Goal: Feedback & Contribution: Contribute content

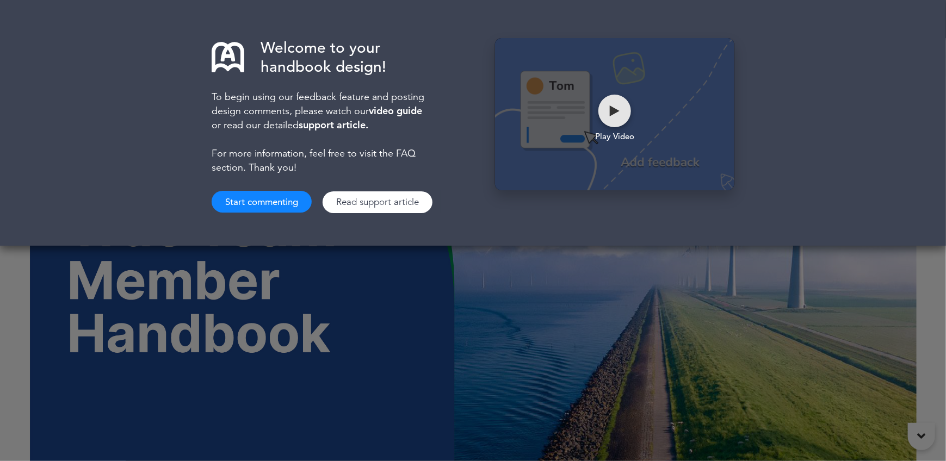
click at [610, 107] on div at bounding box center [615, 111] width 33 height 33
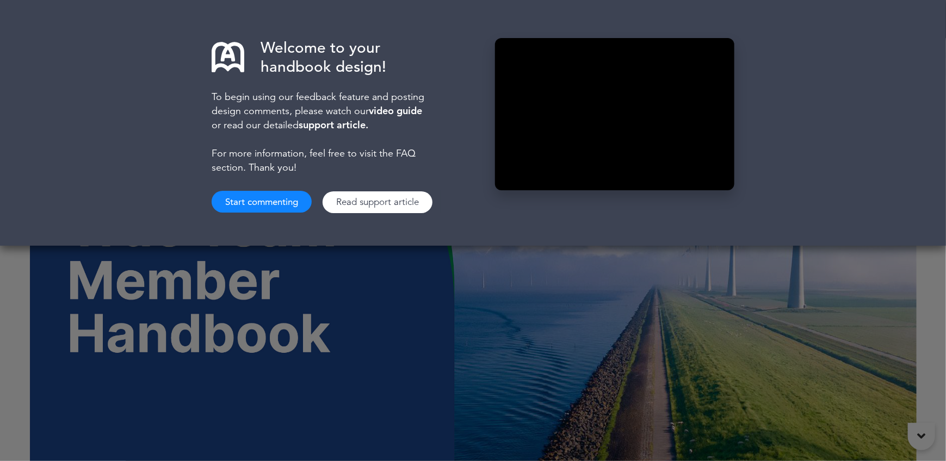
click at [802, 199] on div "Welcome to your handbook design! To begin using our feedback feature and postin…" at bounding box center [473, 123] width 946 height 246
click at [106, 191] on div "Welcome to your handbook design! To begin using our feedback feature and postin…" at bounding box center [473, 123] width 946 height 246
click at [233, 202] on button "Start commenting" at bounding box center [262, 202] width 100 height 22
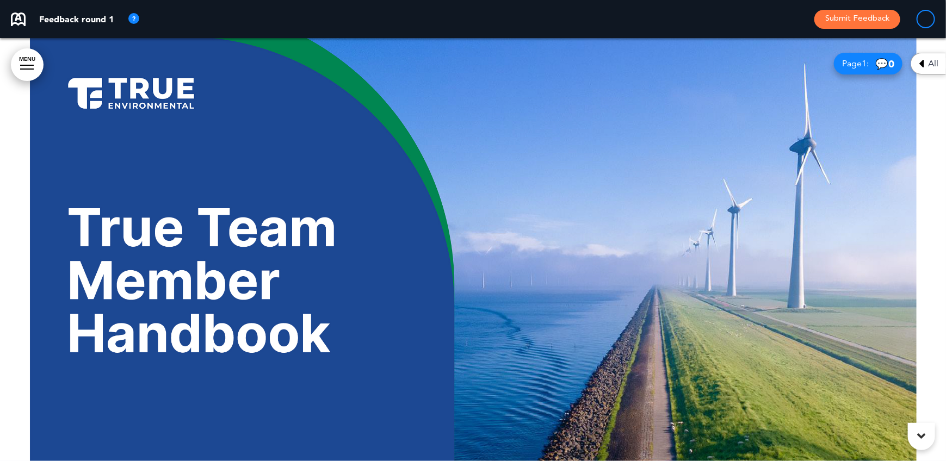
click at [923, 433] on icon at bounding box center [922, 436] width 8 height 13
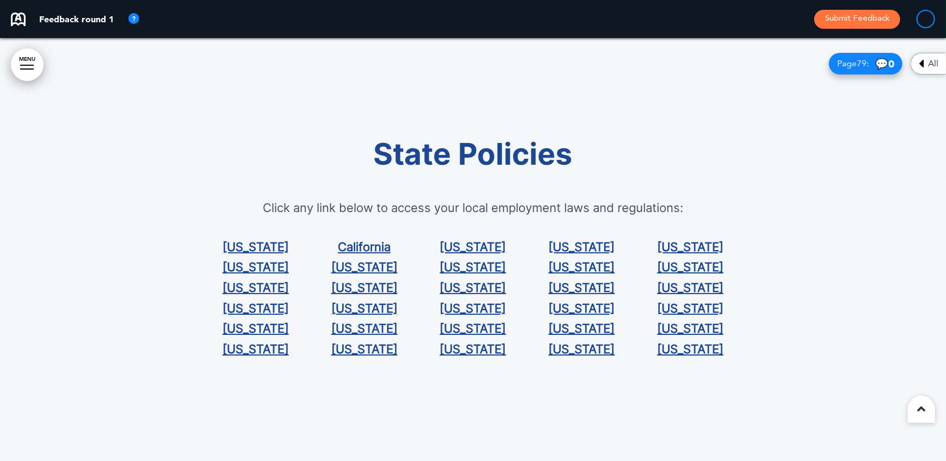
click at [920, 410] on icon at bounding box center [922, 409] width 8 height 13
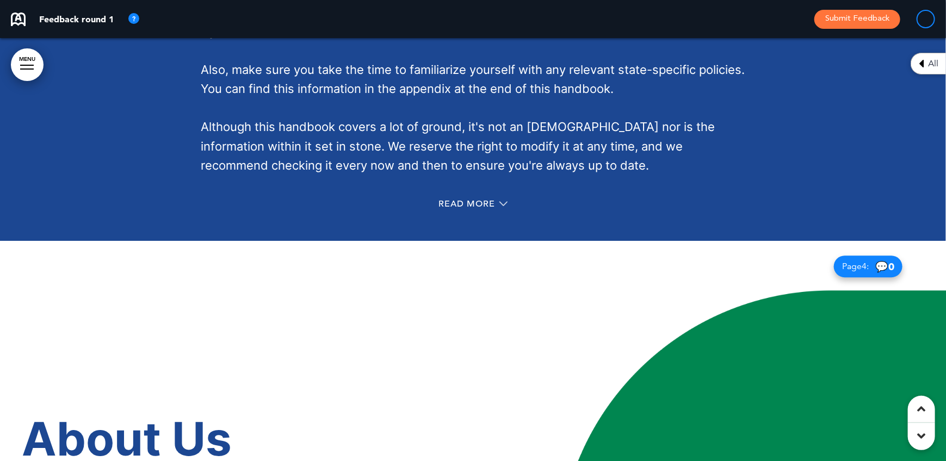
scroll to position [1578, 0]
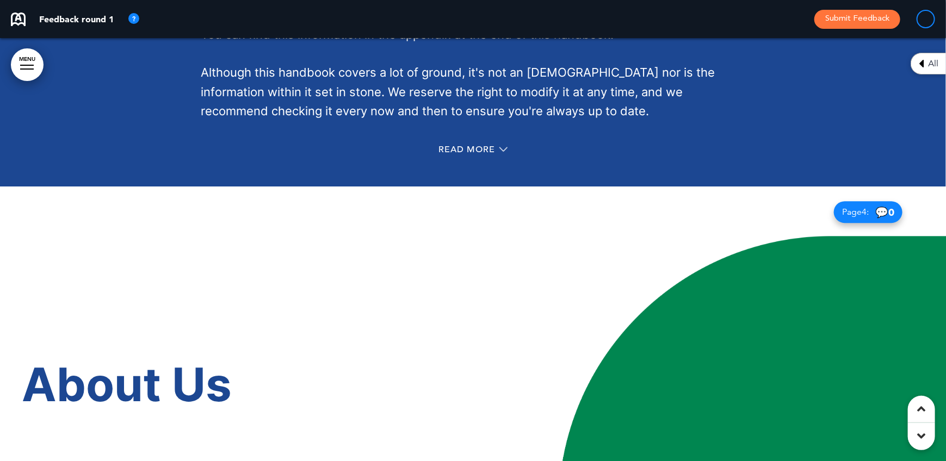
click at [492, 141] on div "Read More" at bounding box center [473, 151] width 544 height 22
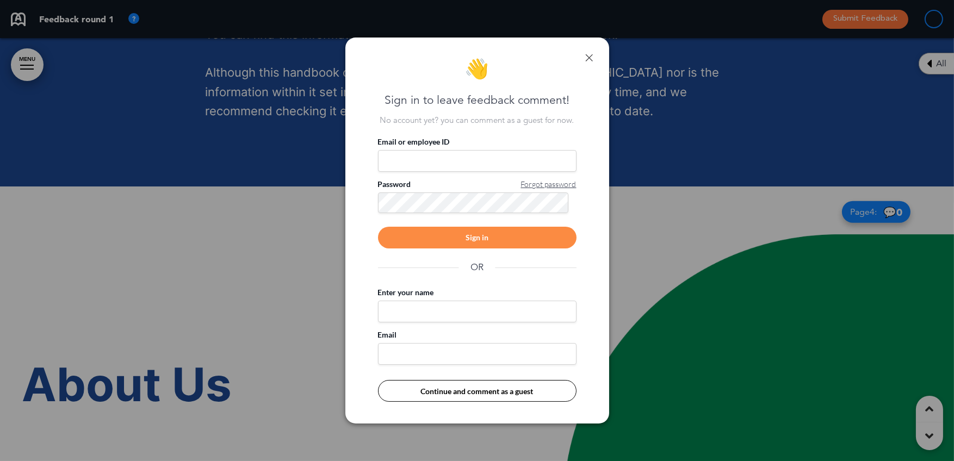
click at [590, 60] on link at bounding box center [590, 58] width 8 height 8
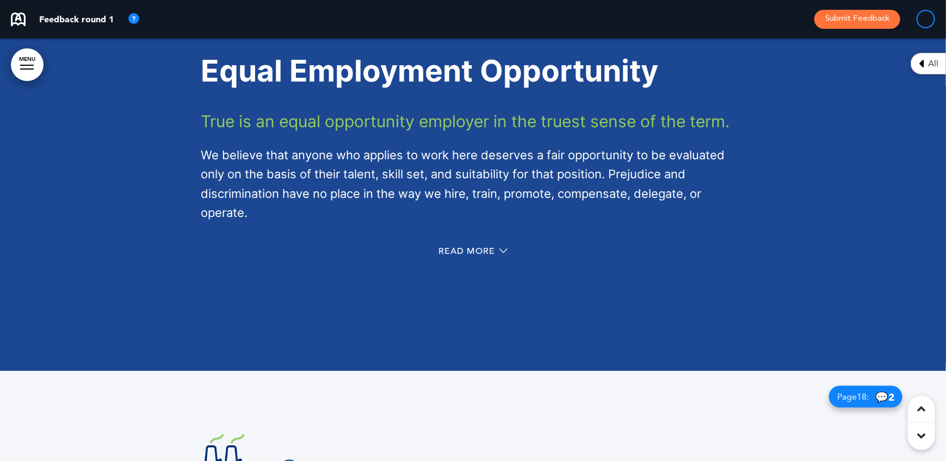
scroll to position [6965, 0]
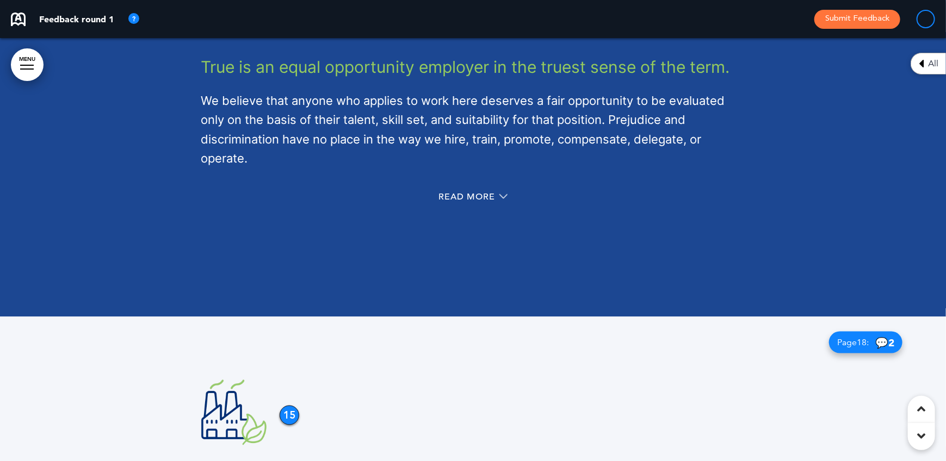
click at [496, 187] on div "Read More" at bounding box center [473, 198] width 544 height 22
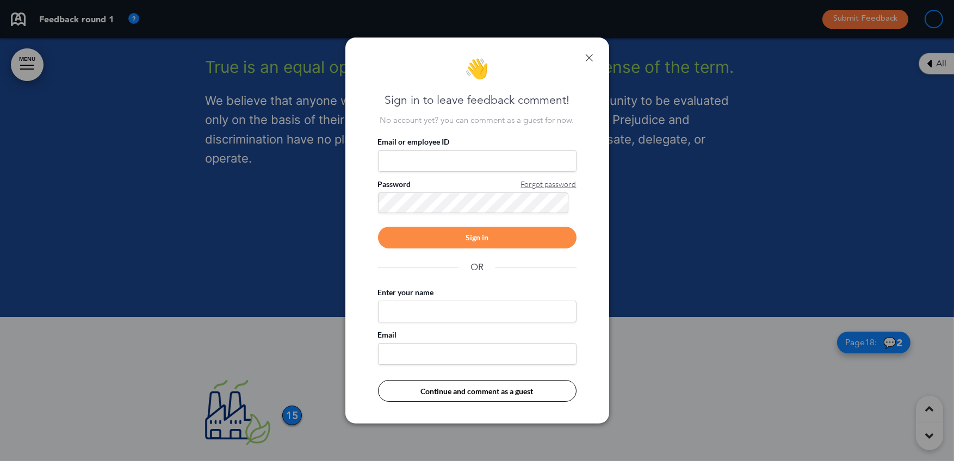
click at [593, 59] on div "👋 Sign in to leave feedback comment! No account yet? you can comment as a guest…" at bounding box center [478, 231] width 264 height 386
click at [590, 56] on link at bounding box center [590, 58] width 8 height 8
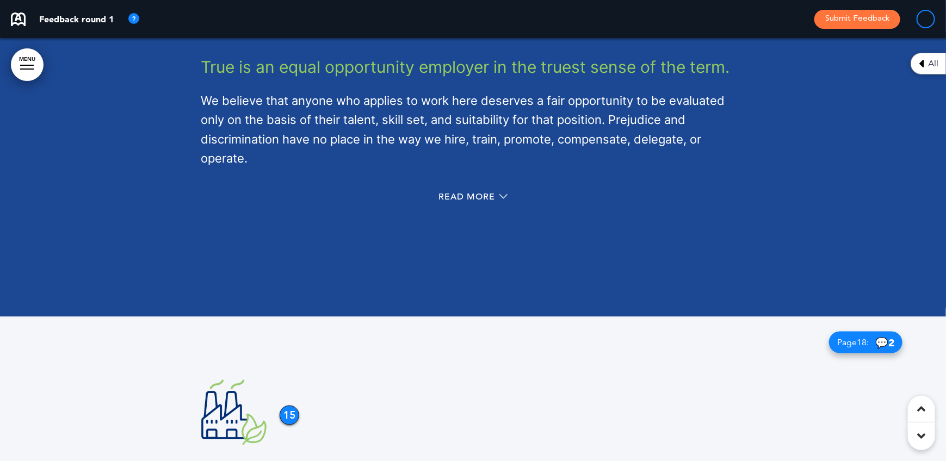
click at [504, 194] on icon at bounding box center [504, 197] width 8 height 8
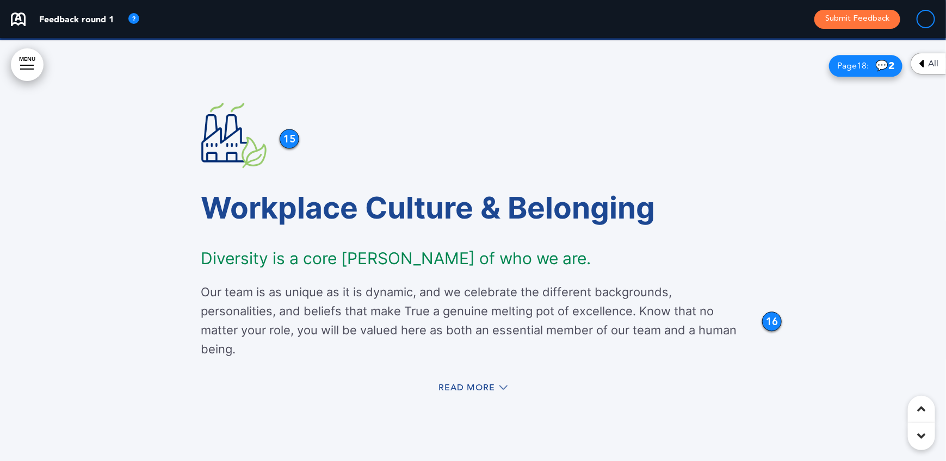
scroll to position [7660, 0]
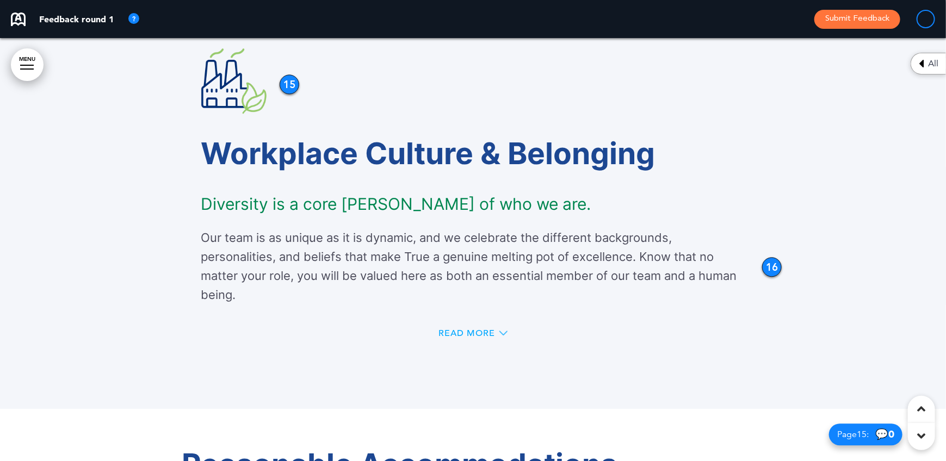
click at [486, 332] on span "Read More" at bounding box center [467, 333] width 57 height 9
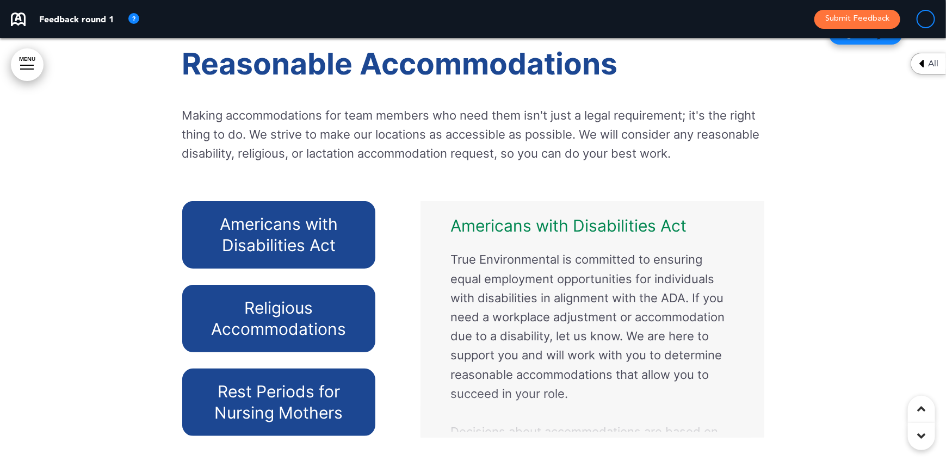
scroll to position [8454, 0]
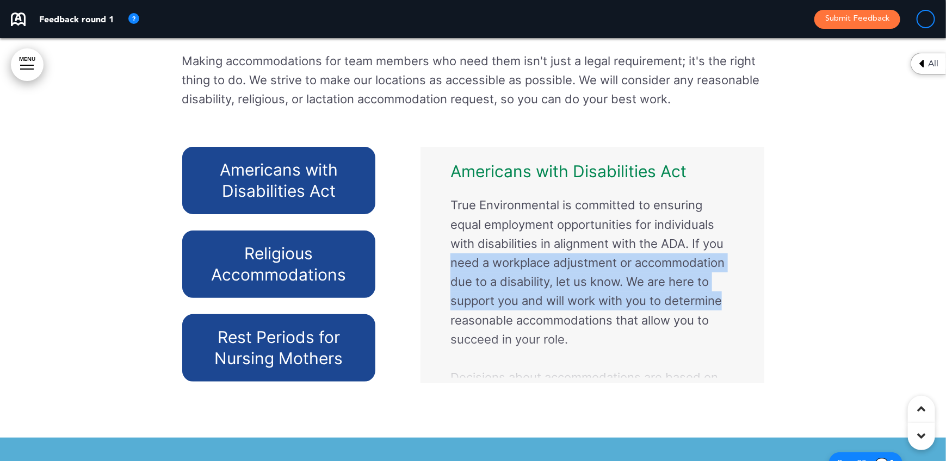
drag, startPoint x: 747, startPoint y: 239, endPoint x: 747, endPoint y: 295, distance: 56.1
click at [747, 295] on div "Americans with Disabilities Act True Environmental is committed to ensuring equ…" at bounding box center [592, 265] width 327 height 226
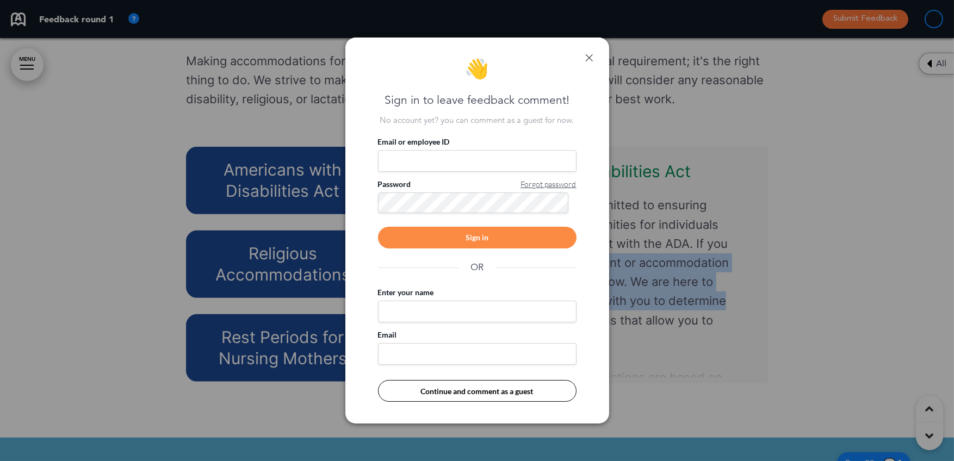
drag, startPoint x: 590, startPoint y: 54, endPoint x: 606, endPoint y: 73, distance: 25.2
click at [590, 54] on link at bounding box center [590, 58] width 8 height 8
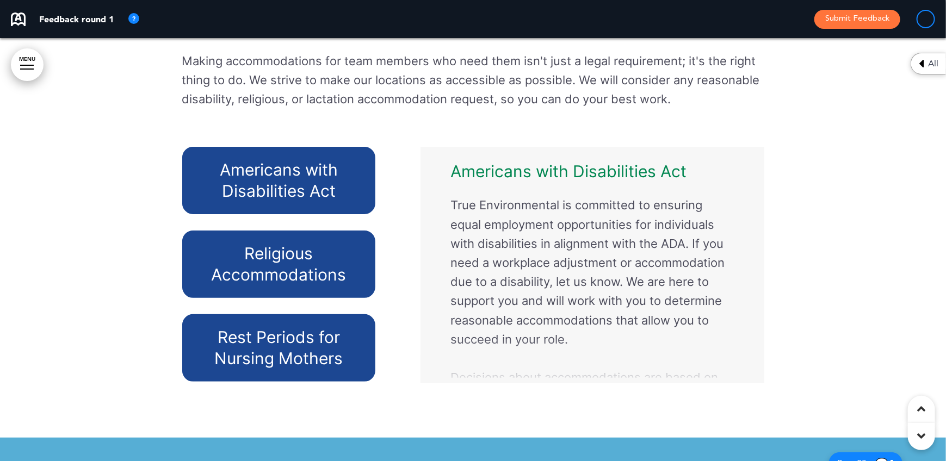
click at [778, 300] on div at bounding box center [473, 196] width 946 height 485
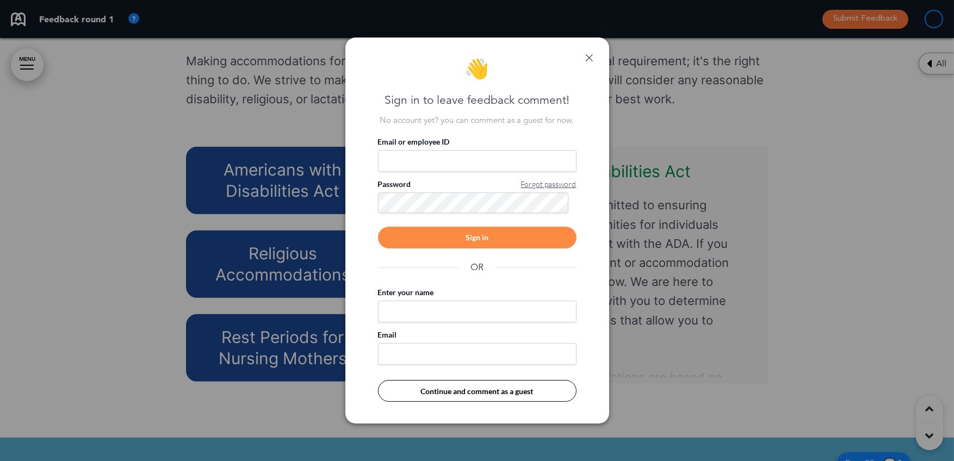
click at [590, 60] on link at bounding box center [590, 58] width 8 height 8
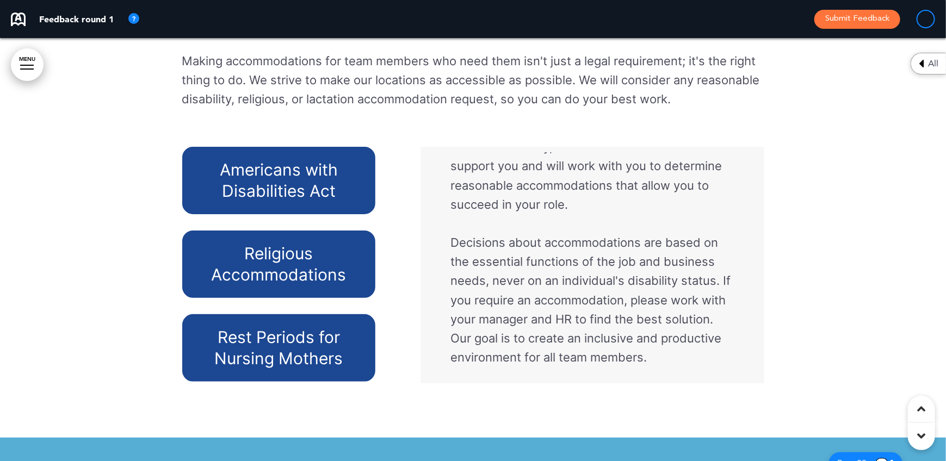
click at [263, 336] on h6 "Rest Periods for Nursing Mothers" at bounding box center [279, 348] width 169 height 42
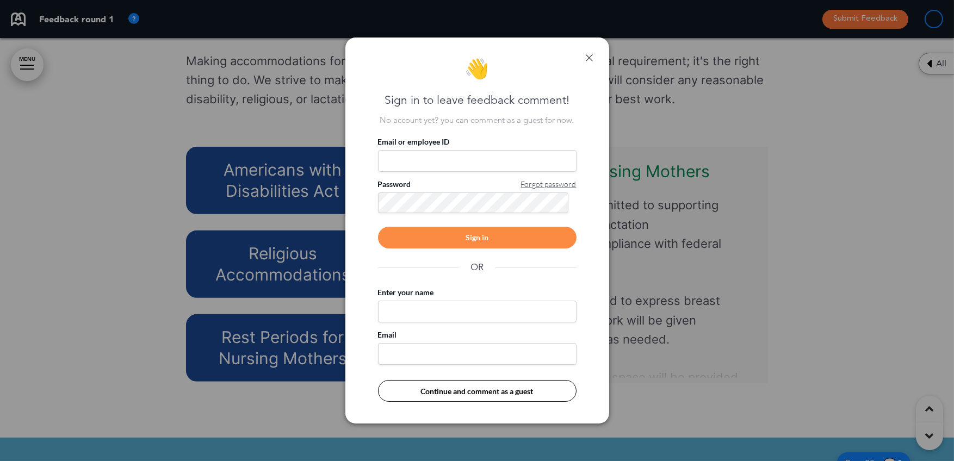
click at [594, 57] on div "👋 Sign in to leave feedback comment! No account yet? you can comment as a guest…" at bounding box center [478, 231] width 264 height 386
click at [587, 58] on link at bounding box center [590, 58] width 8 height 8
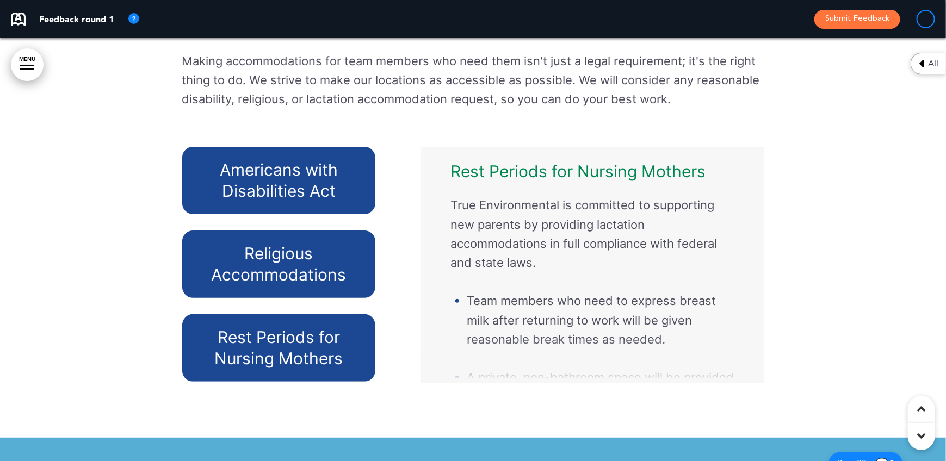
click at [316, 256] on h6 "Religious Accommodations" at bounding box center [279, 264] width 169 height 42
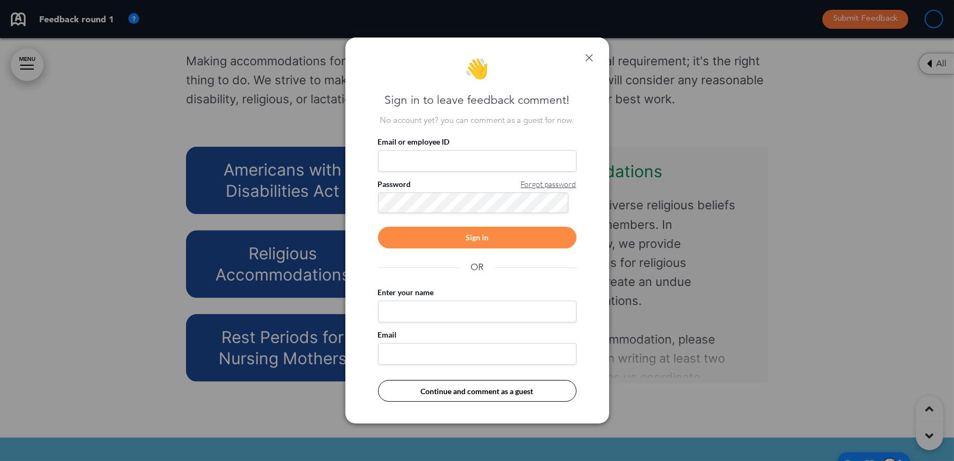
click at [588, 54] on link at bounding box center [590, 58] width 8 height 8
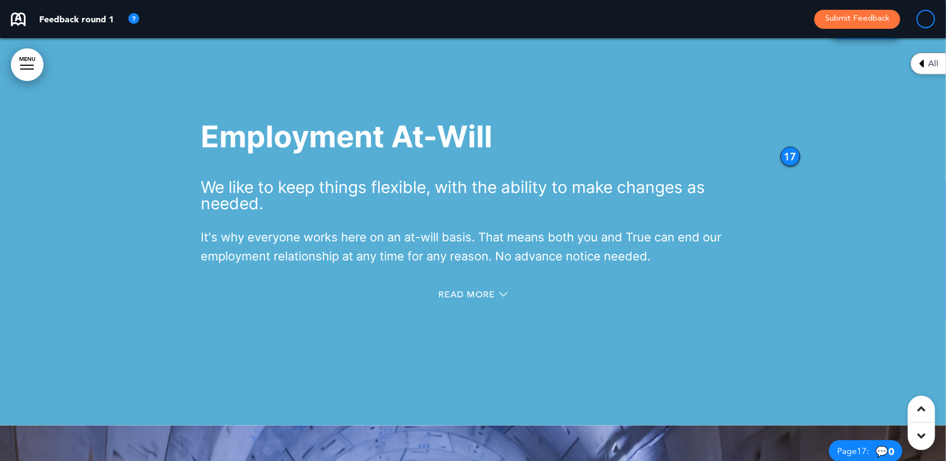
scroll to position [8944, 0]
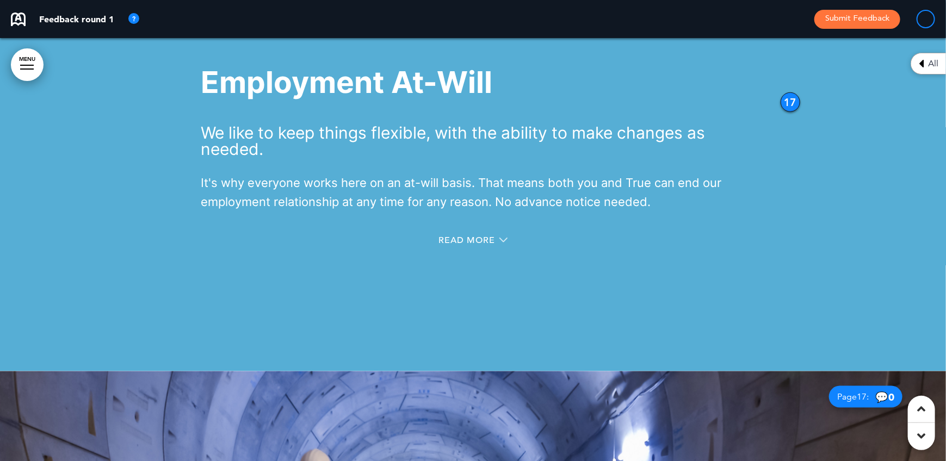
click at [472, 231] on div "Read More" at bounding box center [473, 242] width 544 height 22
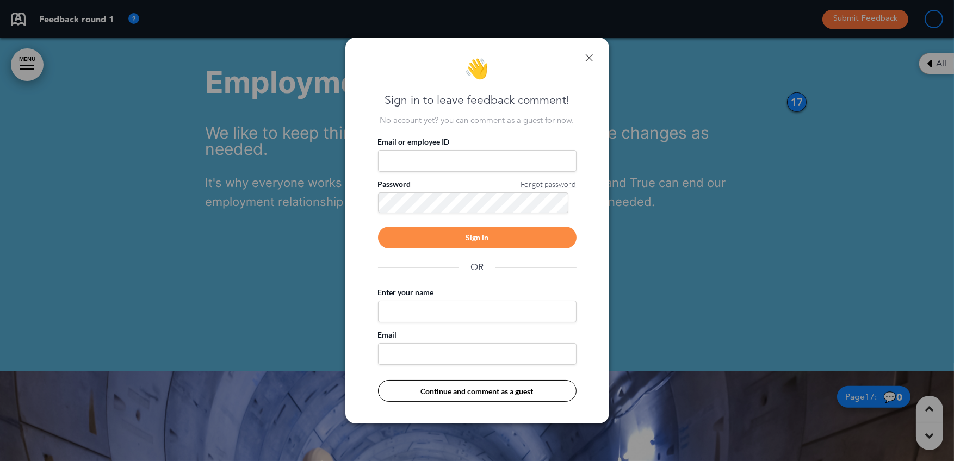
drag, startPoint x: 590, startPoint y: 54, endPoint x: 588, endPoint y: 72, distance: 17.5
click at [590, 54] on link at bounding box center [590, 58] width 8 height 8
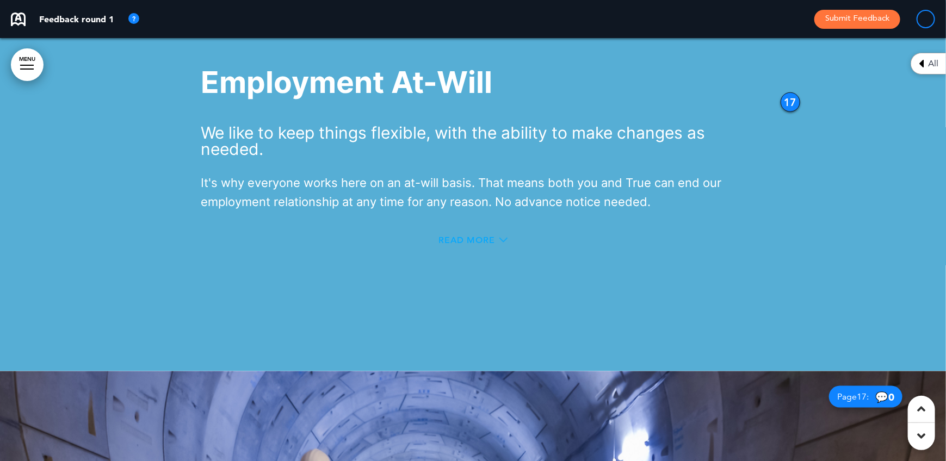
click at [500, 236] on icon at bounding box center [504, 240] width 8 height 8
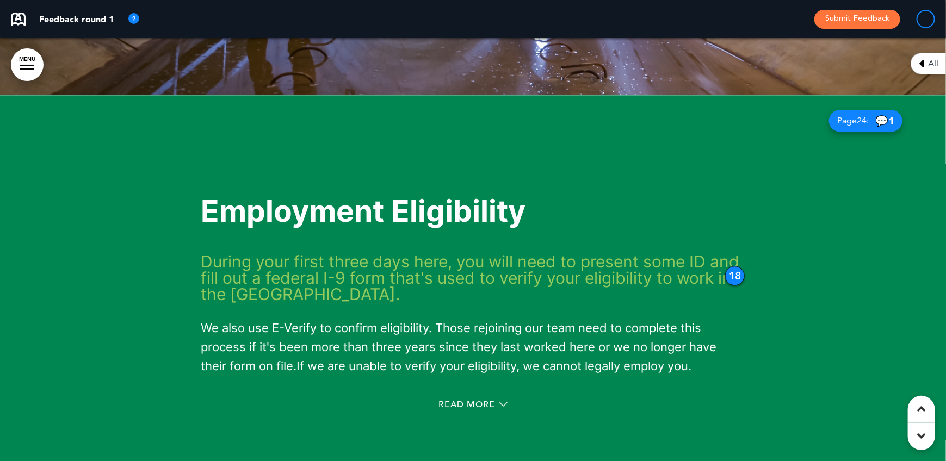
scroll to position [9791, 0]
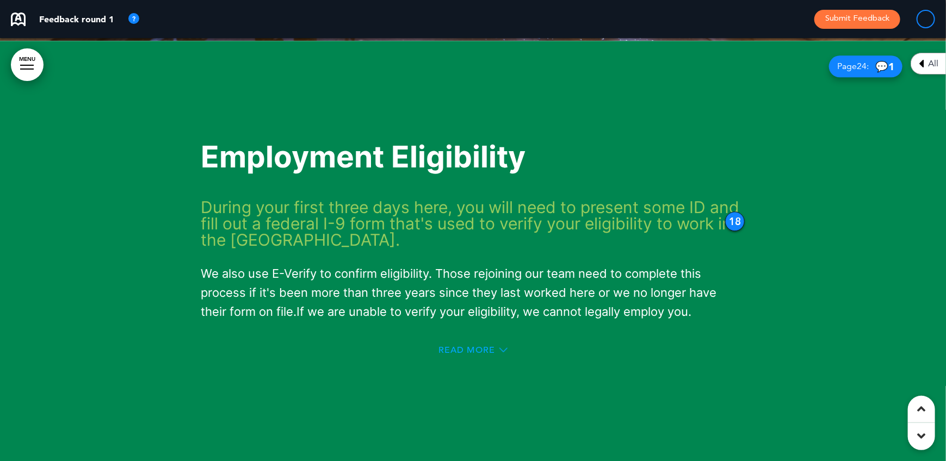
click at [505, 349] on icon at bounding box center [504, 350] width 8 height 4
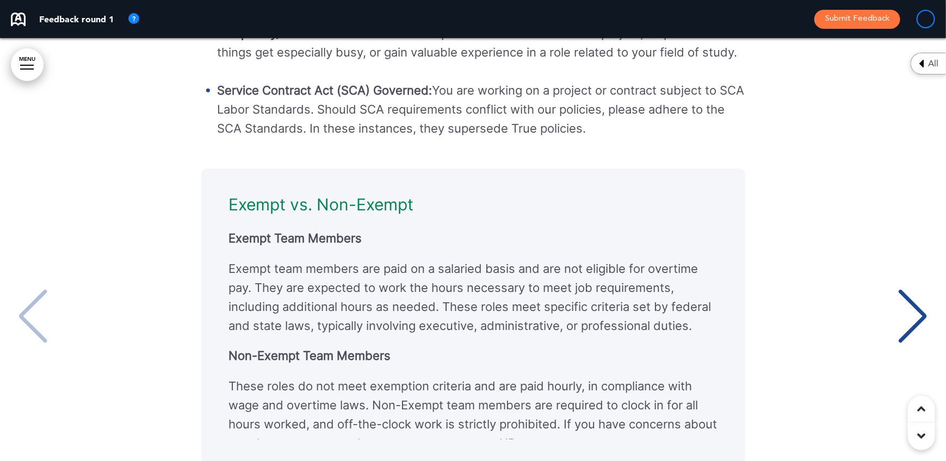
scroll to position [11260, 0]
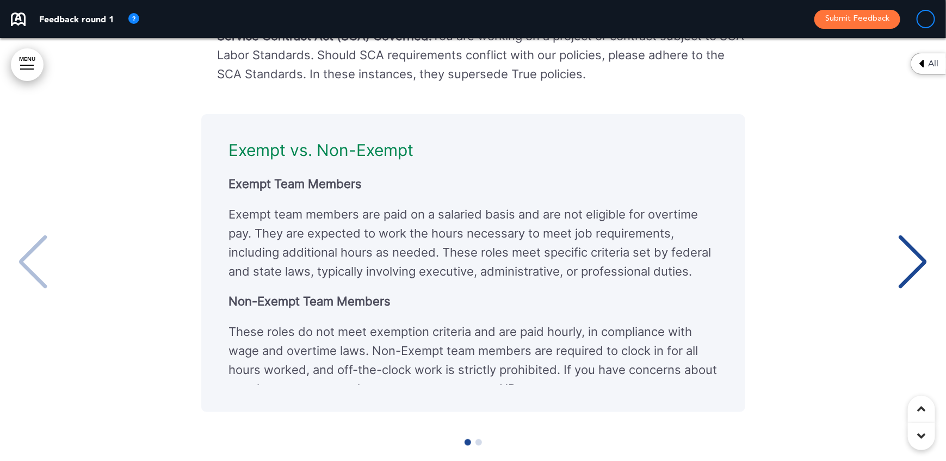
click at [724, 354] on div "Exempt vs. Non-Exempt Exempt Team Members Exempt team members are paid on a sal…" at bounding box center [468, 263] width 532 height 244
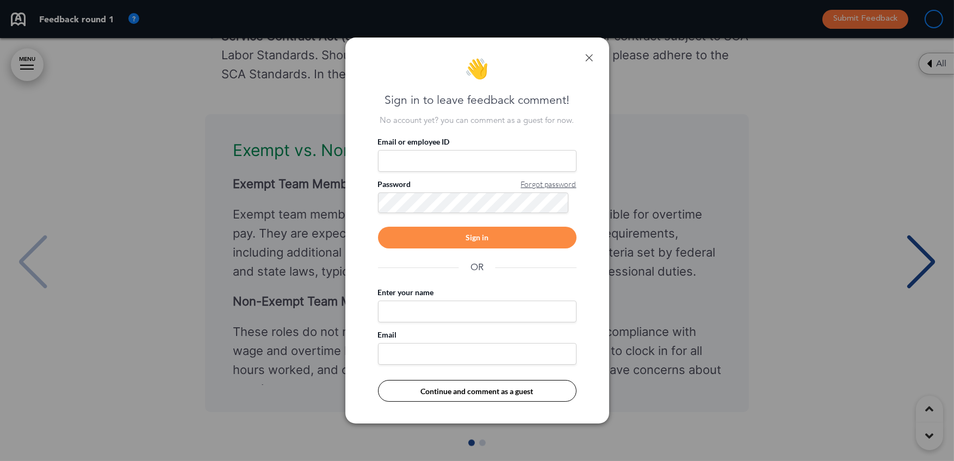
click at [590, 56] on link at bounding box center [590, 58] width 8 height 8
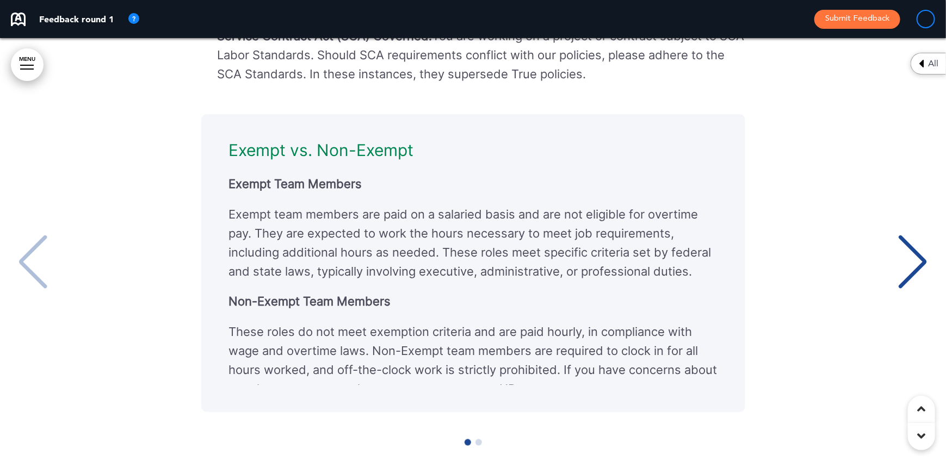
scroll to position [14, 0]
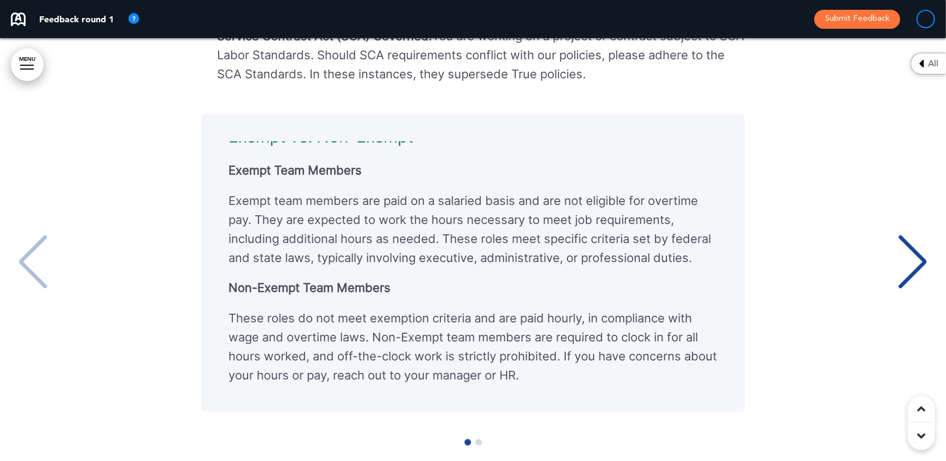
click at [921, 255] on div "Next slide" at bounding box center [913, 262] width 33 height 54
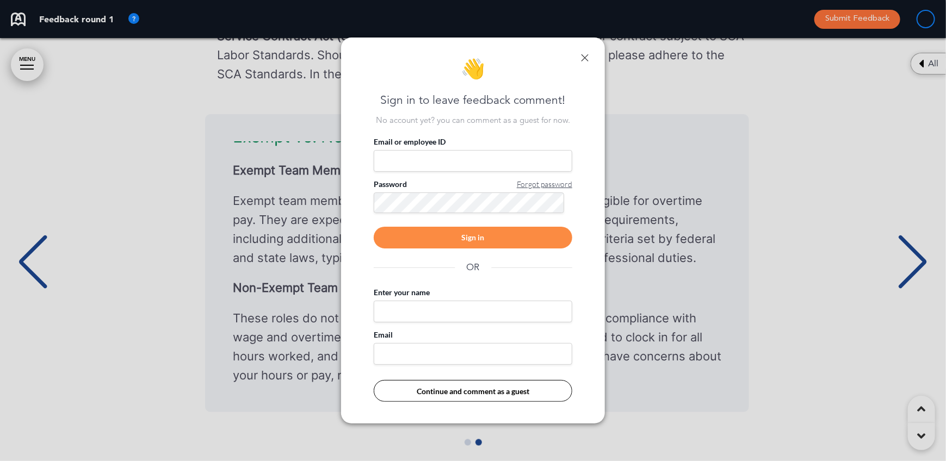
scroll to position [0, 938]
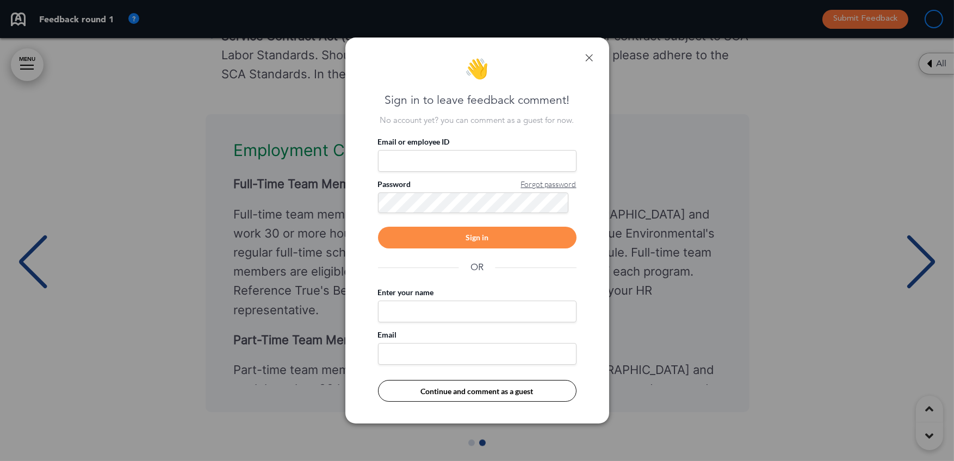
click at [593, 58] on div "👋 Sign in to leave feedback comment! No account yet? you can comment as a guest…" at bounding box center [478, 231] width 264 height 386
click at [589, 54] on link at bounding box center [590, 58] width 8 height 8
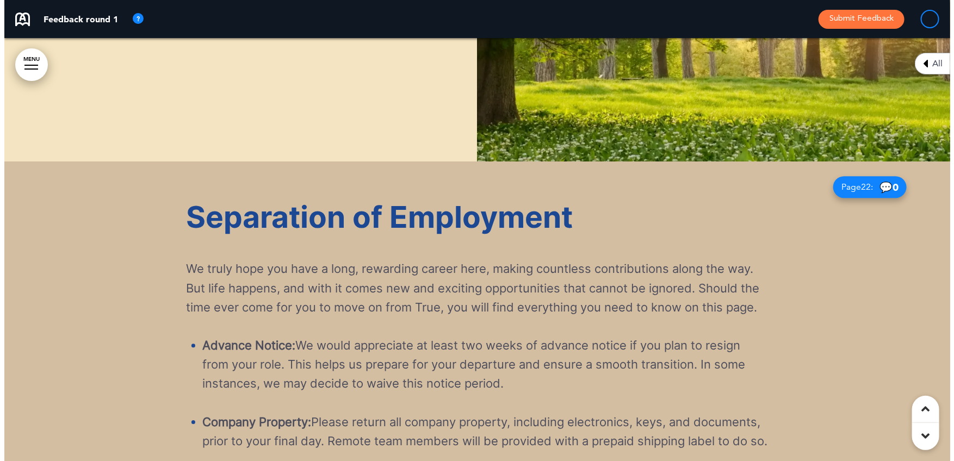
scroll to position [11805, 0]
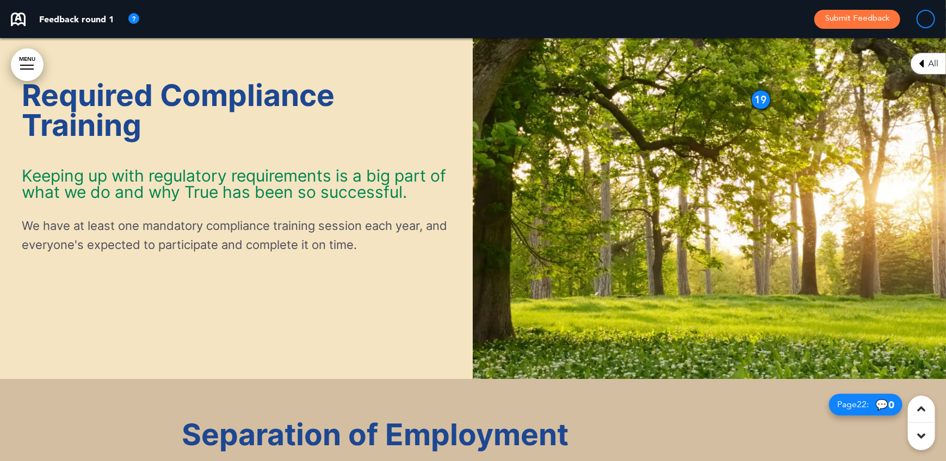
click at [28, 58] on link "MENU" at bounding box center [27, 64] width 33 height 33
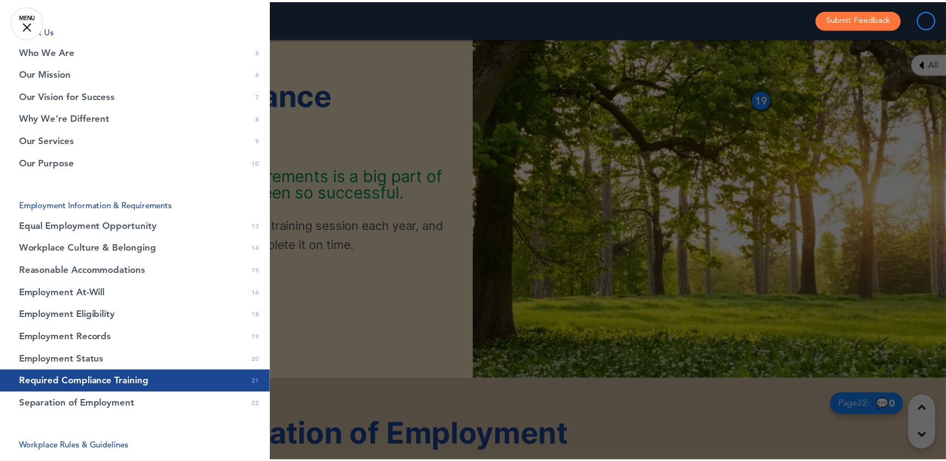
scroll to position [272, 0]
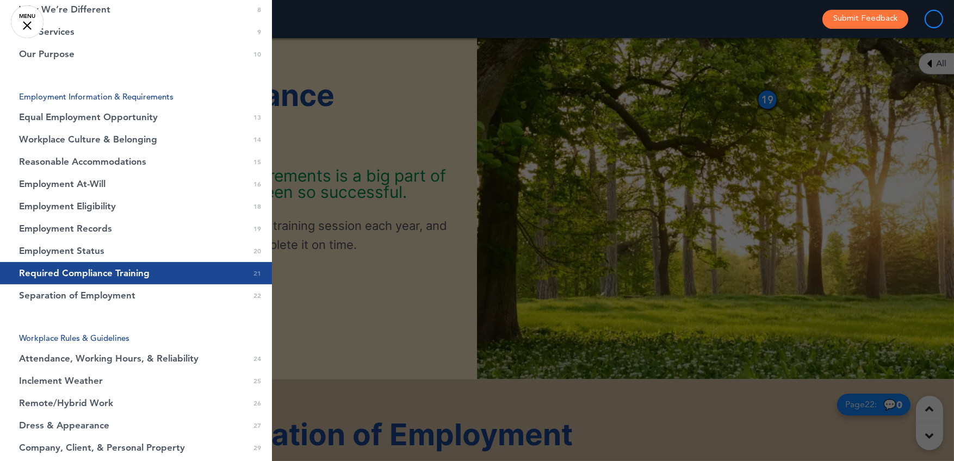
click at [504, 360] on div at bounding box center [477, 230] width 954 height 461
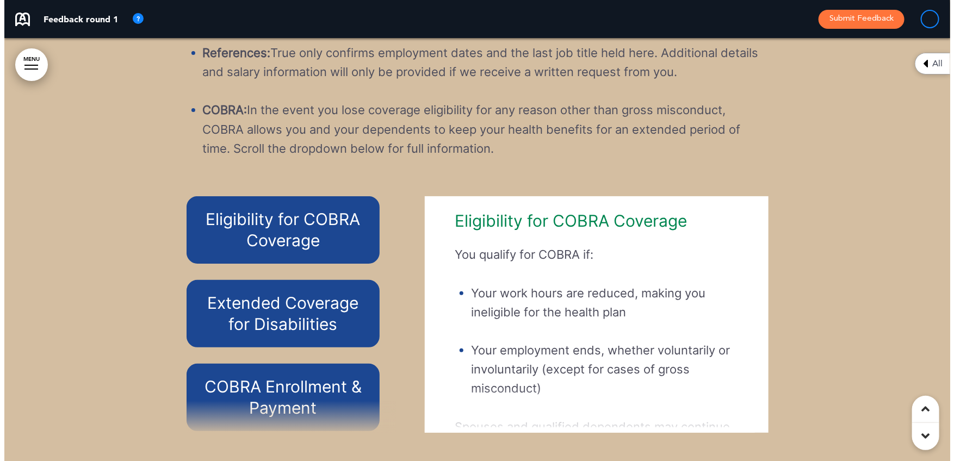
scroll to position [12675, 0]
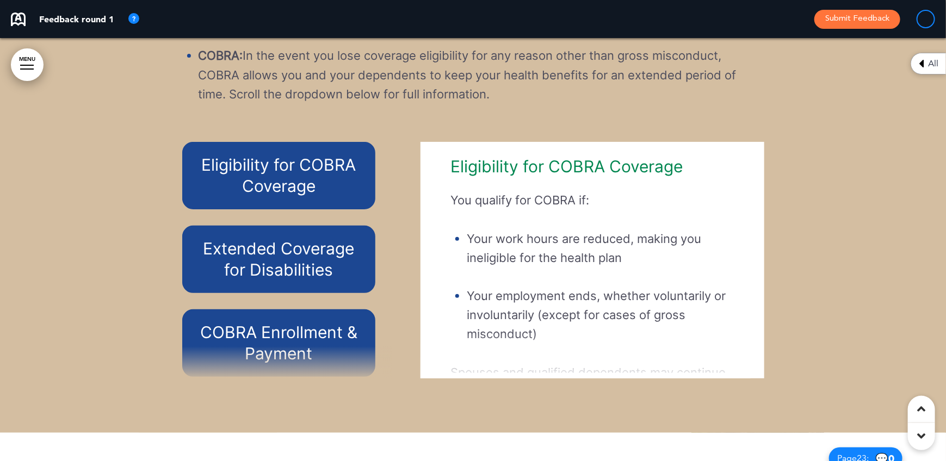
drag, startPoint x: 749, startPoint y: 277, endPoint x: 750, endPoint y: 285, distance: 8.3
click at [750, 285] on div "Eligibility for COBRA Coverage You qualify for COBRA if: Your work hours are re…" at bounding box center [592, 260] width 327 height 226
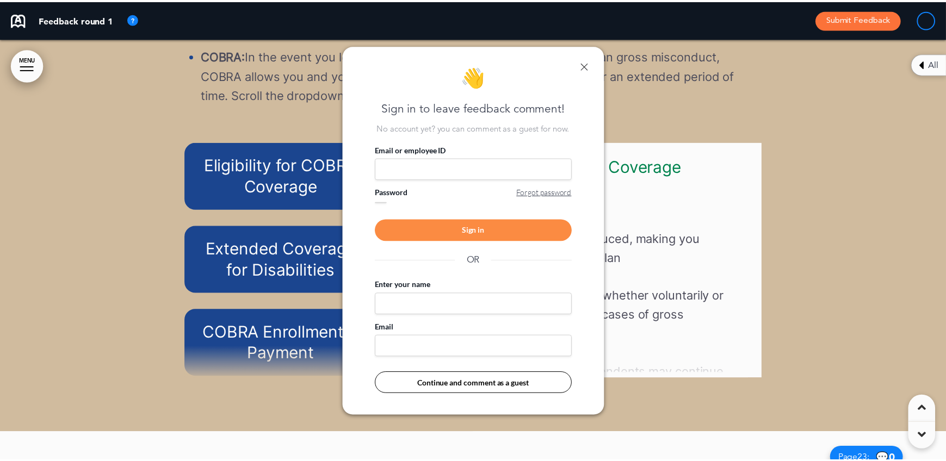
scroll to position [0, 938]
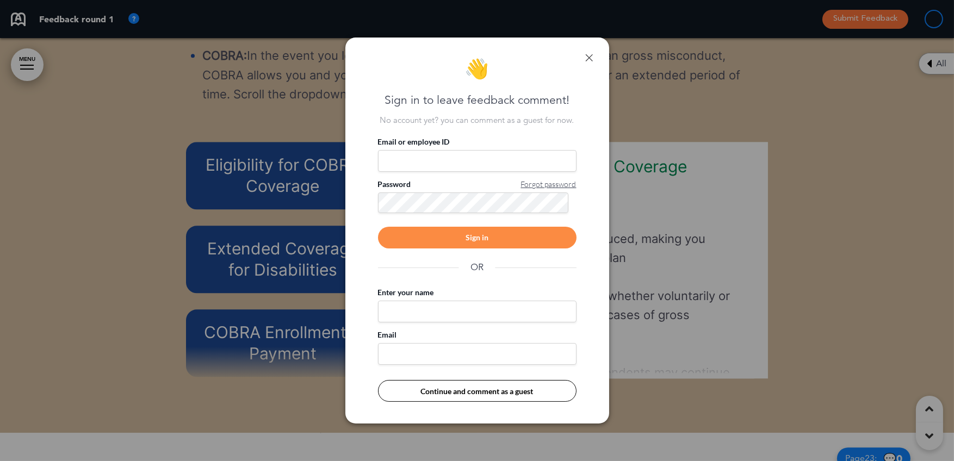
click at [587, 54] on link at bounding box center [590, 58] width 8 height 8
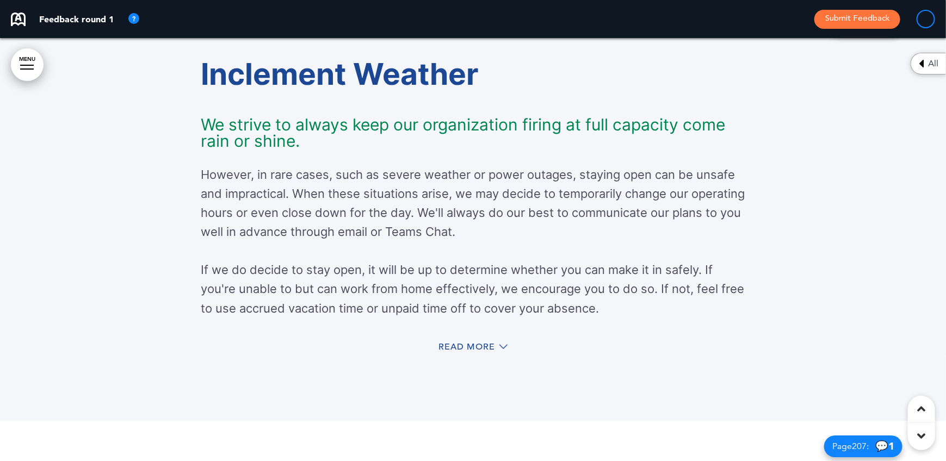
scroll to position [14199, 0]
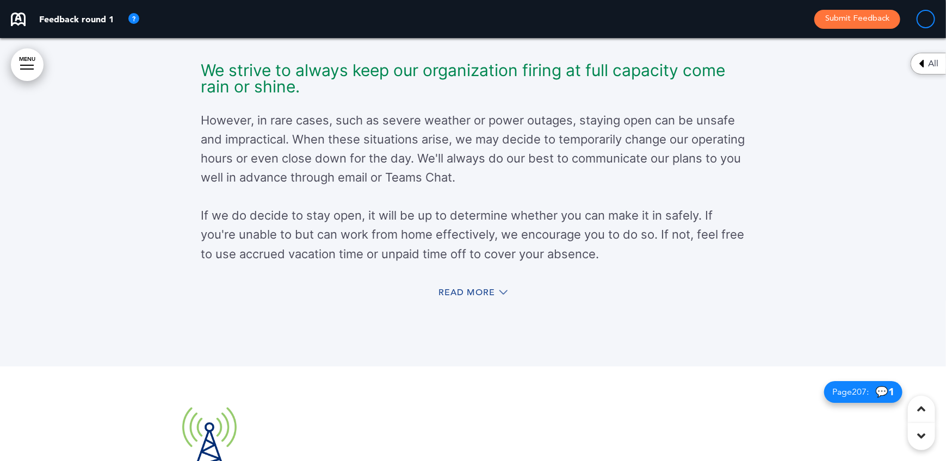
click at [467, 305] on div "Read More" at bounding box center [473, 294] width 544 height 22
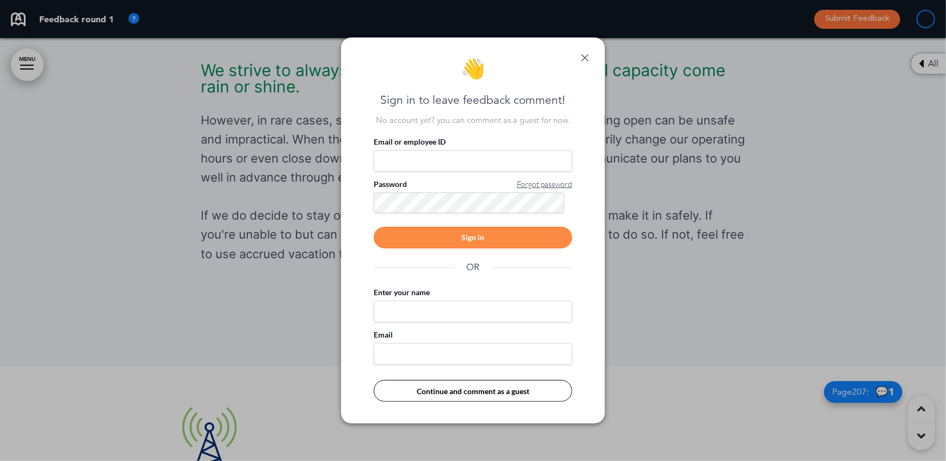
scroll to position [0, 938]
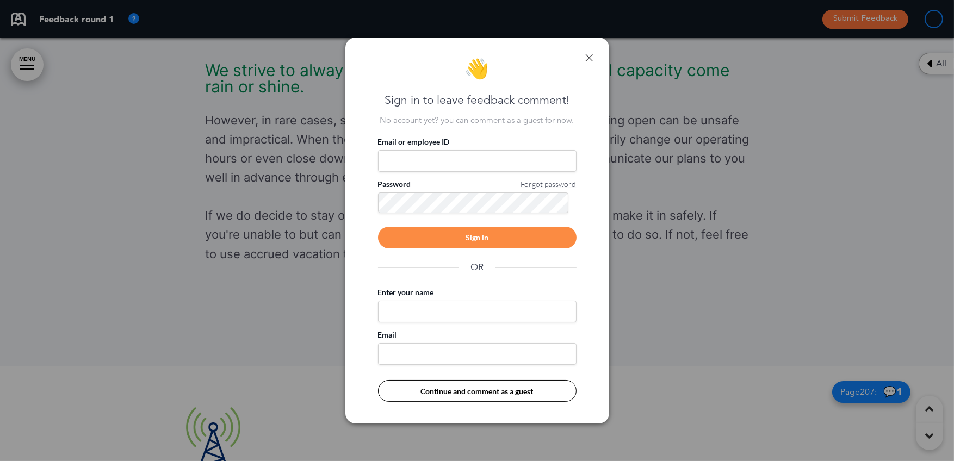
drag, startPoint x: 591, startPoint y: 56, endPoint x: 583, endPoint y: 73, distance: 19.0
click at [590, 57] on link at bounding box center [590, 58] width 8 height 8
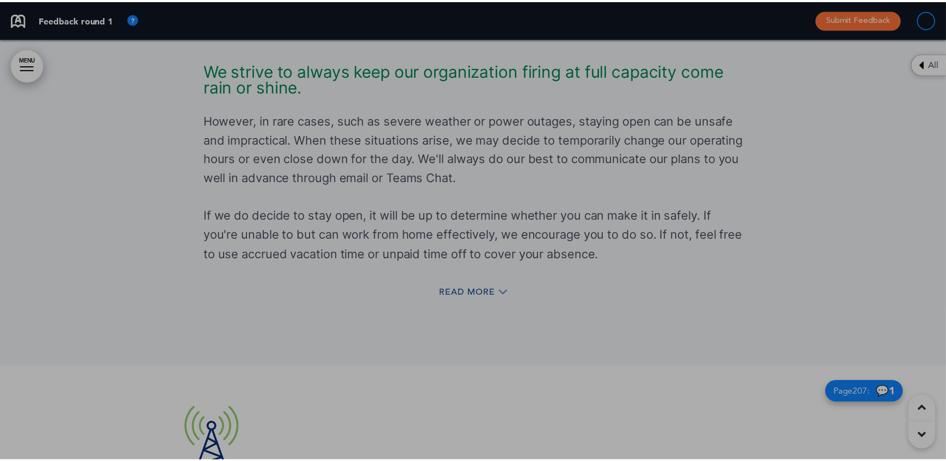
scroll to position [0, 930]
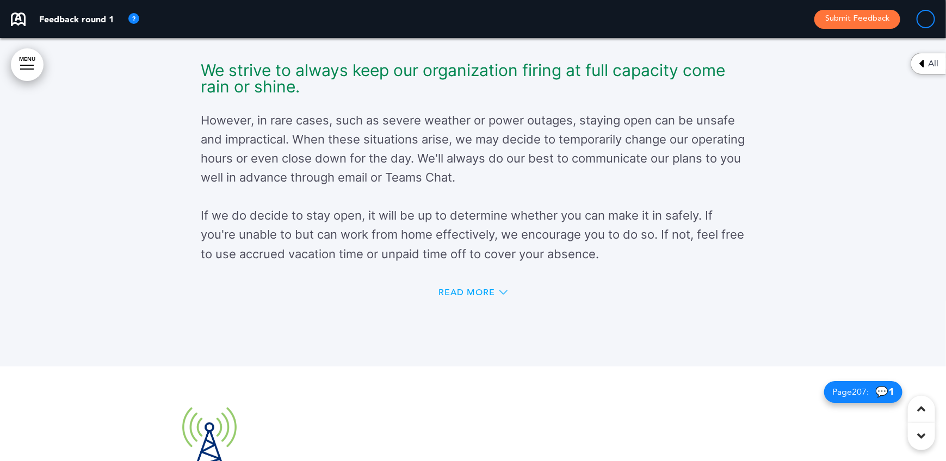
click at [506, 294] on icon at bounding box center [504, 292] width 8 height 4
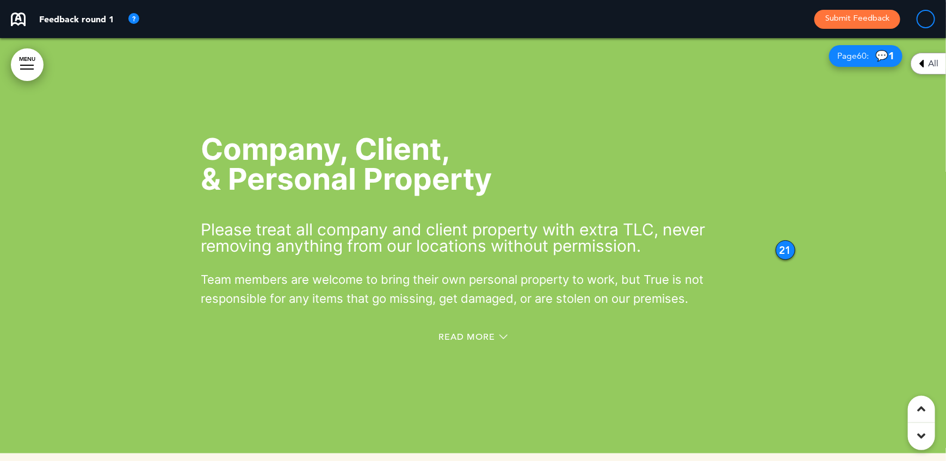
scroll to position [16790, 0]
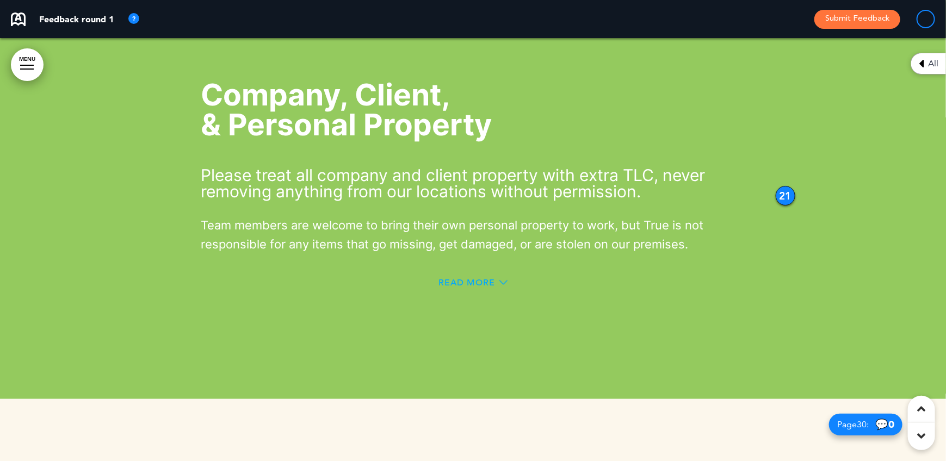
click at [501, 287] on icon at bounding box center [504, 283] width 8 height 8
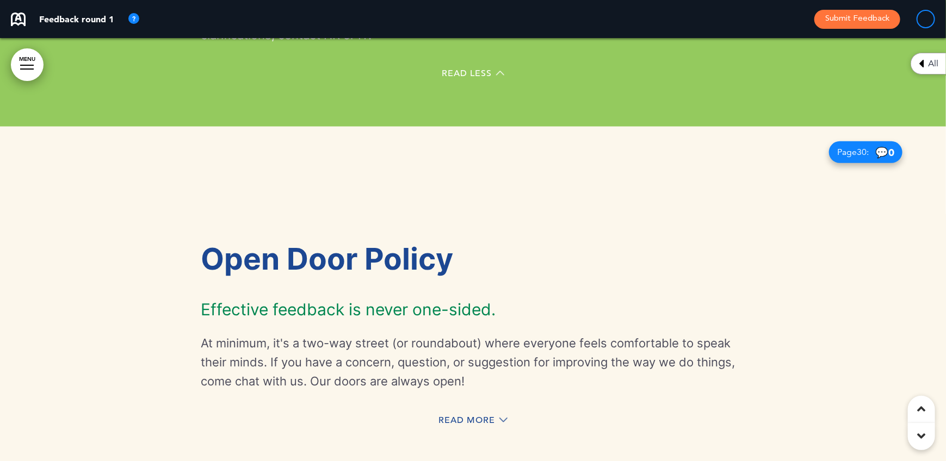
scroll to position [17217, 0]
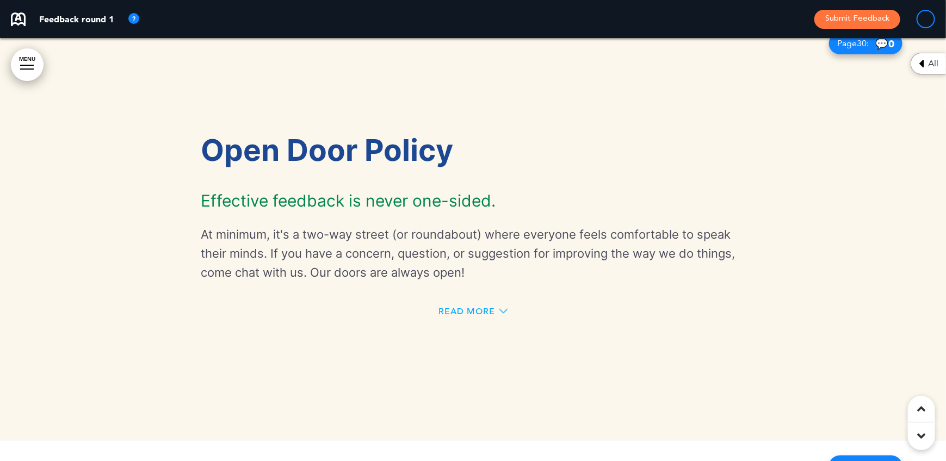
click at [488, 316] on span "Read More" at bounding box center [467, 311] width 57 height 9
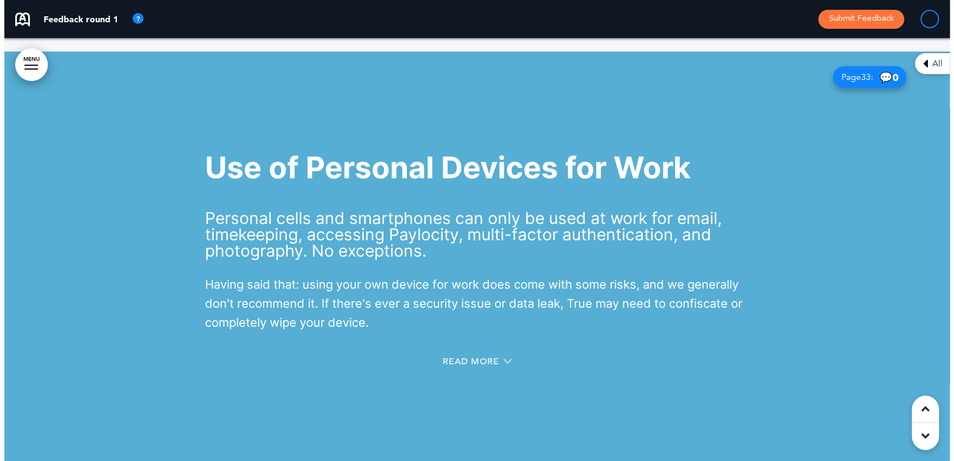
scroll to position [19340, 0]
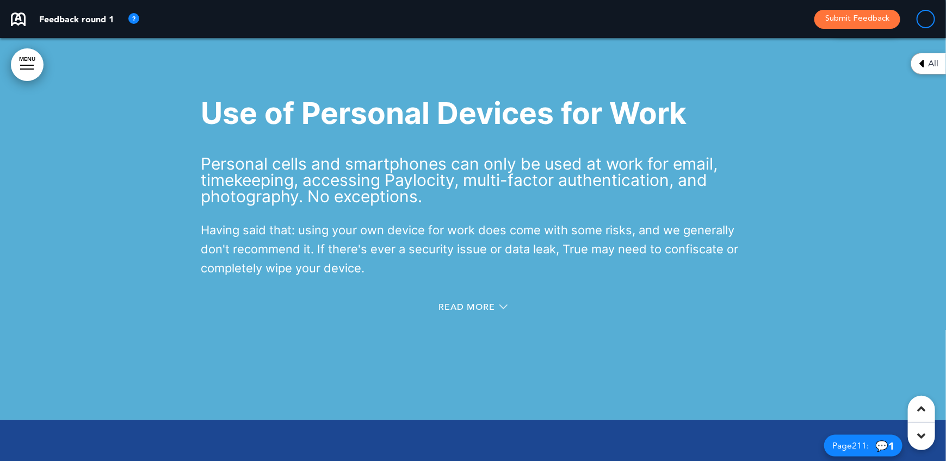
click at [439, 316] on div "Read More" at bounding box center [473, 309] width 544 height 22
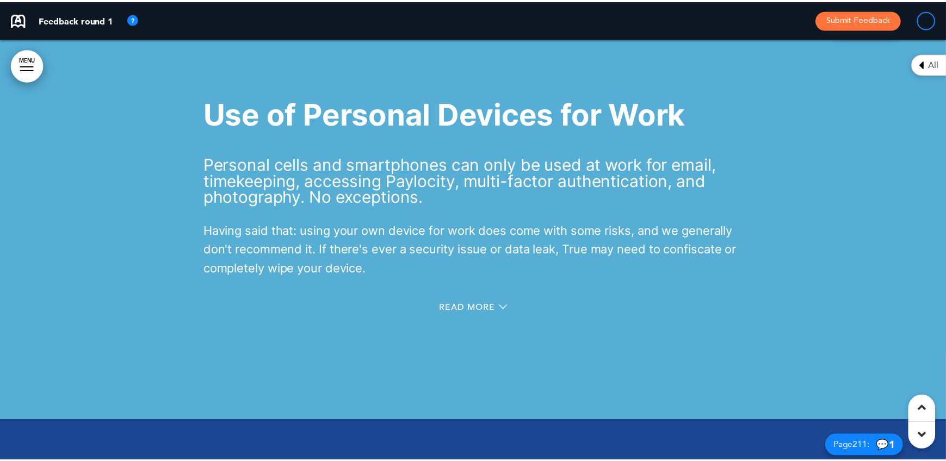
scroll to position [0, 938]
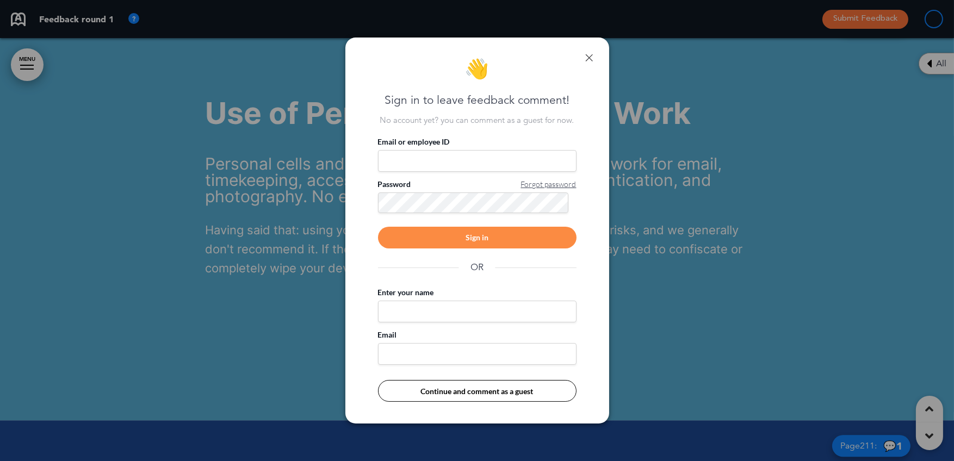
drag, startPoint x: 292, startPoint y: 354, endPoint x: 368, endPoint y: 355, distance: 76.2
click at [292, 354] on div at bounding box center [477, 230] width 954 height 461
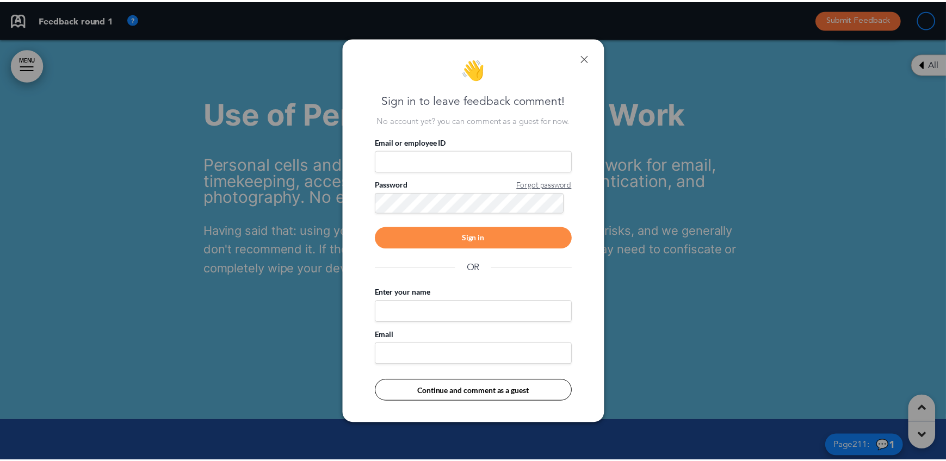
scroll to position [0, 930]
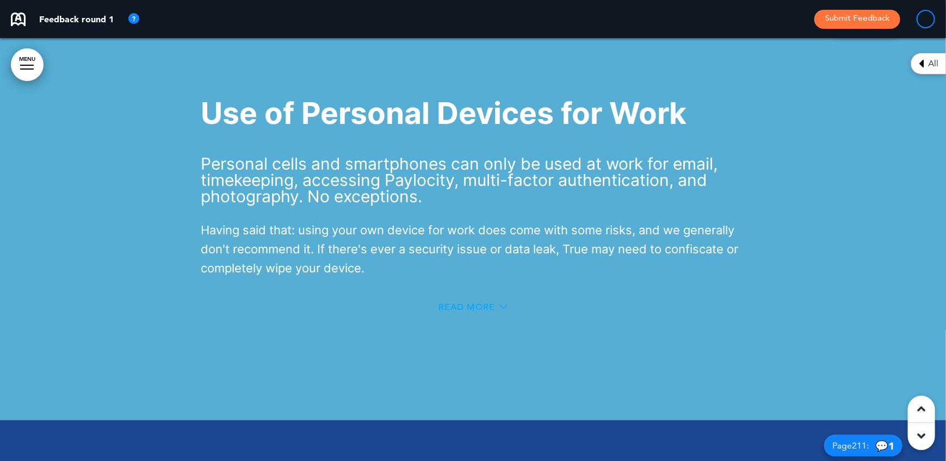
click at [498, 312] on div "Read More" at bounding box center [473, 307] width 69 height 9
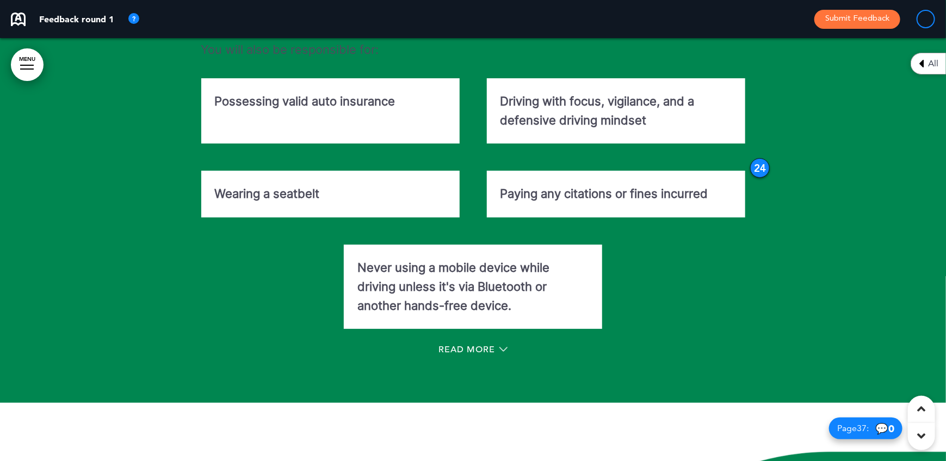
scroll to position [21135, 0]
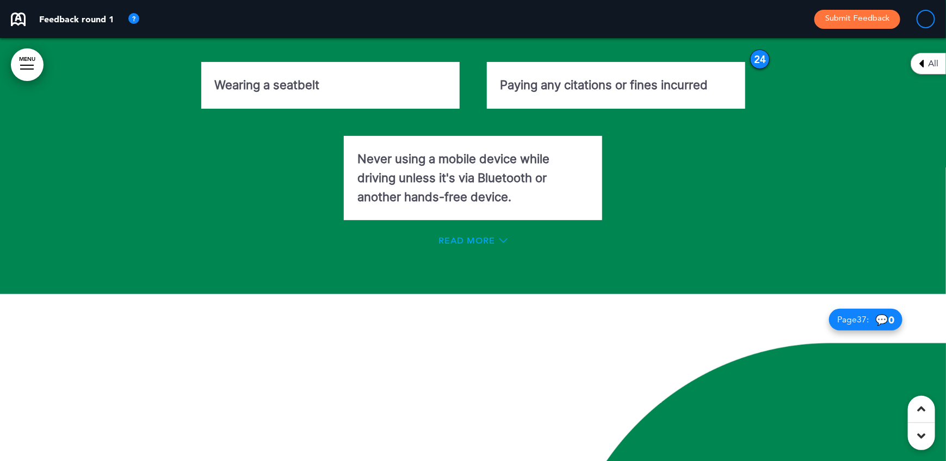
click at [477, 245] on span "Read More" at bounding box center [467, 241] width 57 height 9
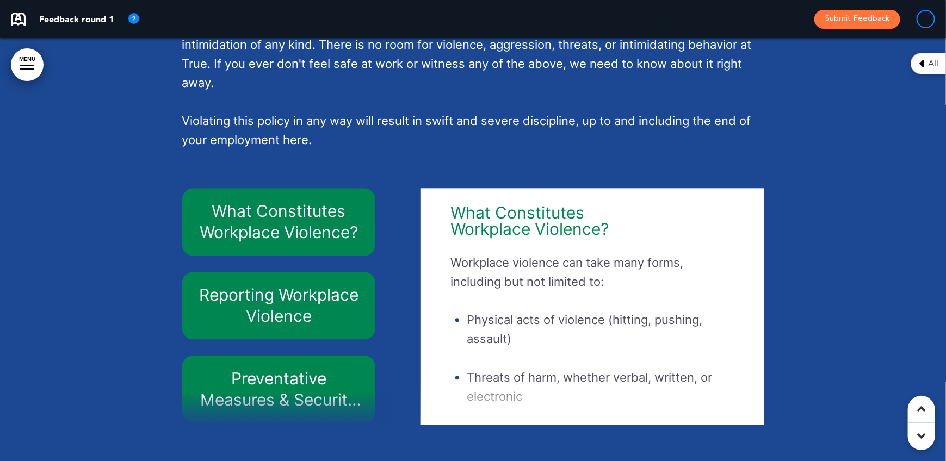
scroll to position [30767, 0]
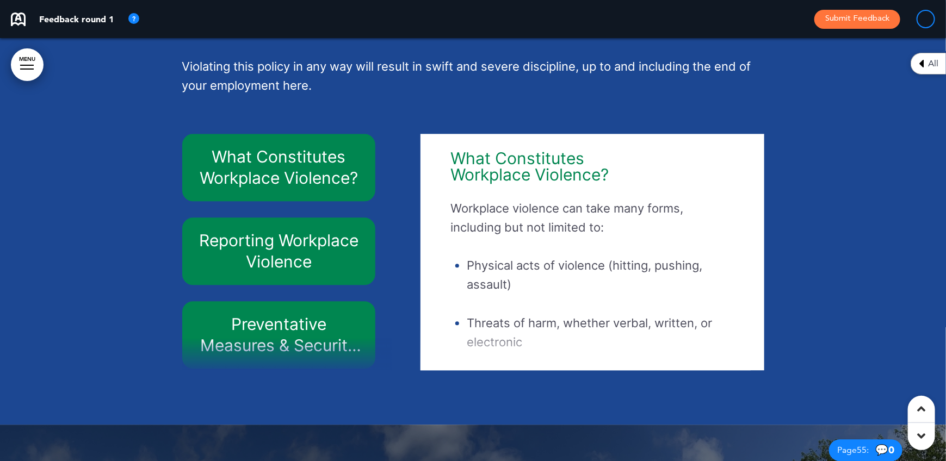
drag, startPoint x: 744, startPoint y: 242, endPoint x: 744, endPoint y: 254, distance: 12.0
click at [744, 254] on div "What Constitutes Workplace Violence? Workplace violence can take many forms, in…" at bounding box center [592, 252] width 327 height 226
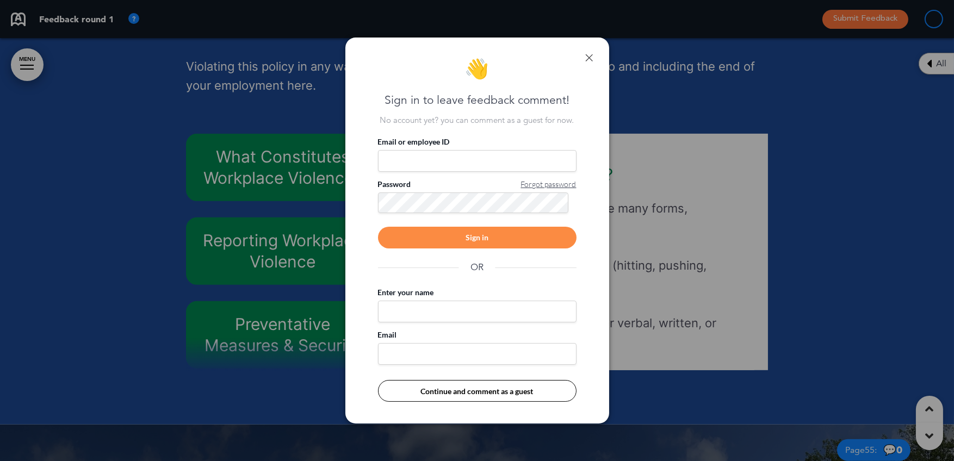
click at [592, 54] on link at bounding box center [590, 58] width 8 height 8
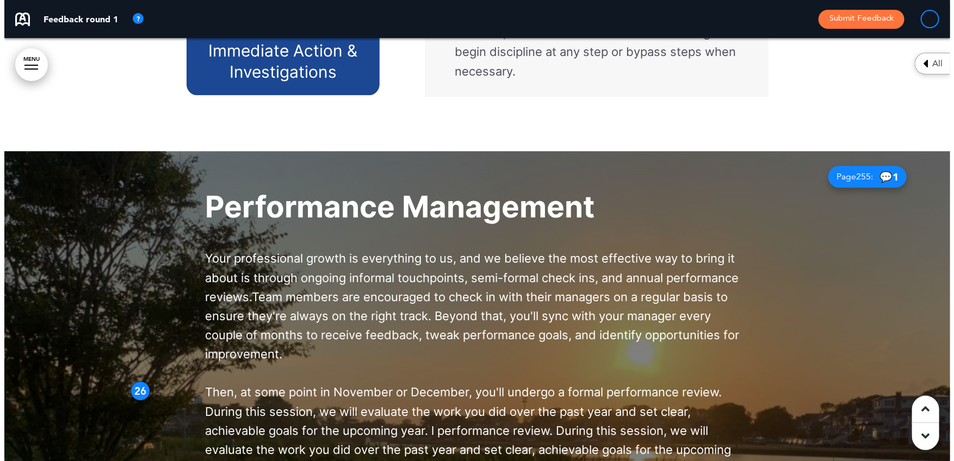
scroll to position [28917, 0]
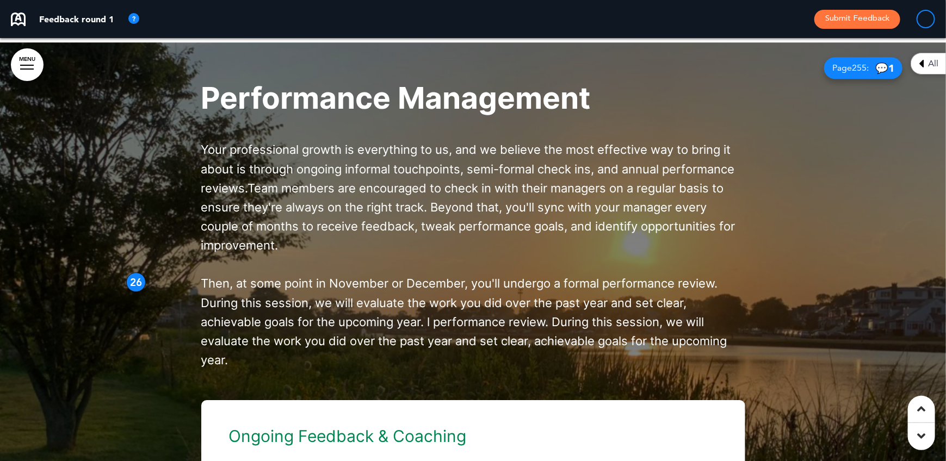
click at [515, 301] on span "Then, at some point in November or December, you'll undergo a formal performanc…" at bounding box center [464, 321] width 526 height 91
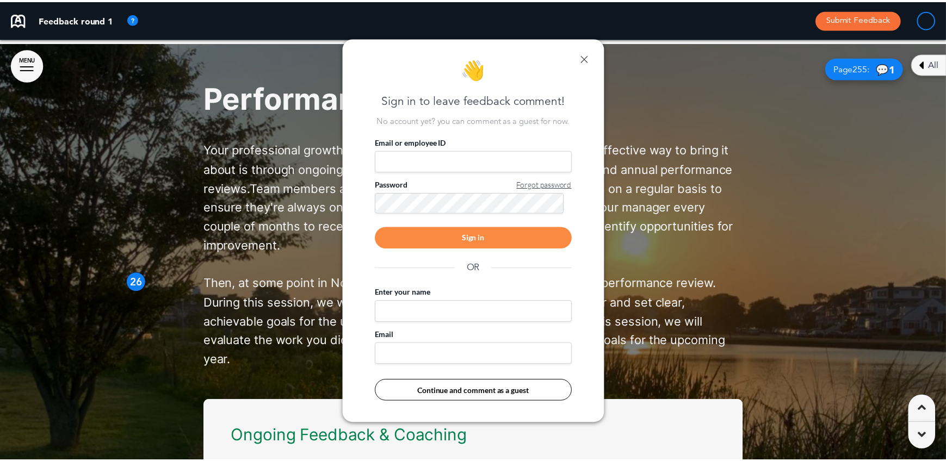
scroll to position [0, 938]
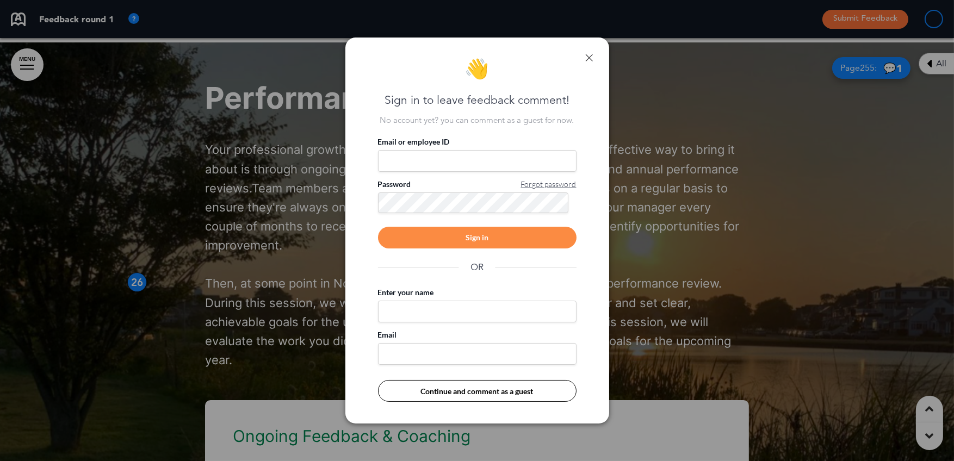
click at [687, 295] on div at bounding box center [477, 230] width 954 height 461
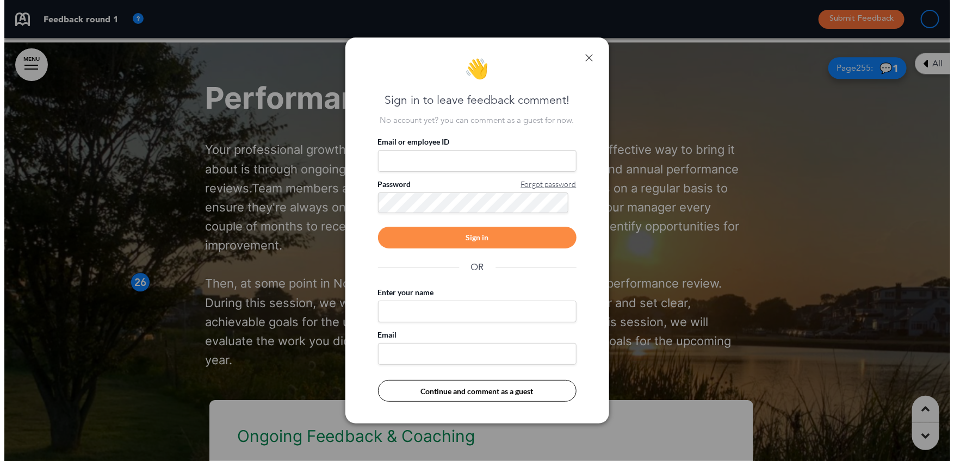
scroll to position [0, 930]
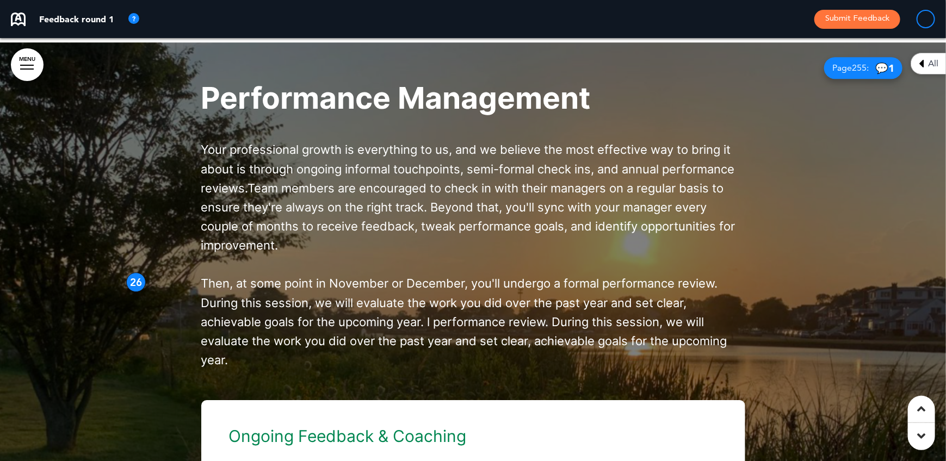
click at [129, 292] on div "26" at bounding box center [136, 283] width 20 height 20
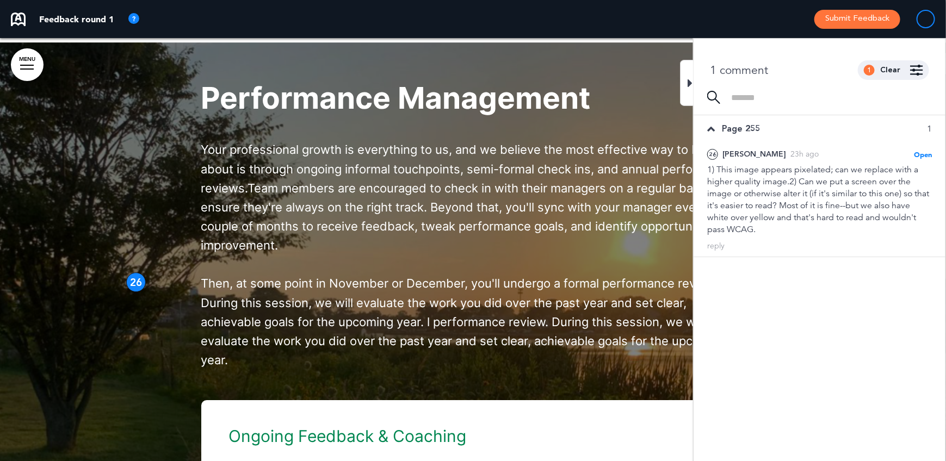
click at [482, 251] on span "Team members are encouraged to check in with their managers on a regular basis …" at bounding box center [468, 217] width 534 height 72
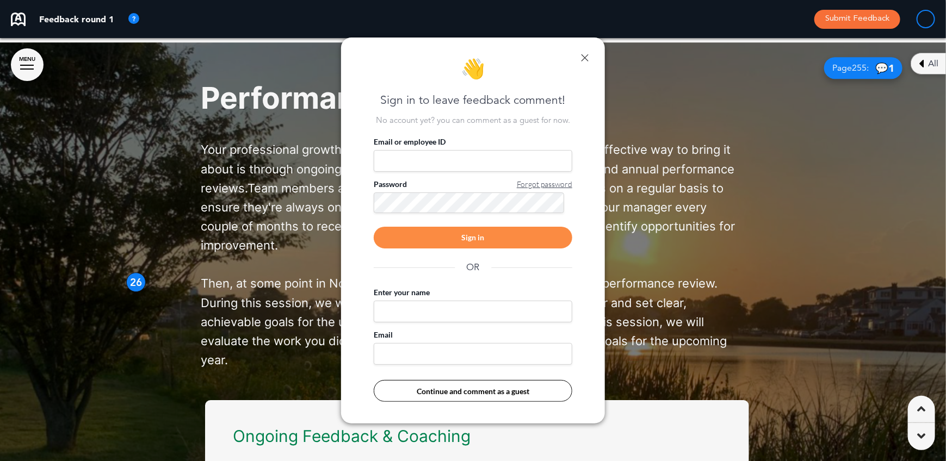
scroll to position [0, 938]
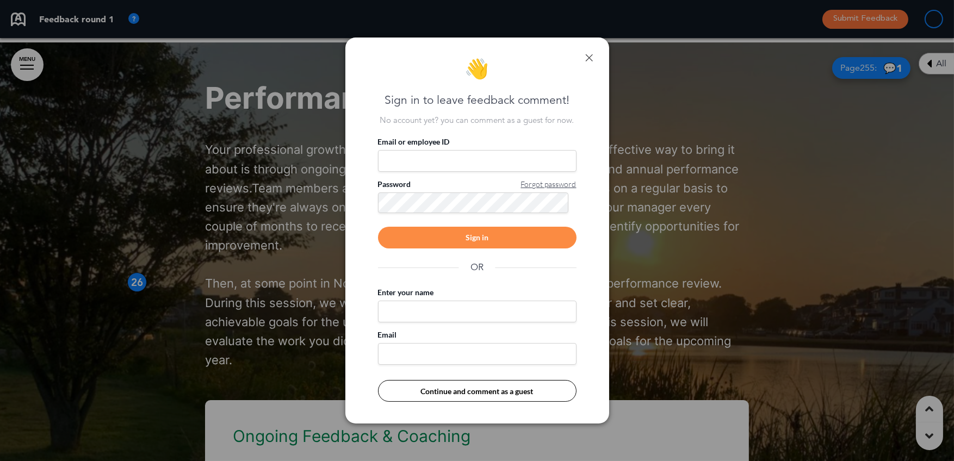
click at [251, 251] on div at bounding box center [477, 230] width 954 height 461
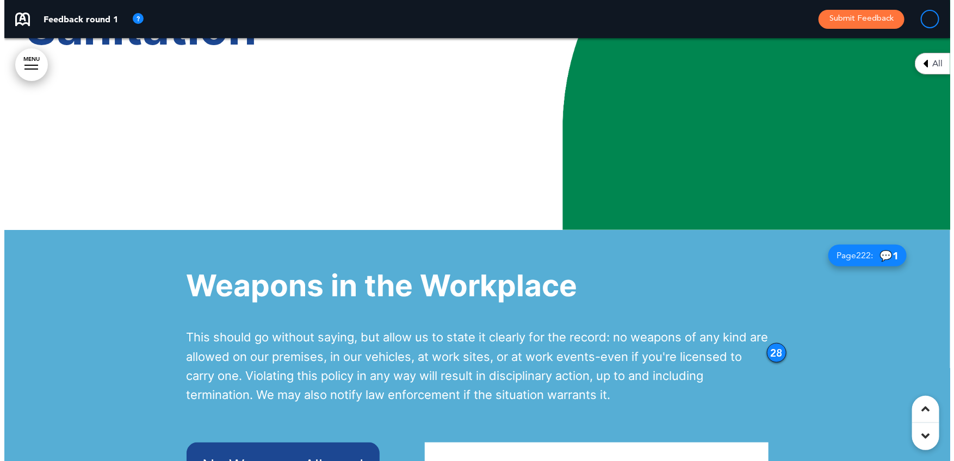
scroll to position [30005, 0]
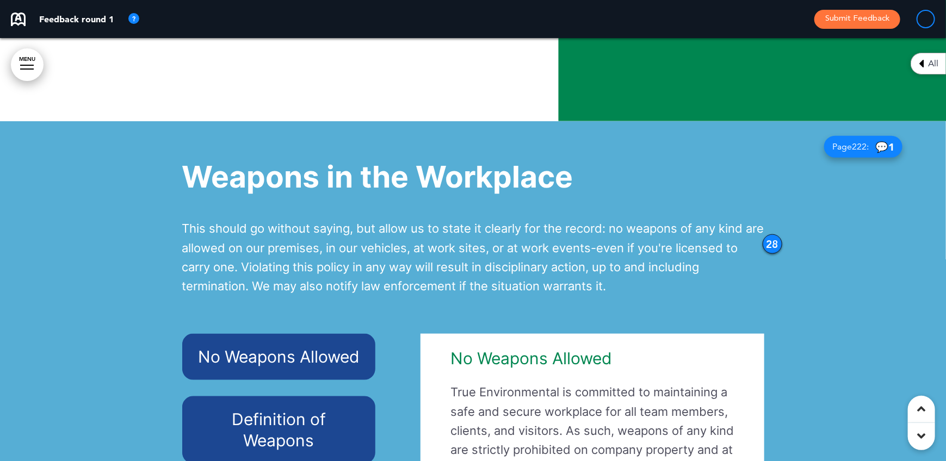
click at [767, 254] on div "28" at bounding box center [773, 245] width 20 height 20
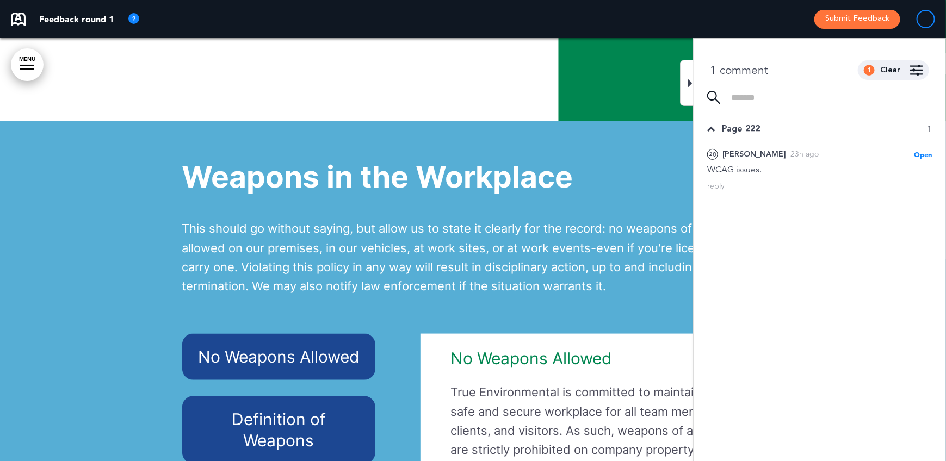
click at [567, 278] on span "This should go without saying, but allow us to state it clearly for the record:…" at bounding box center [473, 257] width 582 height 72
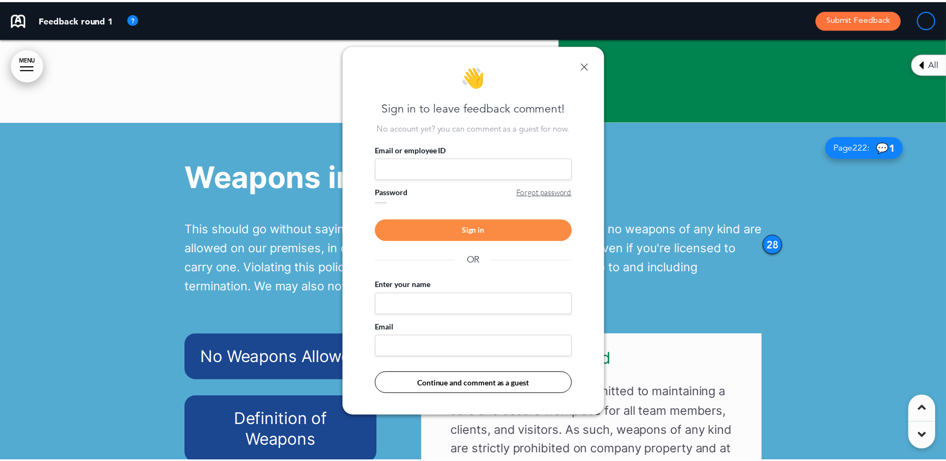
scroll to position [0, 938]
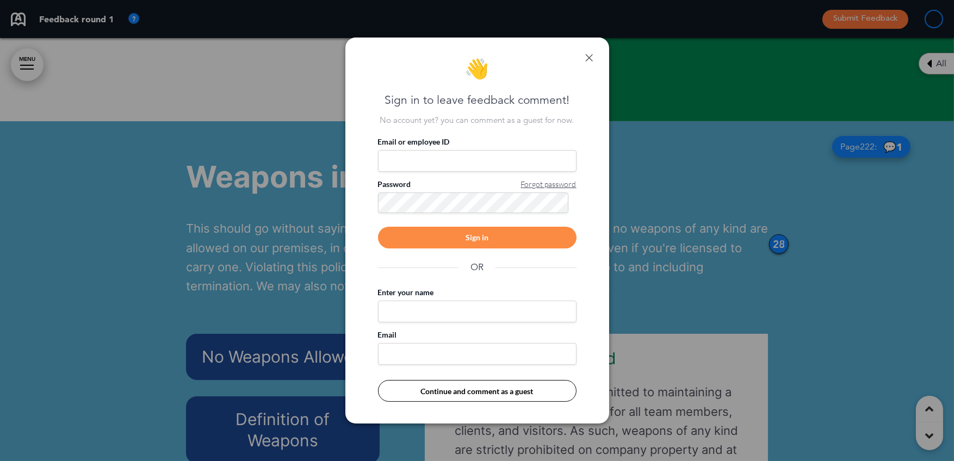
click at [686, 284] on div at bounding box center [477, 230] width 954 height 461
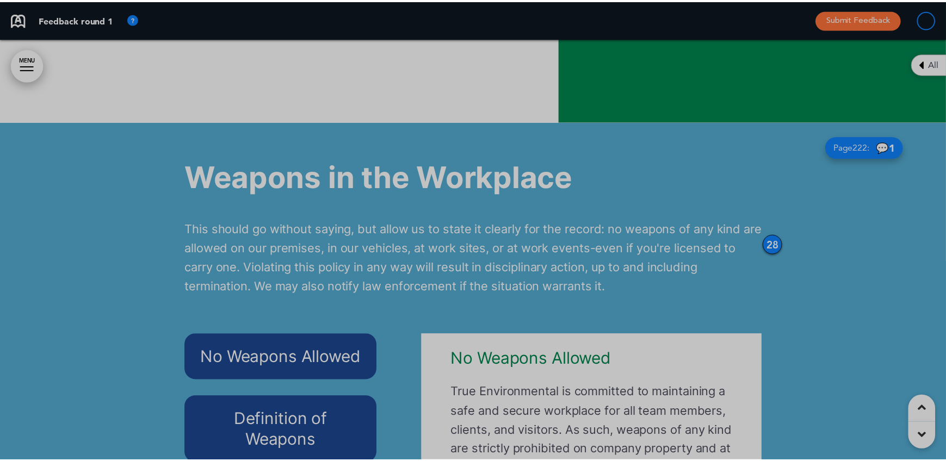
scroll to position [0, 930]
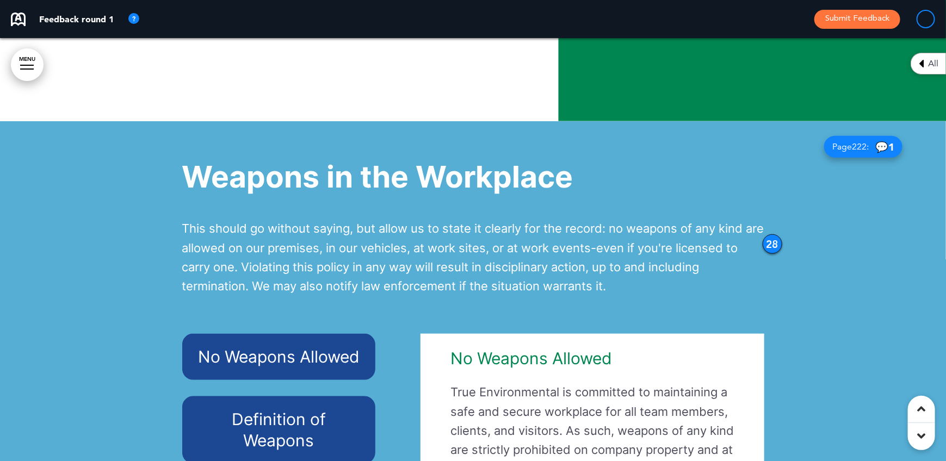
click at [763, 256] on p "This should go without saying, but allow us to state it clearly for the record:…" at bounding box center [473, 267] width 582 height 96
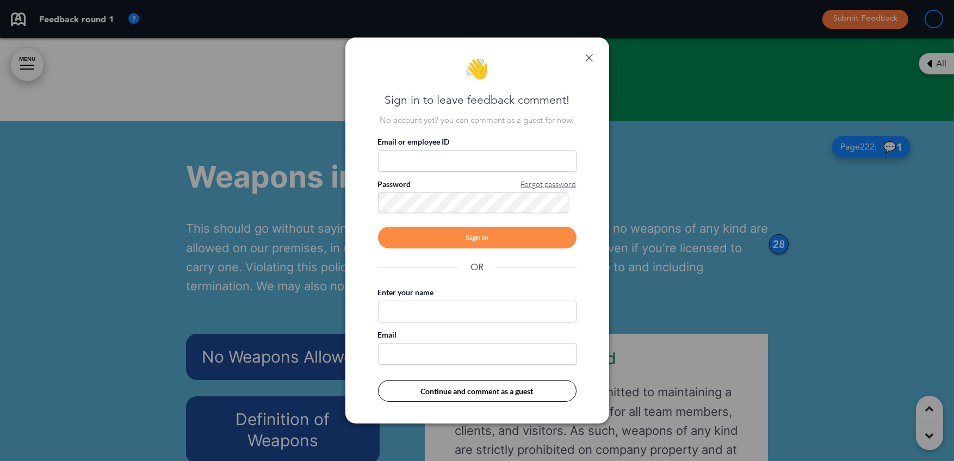
click at [595, 57] on div "👋 Sign in to leave feedback comment! No account yet? you can comment as a guest…" at bounding box center [478, 231] width 264 height 386
click at [588, 54] on link at bounding box center [590, 58] width 8 height 8
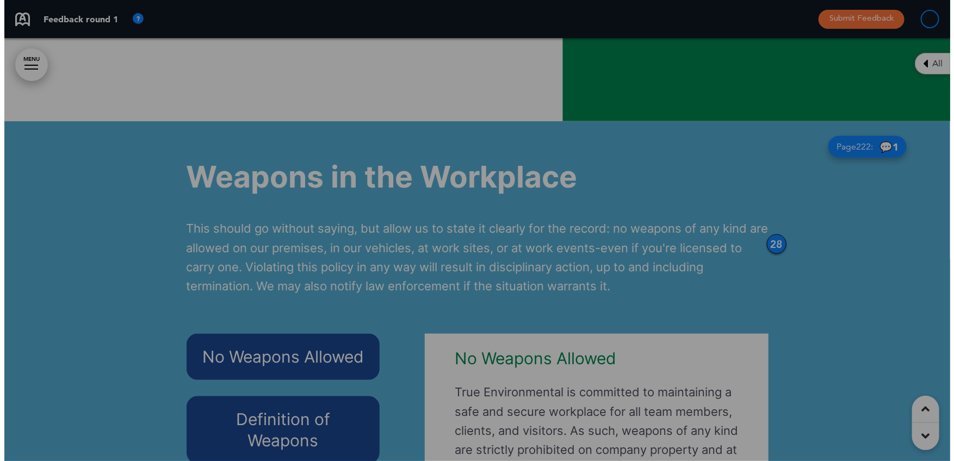
scroll to position [0, 930]
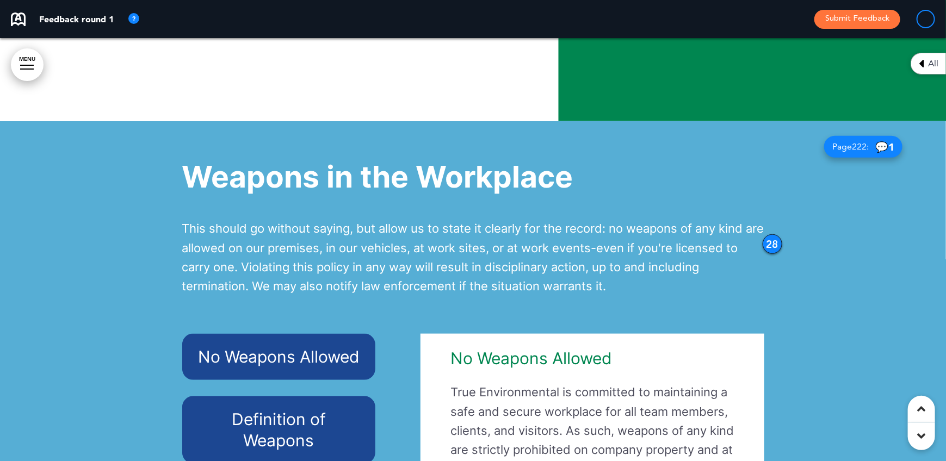
click at [763, 251] on p "This should go without saying, but allow us to state it clearly for the record:…" at bounding box center [473, 267] width 582 height 96
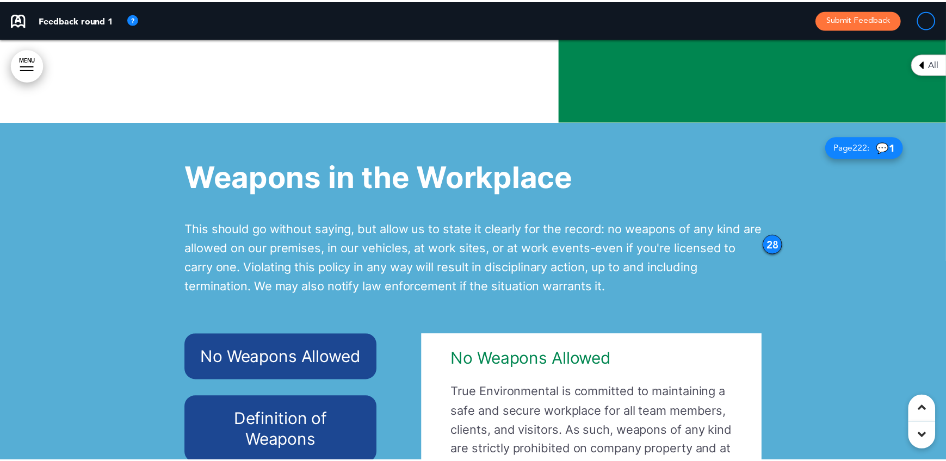
scroll to position [0, 938]
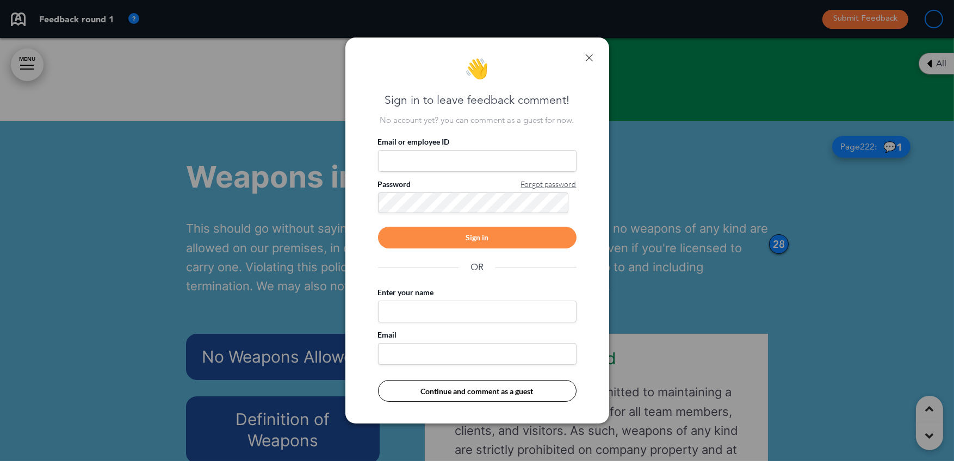
click at [774, 260] on div at bounding box center [477, 230] width 954 height 461
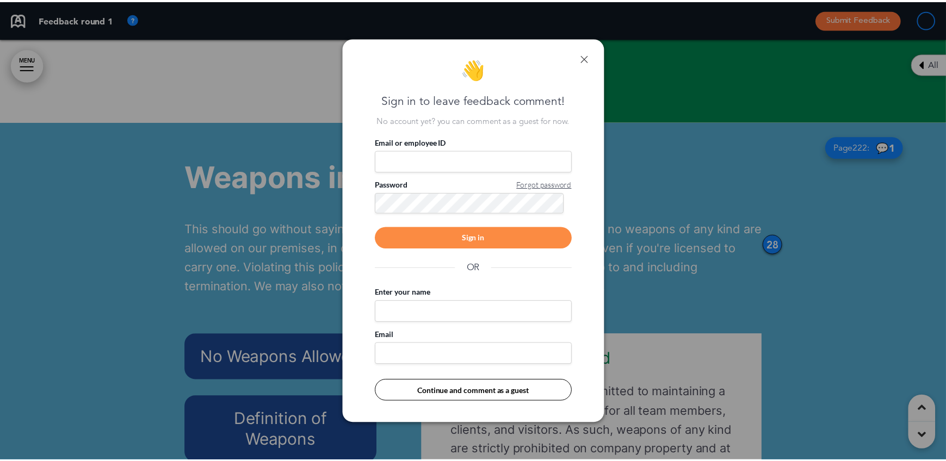
scroll to position [0, 930]
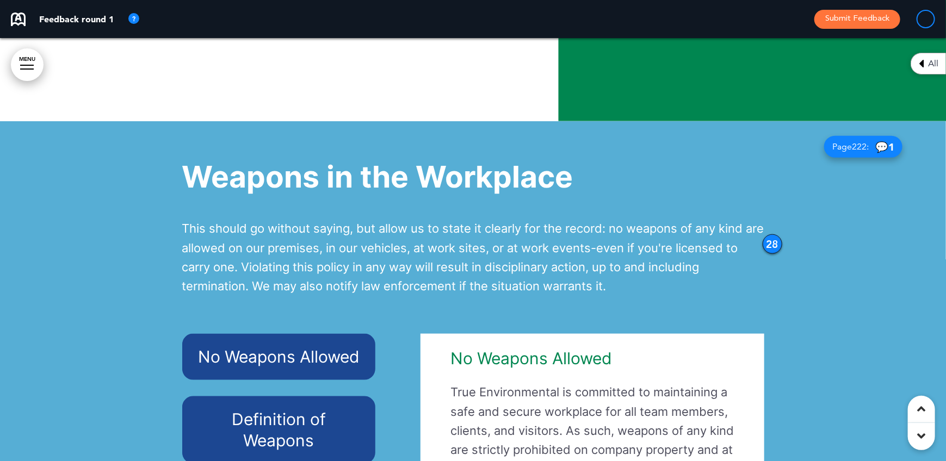
click at [774, 254] on div "28" at bounding box center [773, 245] width 20 height 20
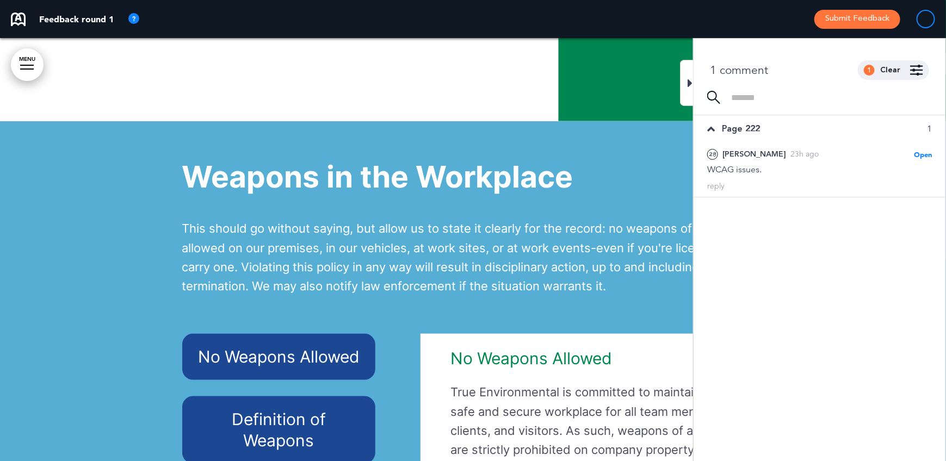
click at [587, 278] on span "This should go without saying, but allow us to state it clearly for the record:…" at bounding box center [473, 257] width 582 height 72
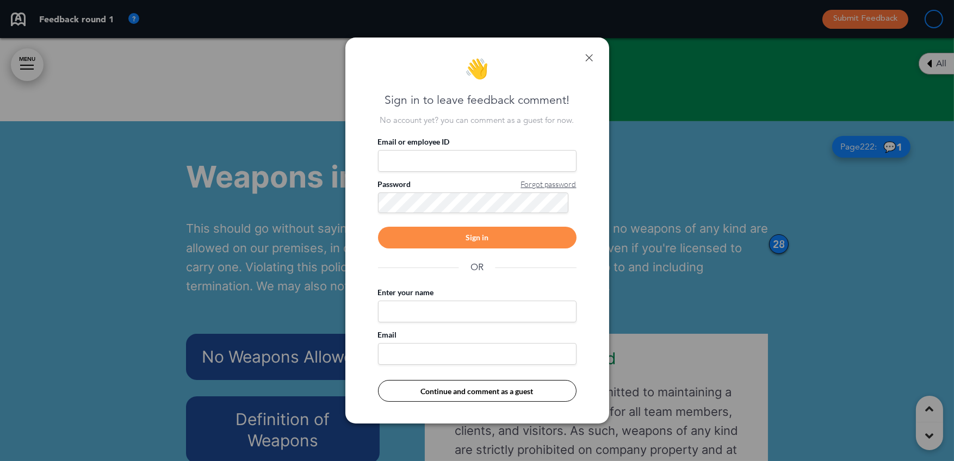
click at [591, 57] on link at bounding box center [590, 58] width 8 height 8
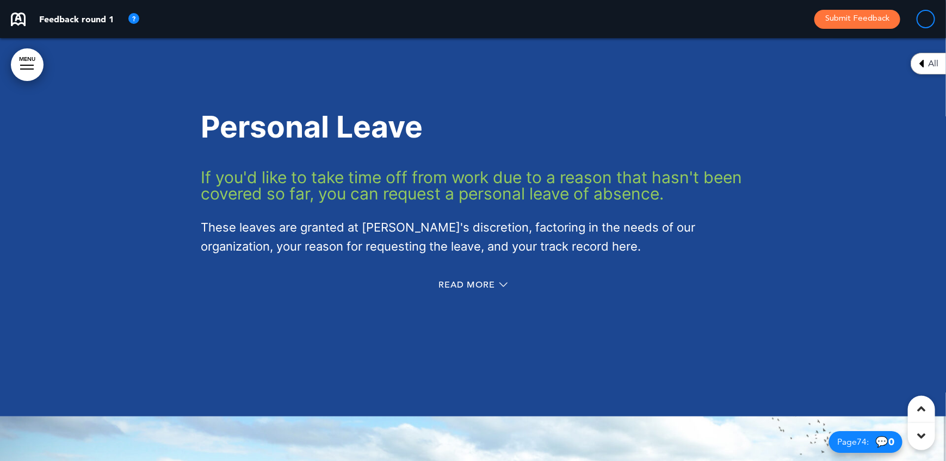
scroll to position [39854, 0]
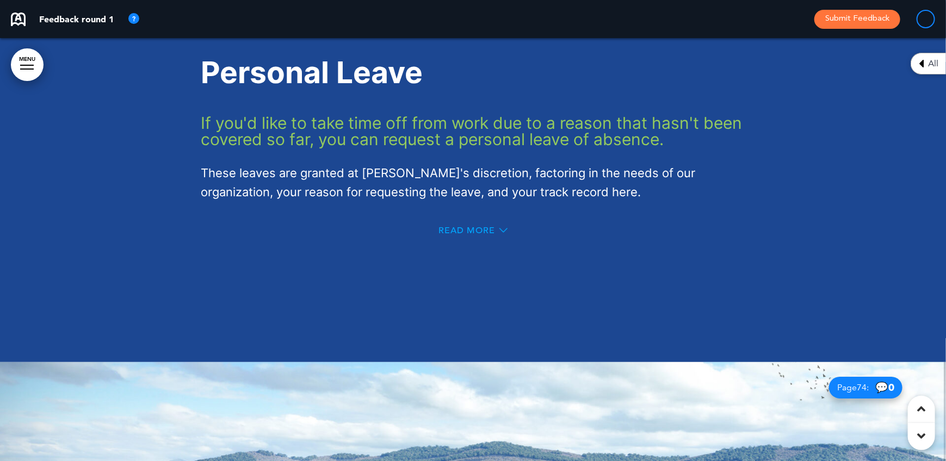
click at [445, 235] on span "Read More" at bounding box center [467, 230] width 57 height 9
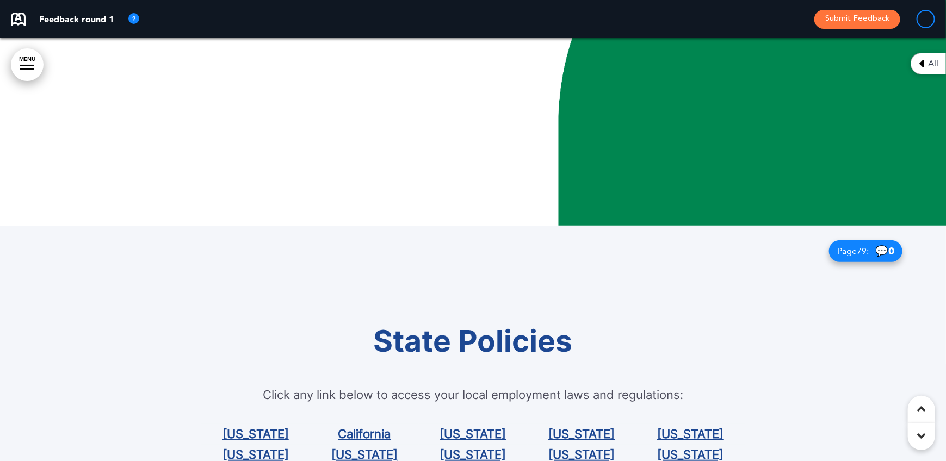
scroll to position [42537, 0]
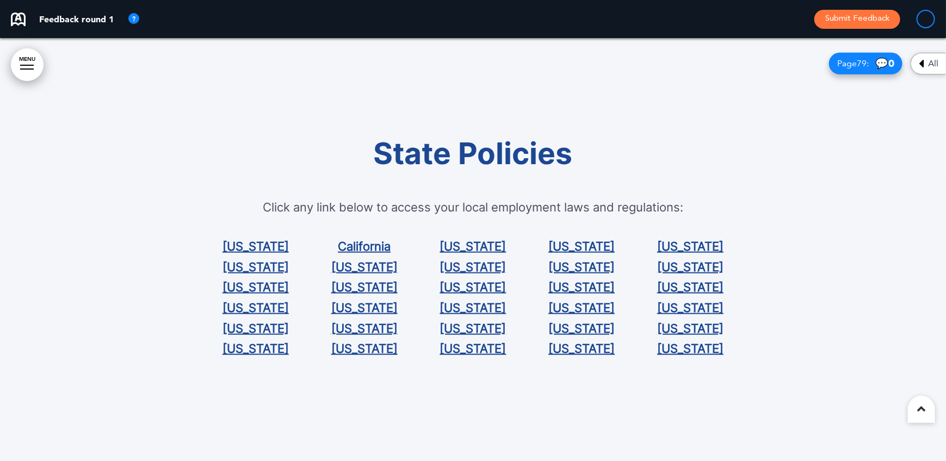
click at [582, 245] on link "[US_STATE]" at bounding box center [582, 246] width 66 height 14
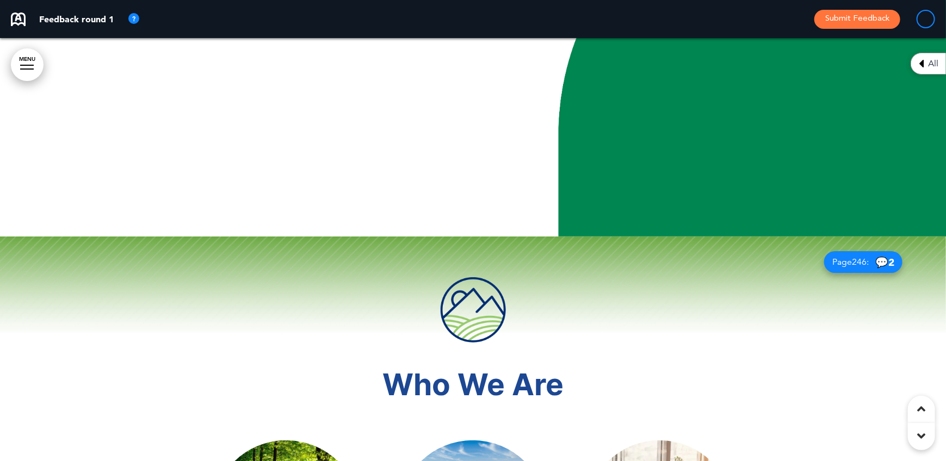
scroll to position [2115, 0]
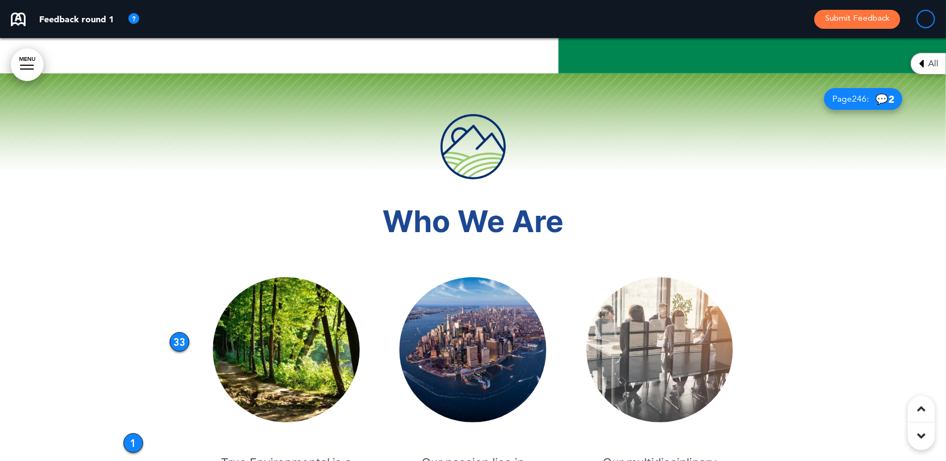
click at [178, 338] on div "33" at bounding box center [180, 342] width 20 height 20
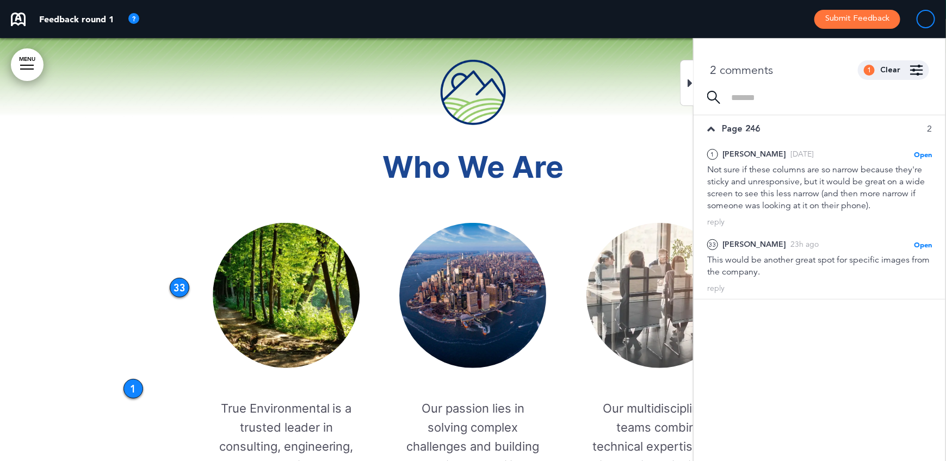
scroll to position [2223, 0]
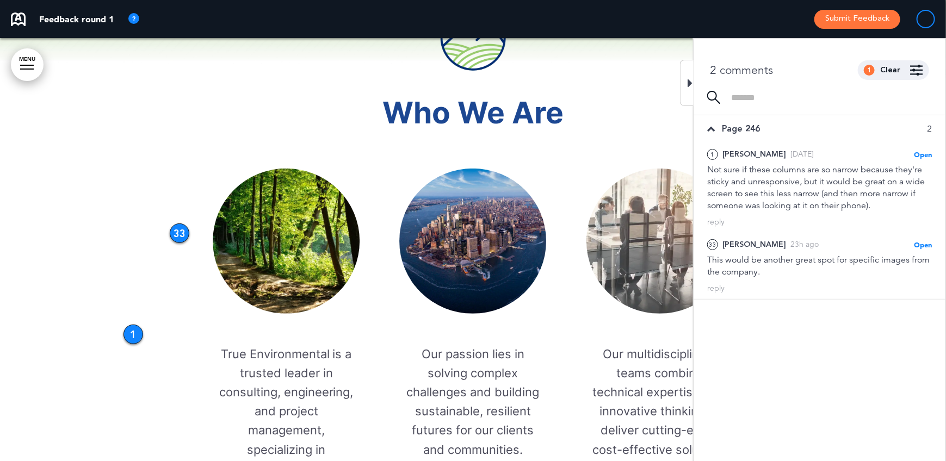
click at [134, 337] on div "1" at bounding box center [134, 335] width 20 height 20
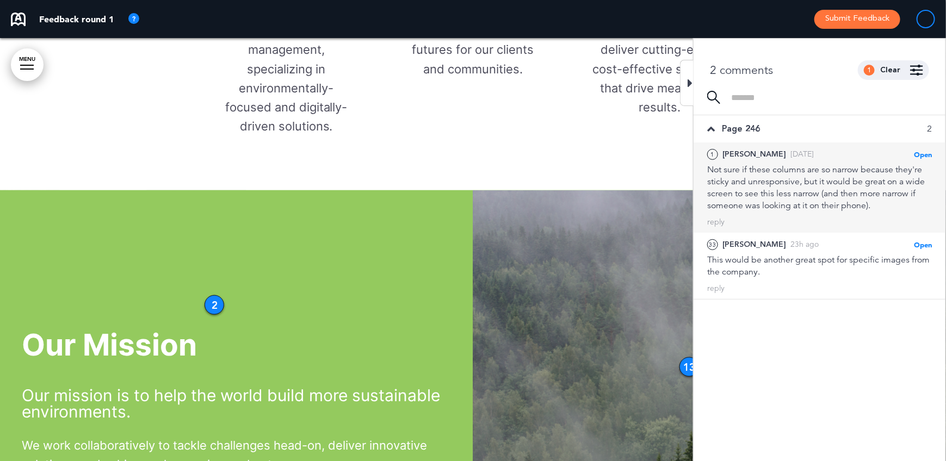
scroll to position [2659, 0]
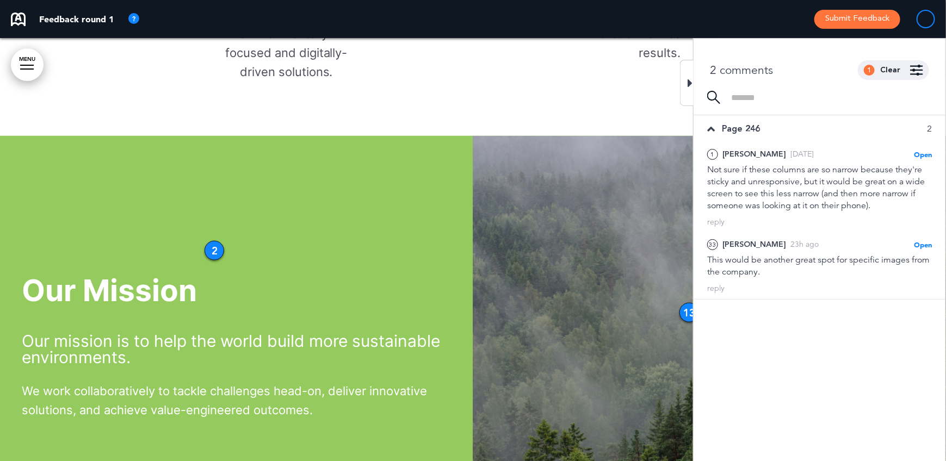
click at [207, 242] on div "Our Mission Our mission is to help the world build more sustainable environment…" at bounding box center [236, 348] width 473 height 226
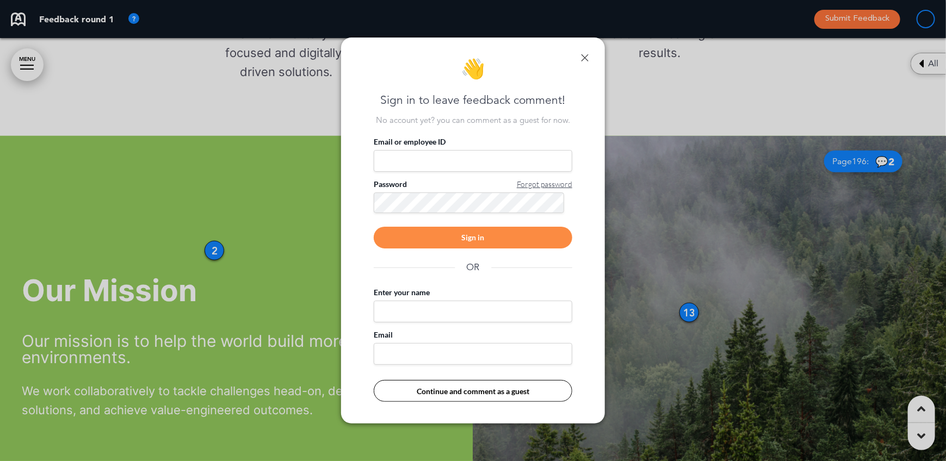
scroll to position [0, 938]
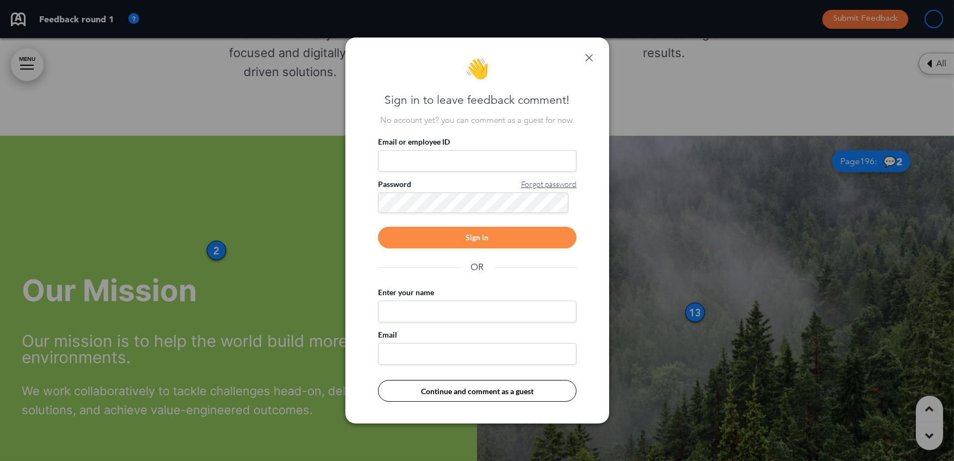
click at [215, 248] on div at bounding box center [477, 230] width 954 height 461
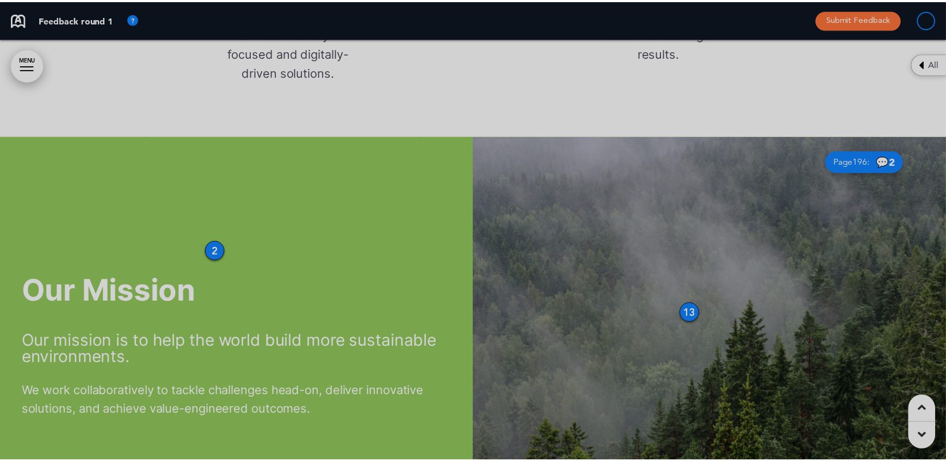
scroll to position [0, 930]
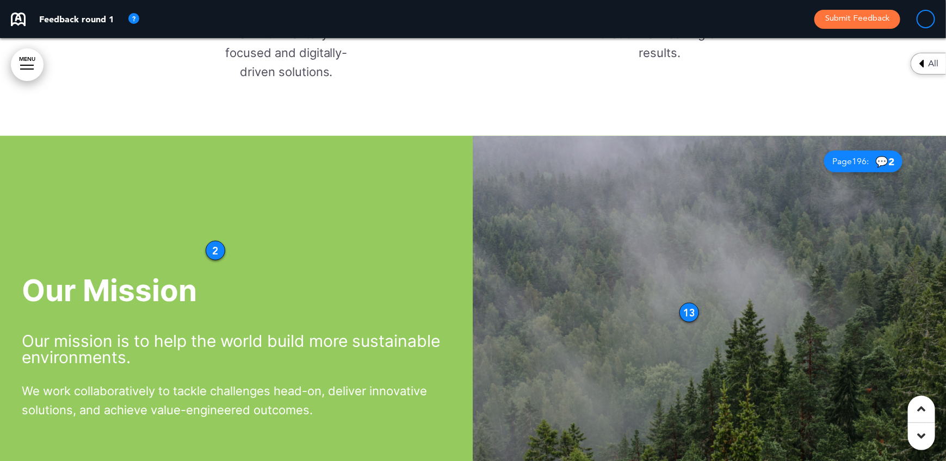
click at [212, 249] on div "2" at bounding box center [216, 251] width 20 height 20
click at [215, 249] on div "2" at bounding box center [216, 251] width 20 height 20
click at [689, 309] on div "13" at bounding box center [690, 313] width 20 height 20
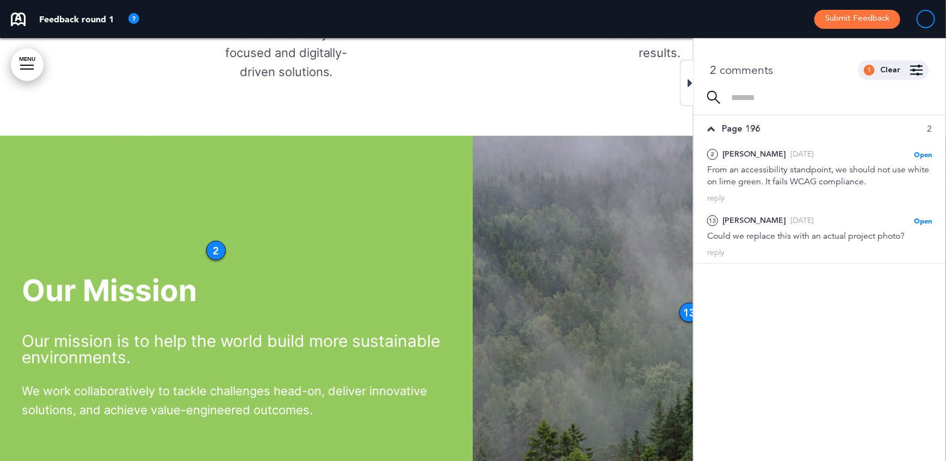
click at [346, 250] on div "Our Mission Our mission is to help the world build more sustainable environment…" at bounding box center [236, 348] width 473 height 226
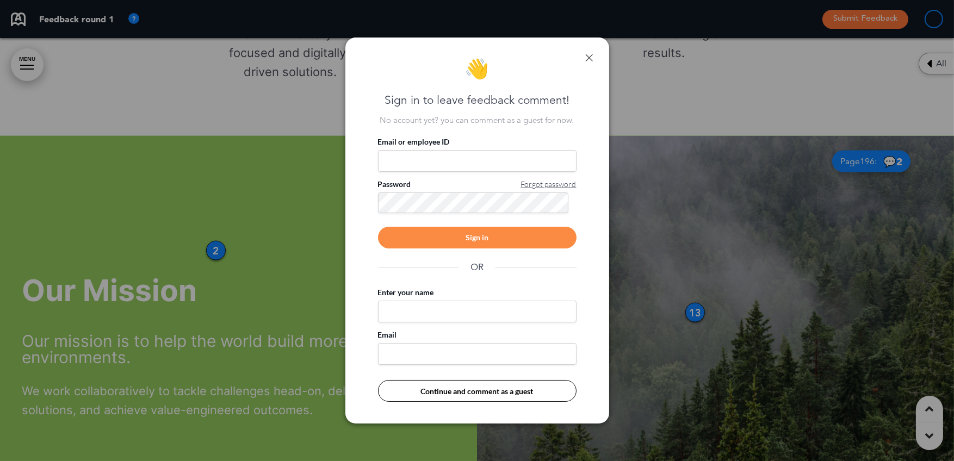
click at [299, 251] on div at bounding box center [477, 230] width 954 height 461
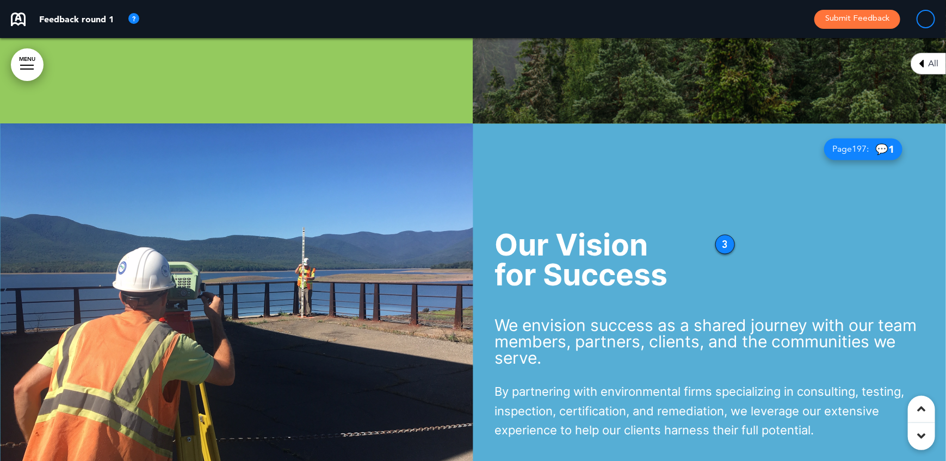
scroll to position [3149, 0]
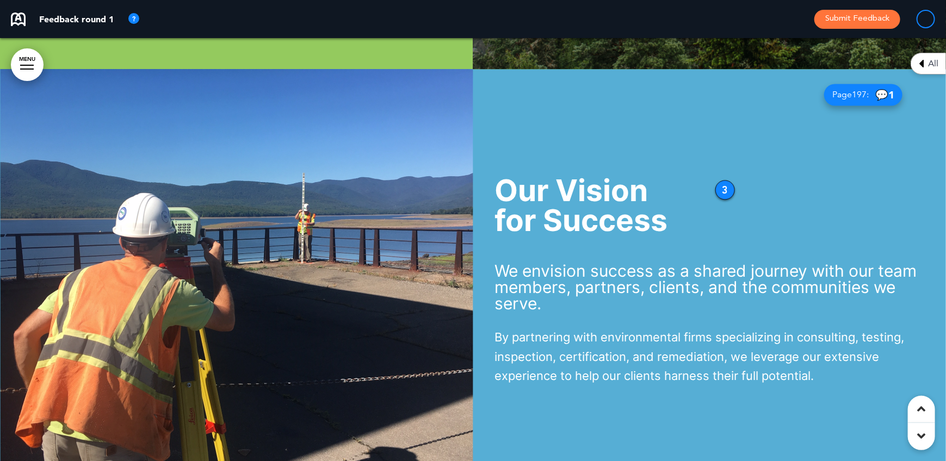
click at [723, 189] on div "3" at bounding box center [726, 191] width 20 height 20
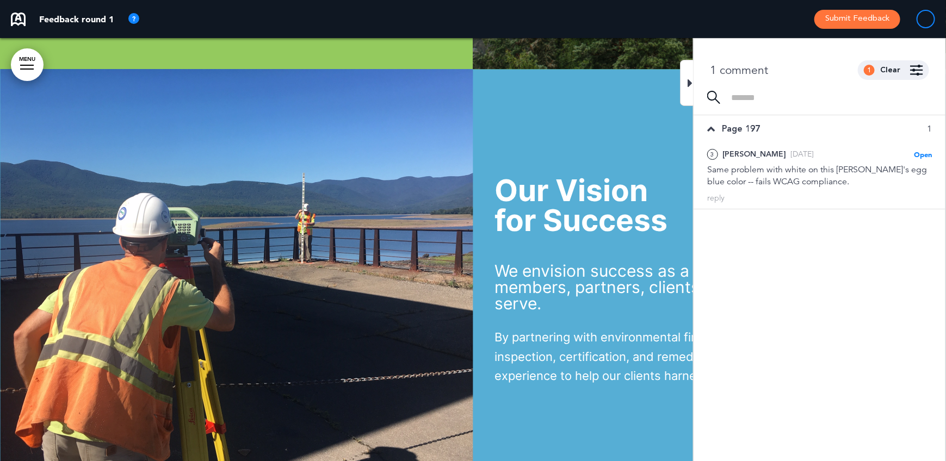
click at [346, 243] on img at bounding box center [236, 281] width 473 height 423
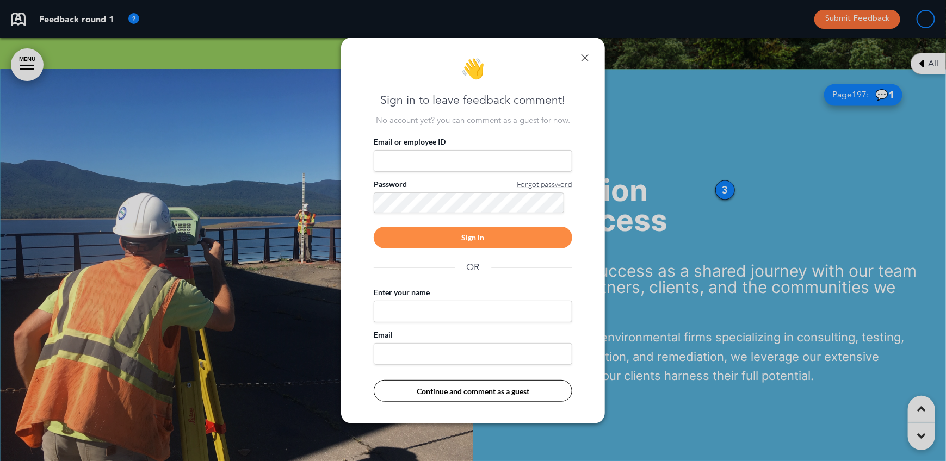
scroll to position [0, 938]
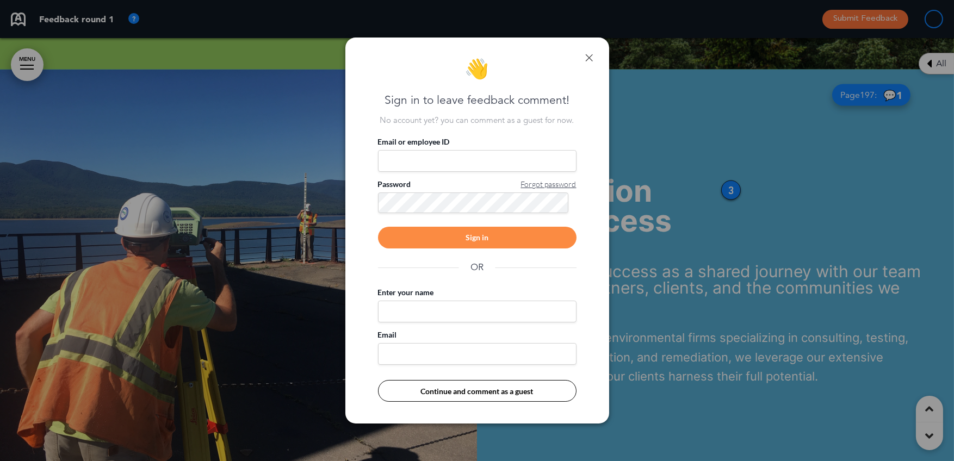
click at [589, 56] on link at bounding box center [590, 58] width 8 height 8
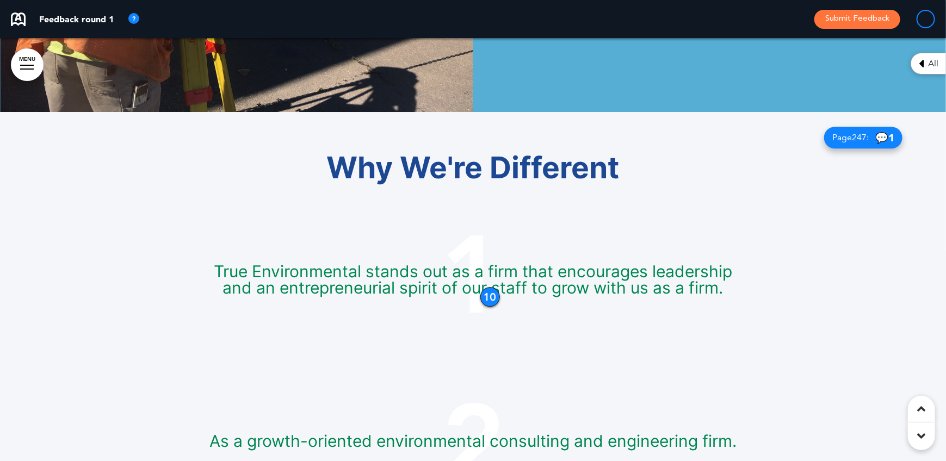
scroll to position [3584, 0]
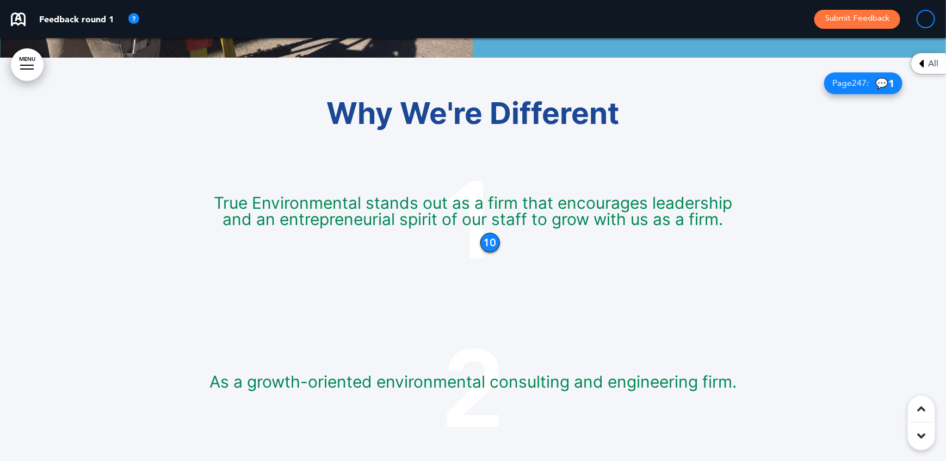
click at [490, 242] on div "10" at bounding box center [490, 243] width 20 height 20
click at [488, 242] on div "10" at bounding box center [491, 243] width 20 height 20
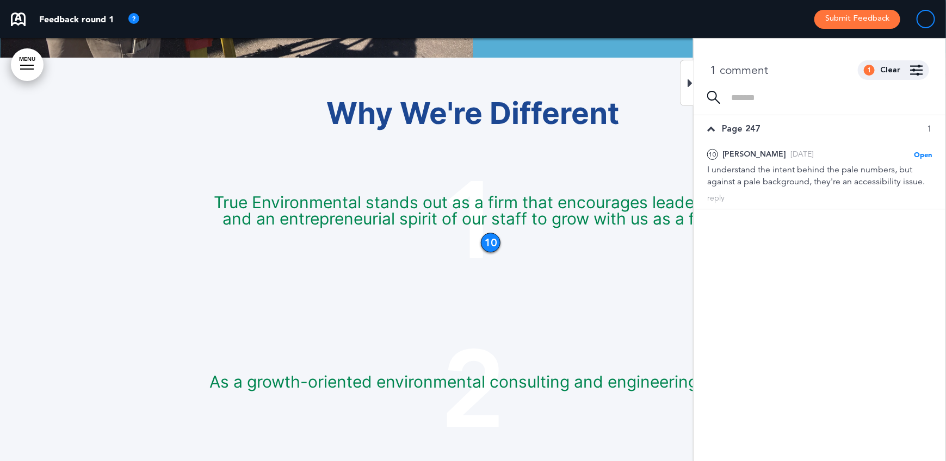
click at [381, 265] on p at bounding box center [473, 268] width 544 height 19
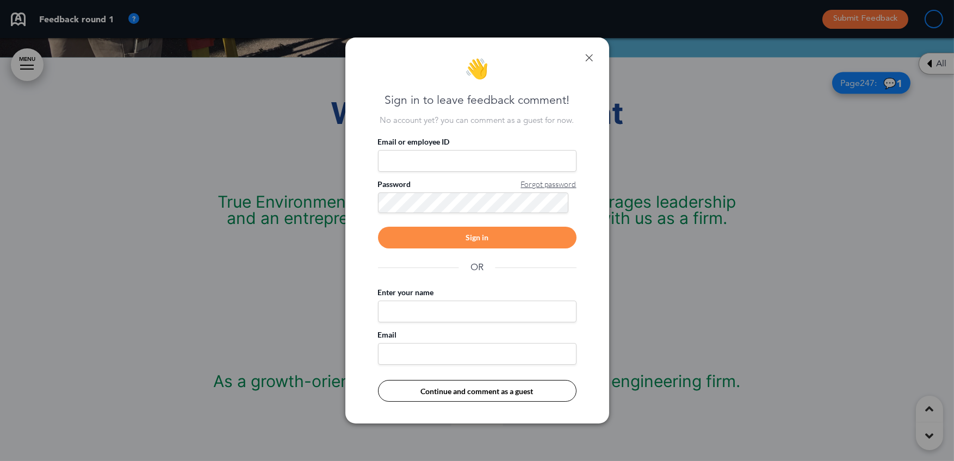
click at [301, 262] on div at bounding box center [477, 230] width 954 height 461
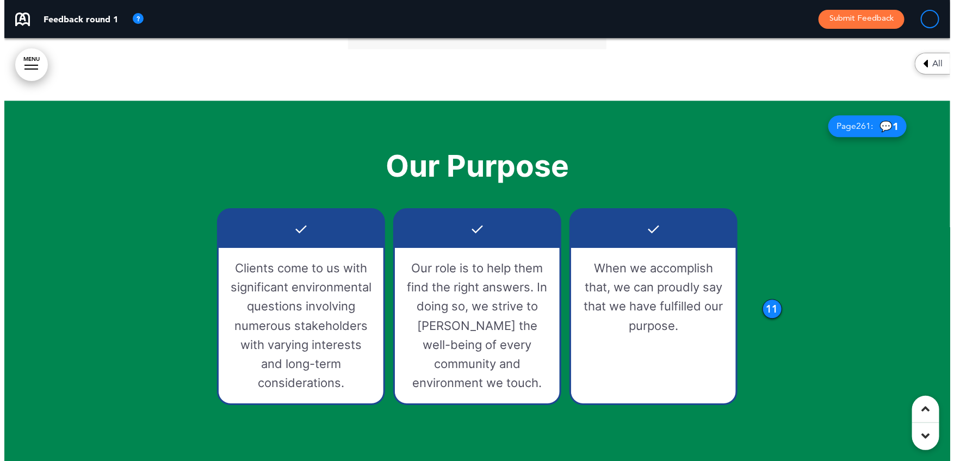
scroll to position [5543, 0]
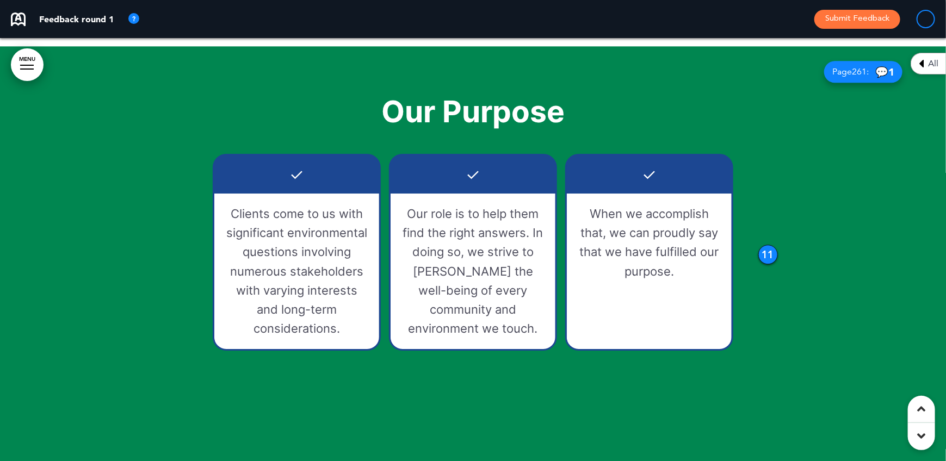
click at [767, 252] on div "11" at bounding box center [769, 255] width 20 height 20
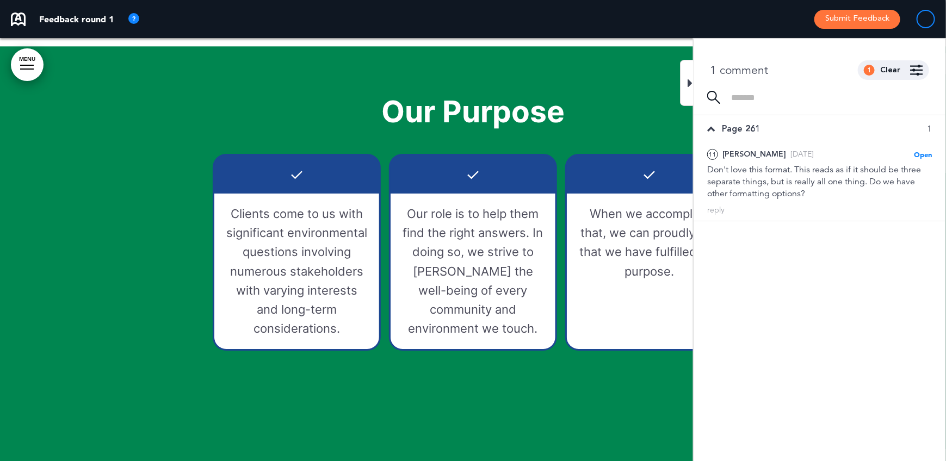
click at [378, 408] on div "Our Purpose ✓ Clients come to us with significant environmental questions invol…" at bounding box center [473, 258] width 544 height 404
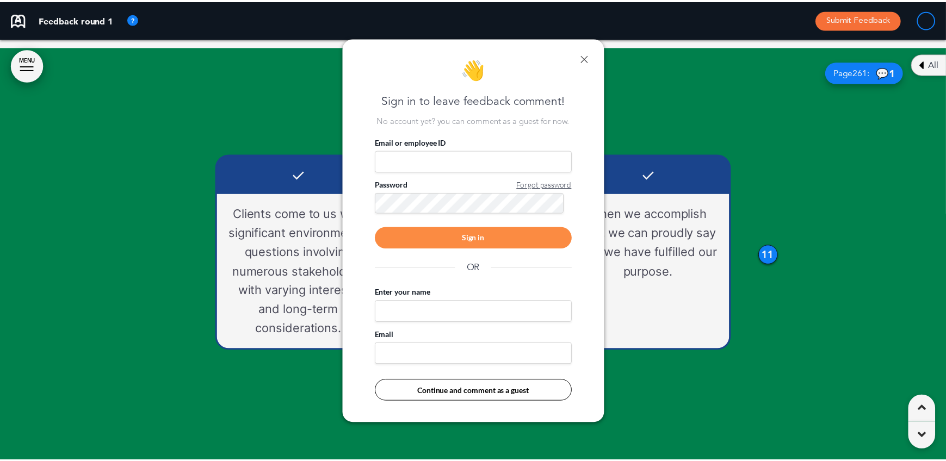
scroll to position [0, 938]
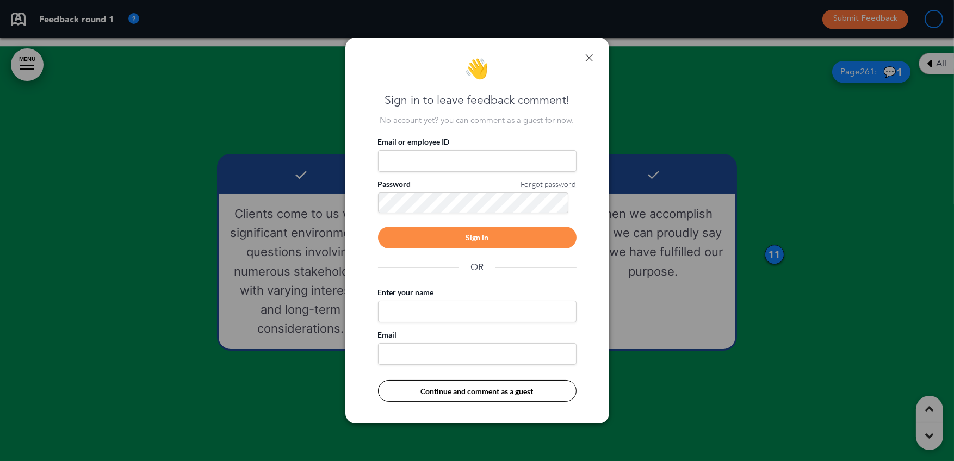
click at [593, 56] on div "👋 Sign in to leave feedback comment! No account yet? you can comment as a guest…" at bounding box center [478, 231] width 264 height 386
click at [590, 57] on link at bounding box center [590, 58] width 8 height 8
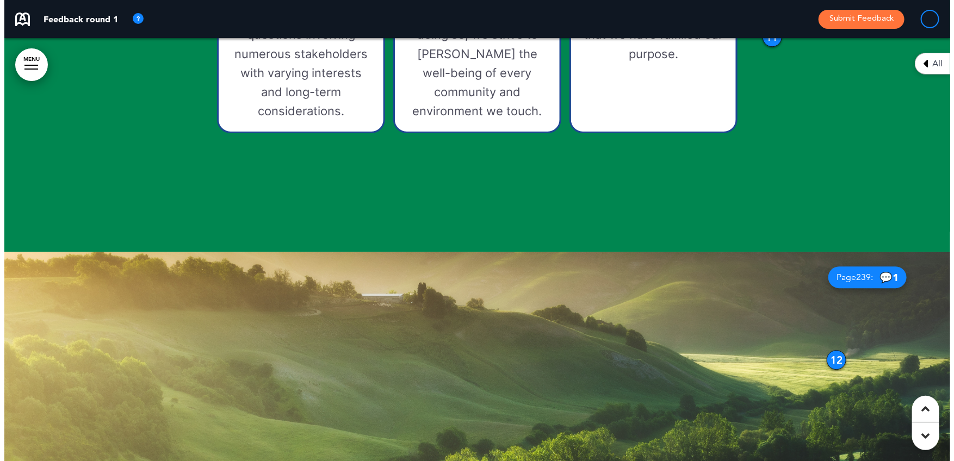
scroll to position [5978, 0]
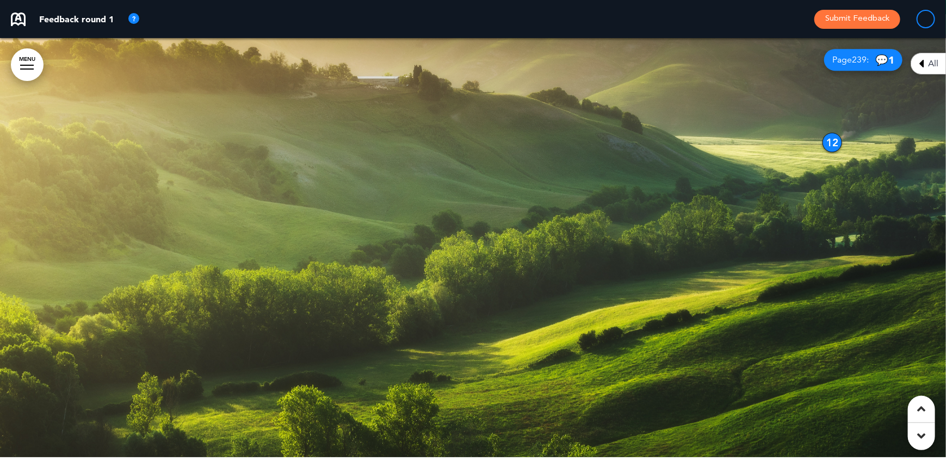
click at [820, 132] on div at bounding box center [473, 245] width 946 height 423
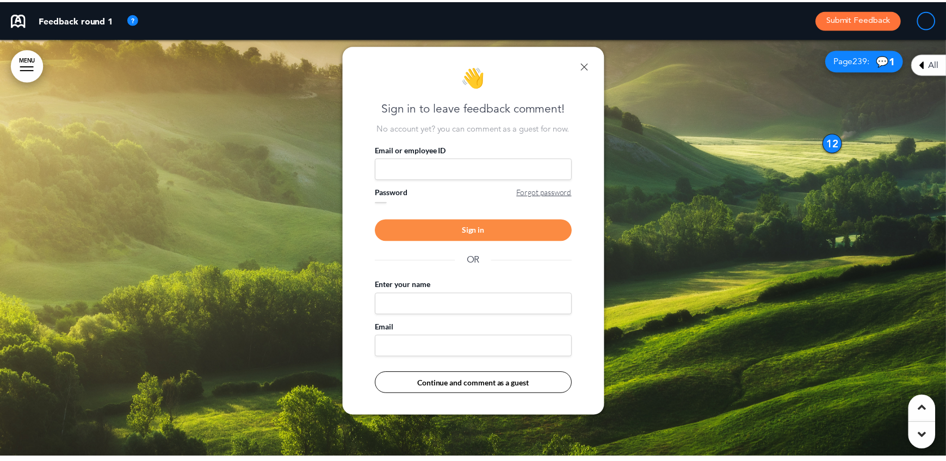
scroll to position [0, 938]
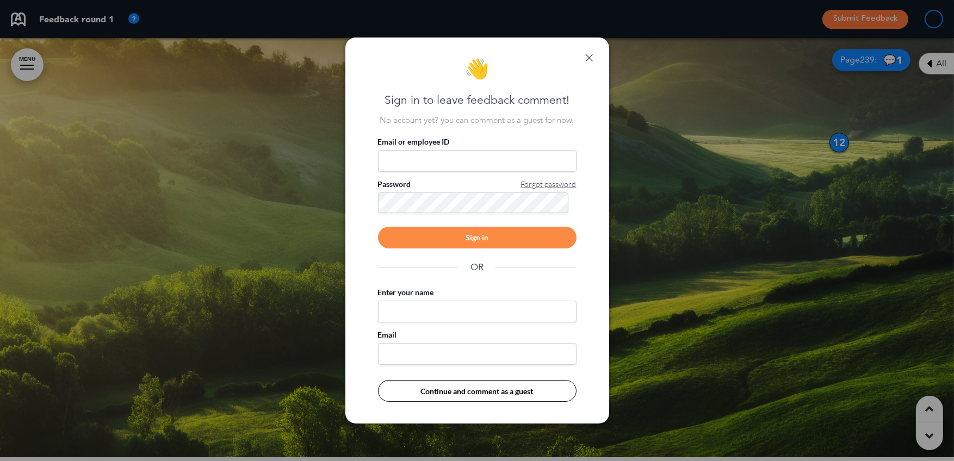
click at [838, 137] on div at bounding box center [477, 230] width 954 height 461
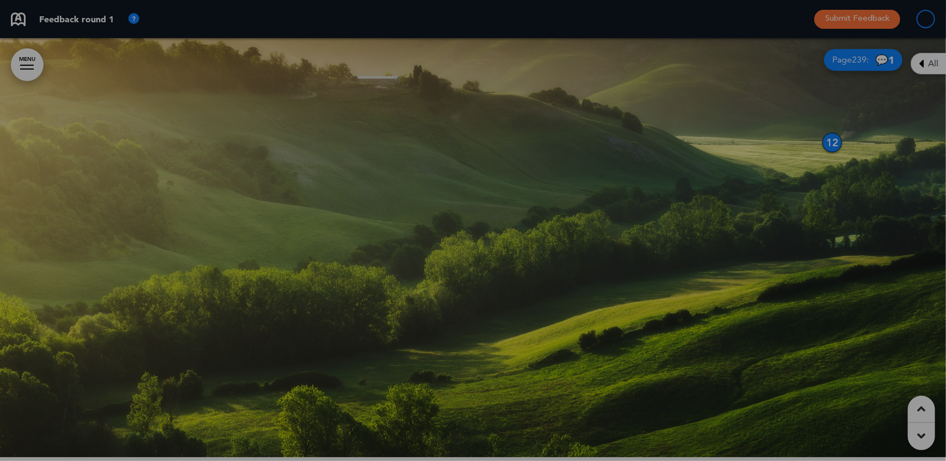
scroll to position [0, 930]
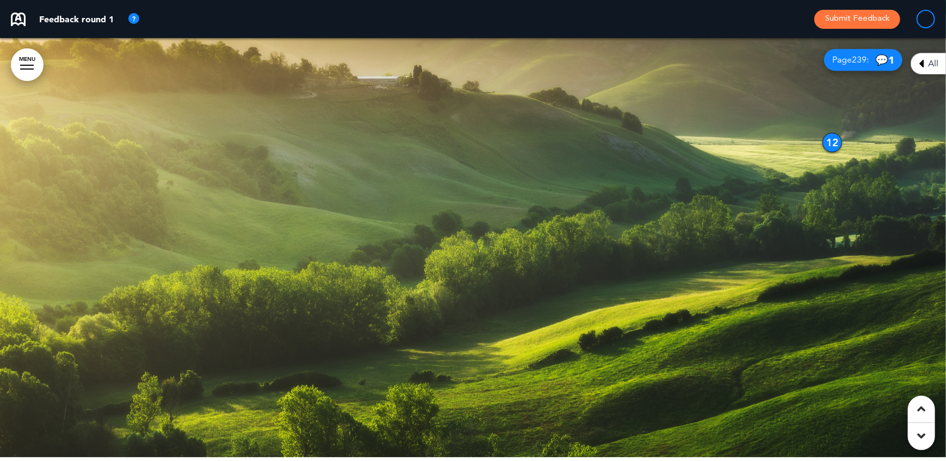
click at [834, 140] on div "12" at bounding box center [833, 143] width 20 height 20
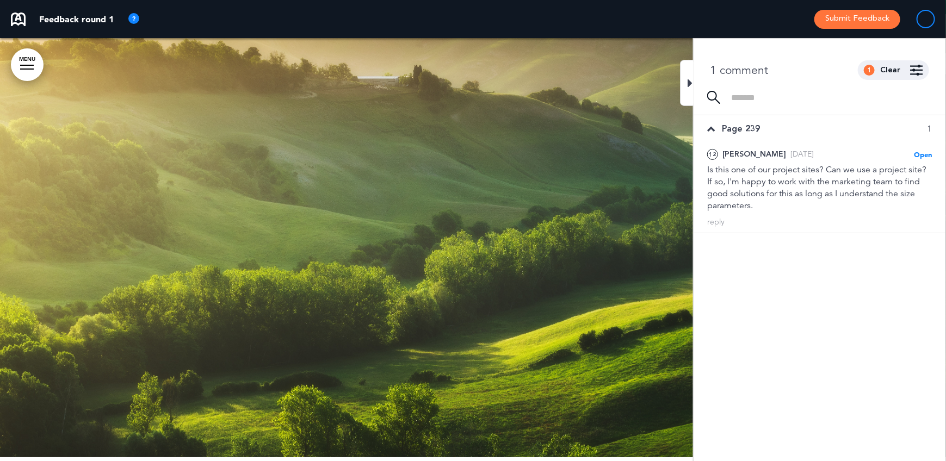
click at [522, 215] on div at bounding box center [473, 245] width 946 height 423
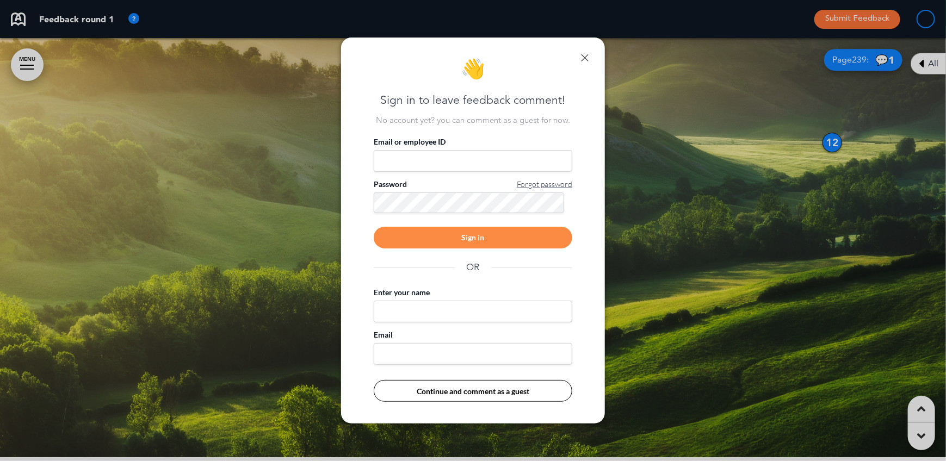
scroll to position [0, 938]
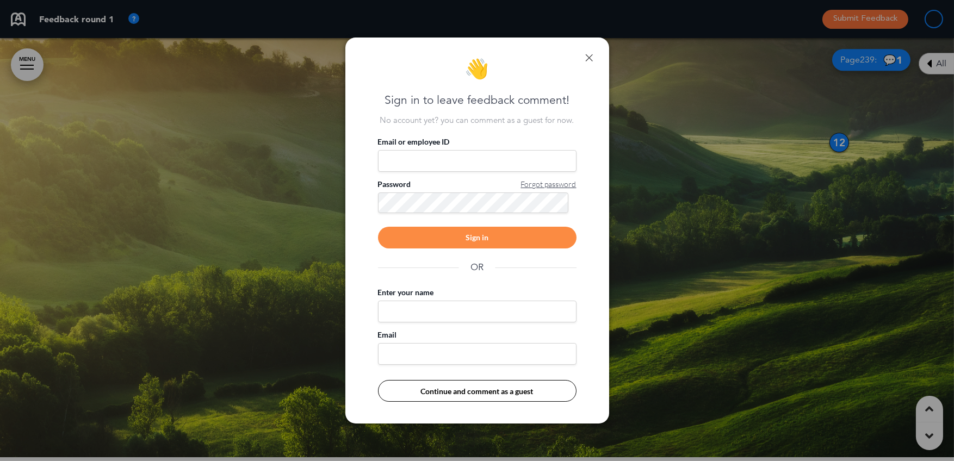
click at [710, 219] on div at bounding box center [477, 230] width 954 height 461
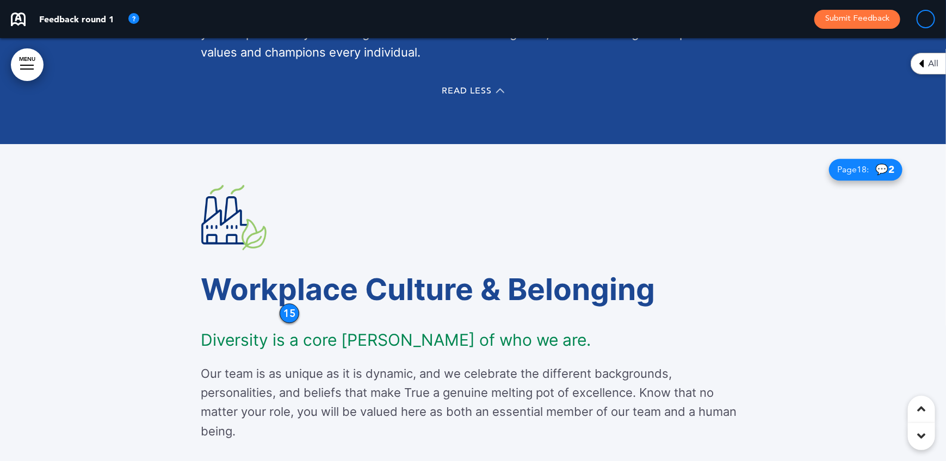
scroll to position [7556, 0]
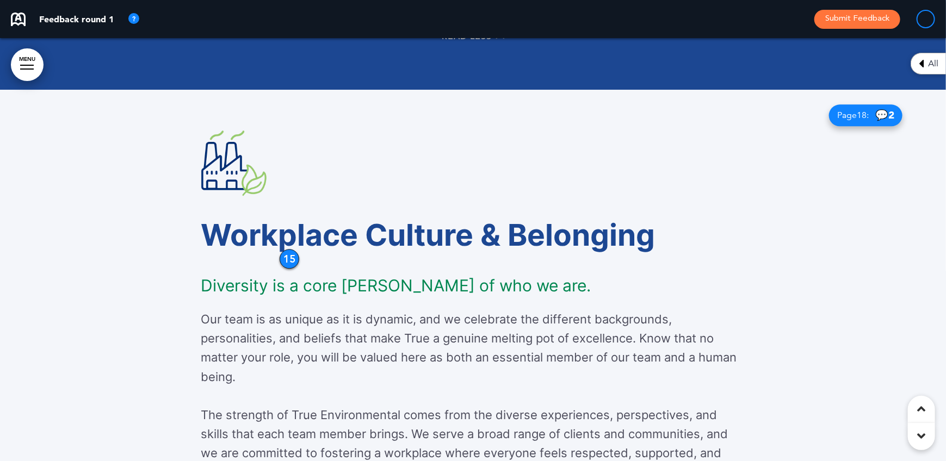
click at [282, 250] on h1 "Workplace Culture & Belonging" at bounding box center [473, 235] width 544 height 30
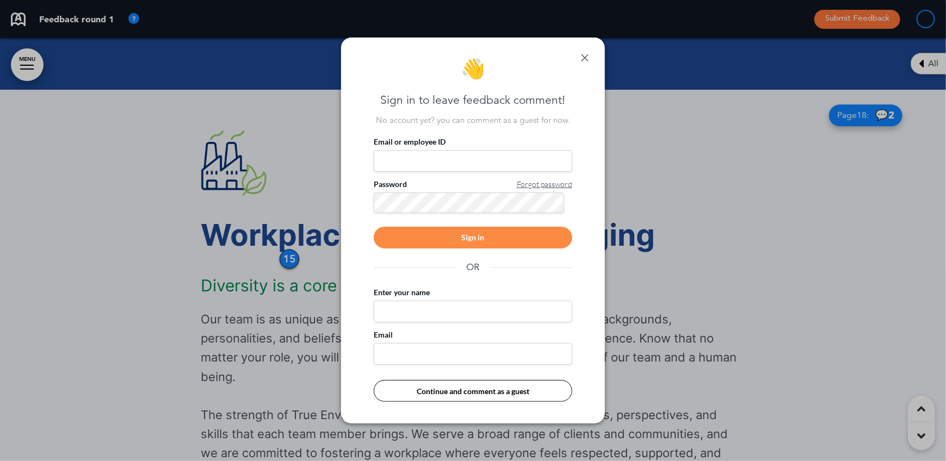
scroll to position [0, 938]
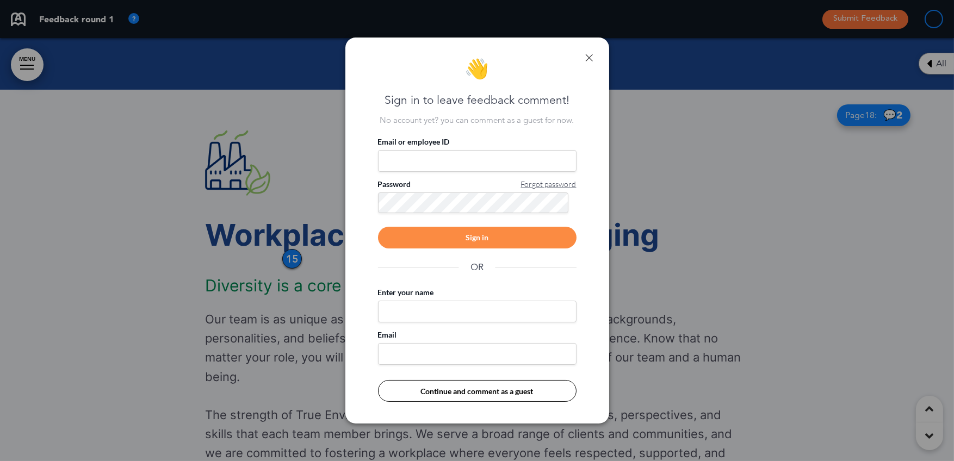
click at [292, 255] on div at bounding box center [477, 230] width 954 height 461
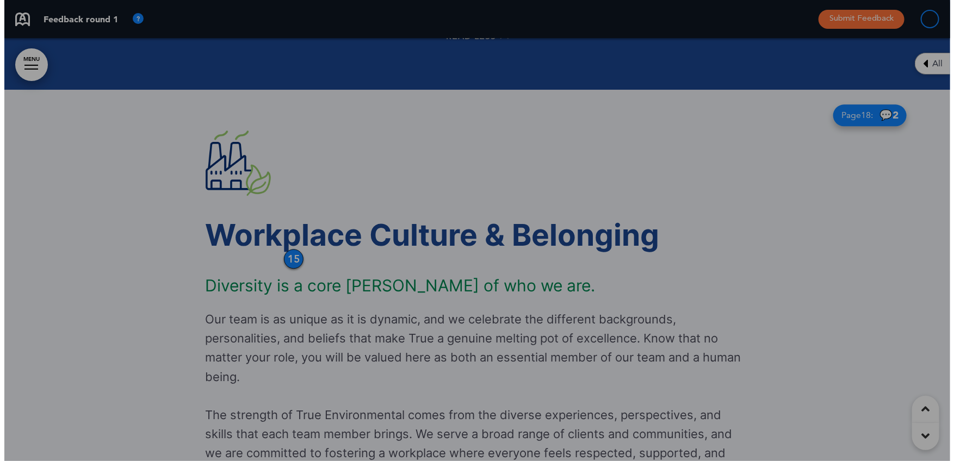
scroll to position [0, 930]
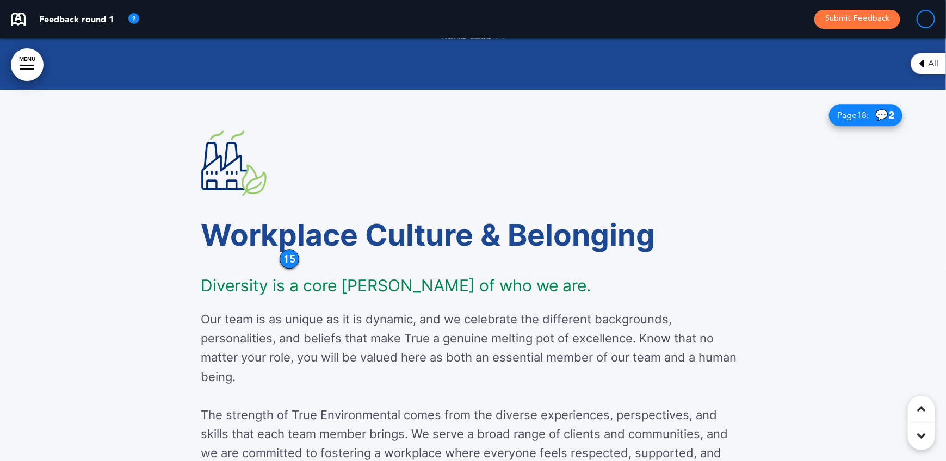
click at [288, 252] on div "15" at bounding box center [290, 259] width 20 height 20
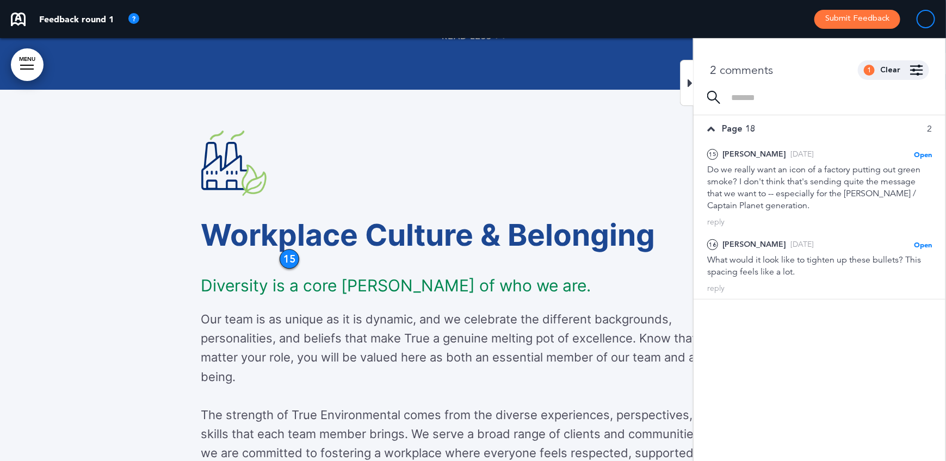
click at [389, 358] on p "Our team is as unique as it is dynamic, and we celebrate the different backgrou…" at bounding box center [473, 348] width 544 height 77
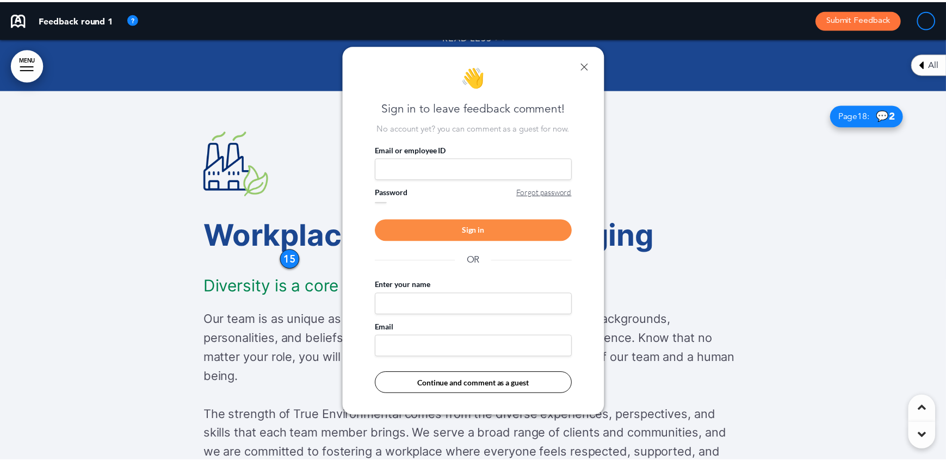
scroll to position [0, 938]
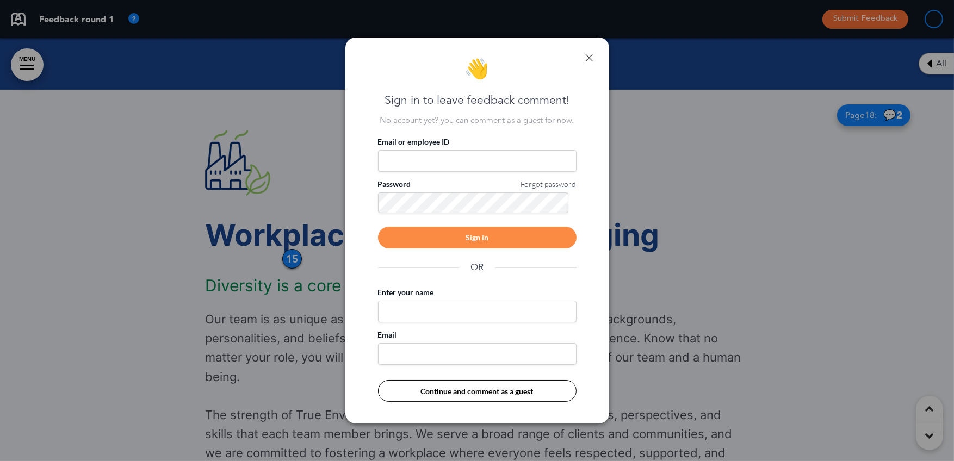
click at [178, 336] on div at bounding box center [477, 230] width 954 height 461
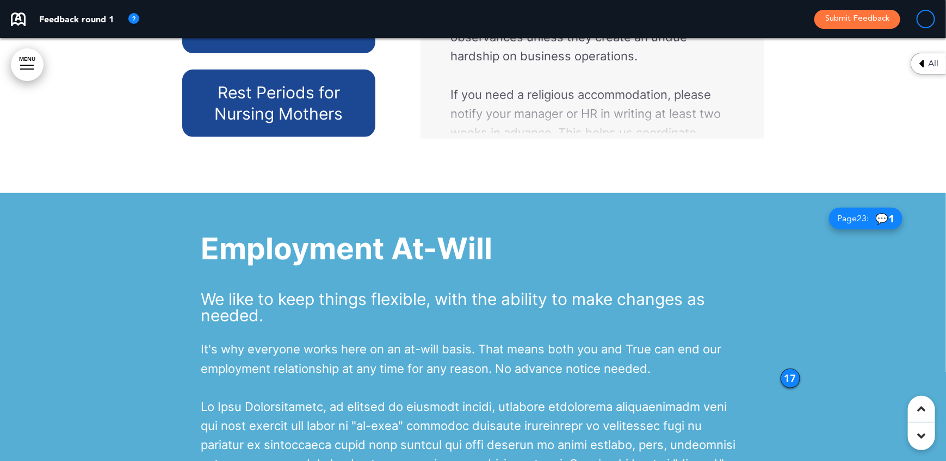
scroll to position [8808, 0]
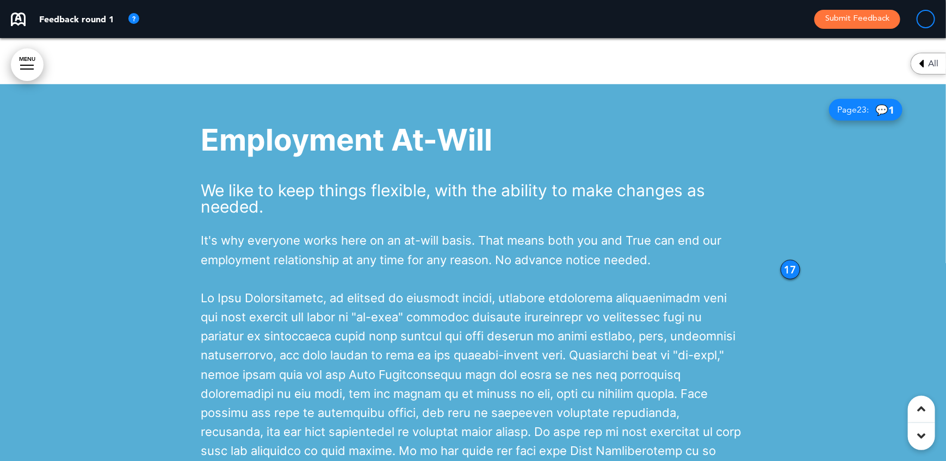
click at [780, 261] on div at bounding box center [473, 342] width 946 height 516
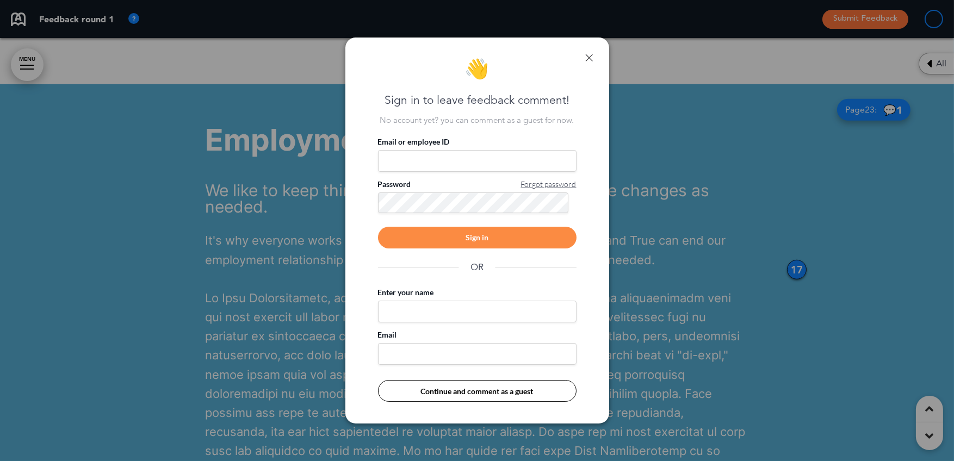
click at [794, 267] on div at bounding box center [477, 230] width 954 height 461
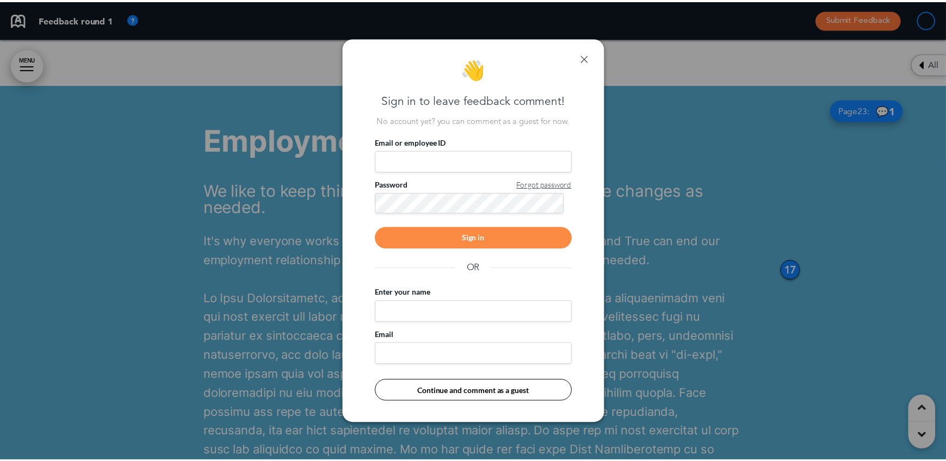
scroll to position [0, 930]
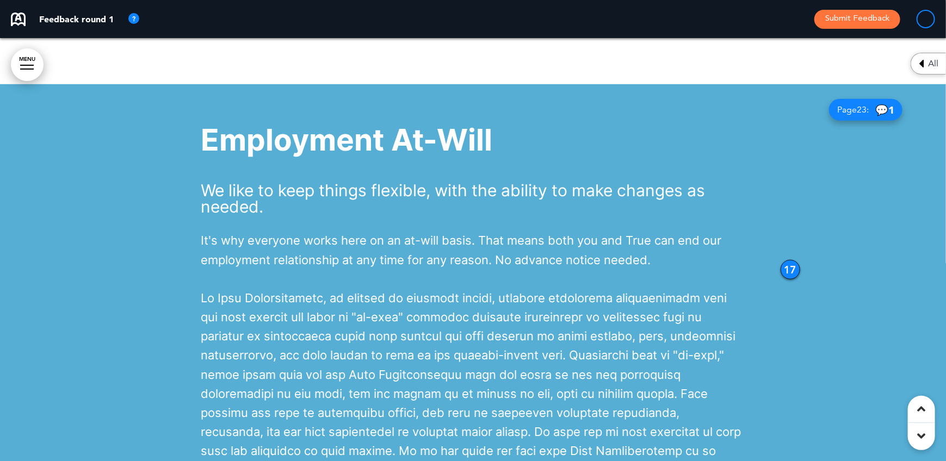
click at [781, 262] on div at bounding box center [473, 342] width 946 height 516
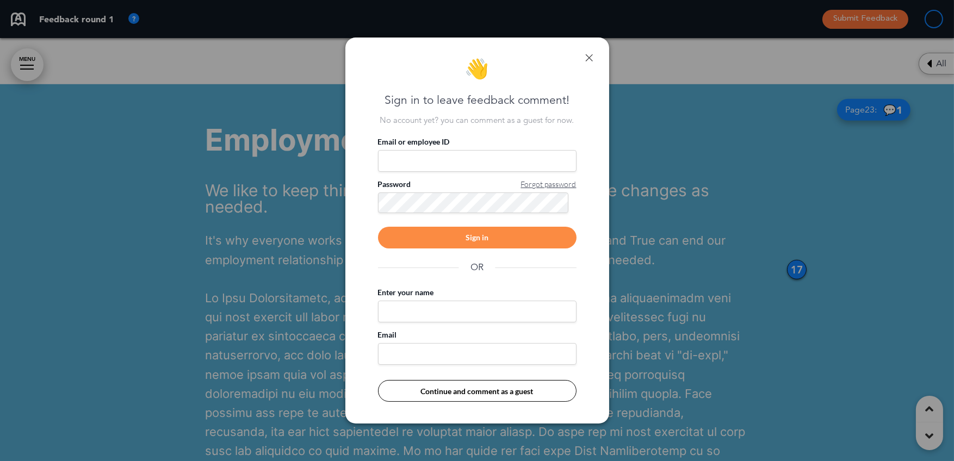
click at [781, 262] on div at bounding box center [477, 230] width 954 height 461
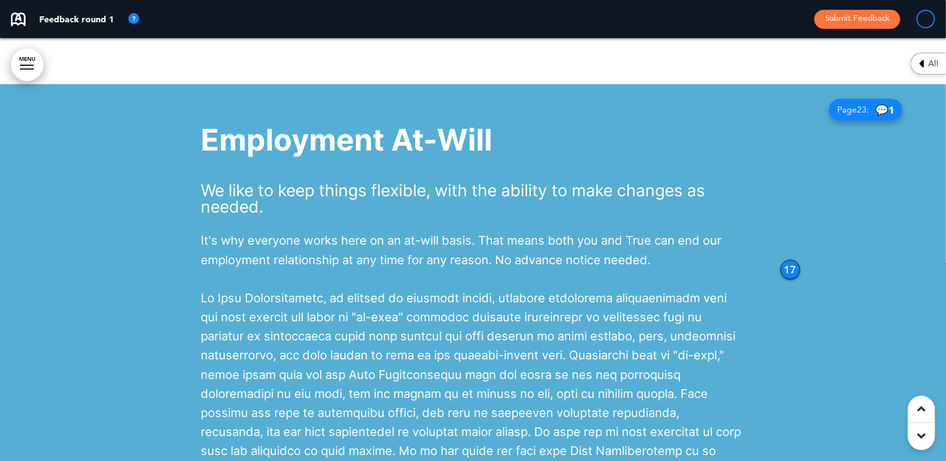
click at [784, 261] on div at bounding box center [473, 342] width 946 height 516
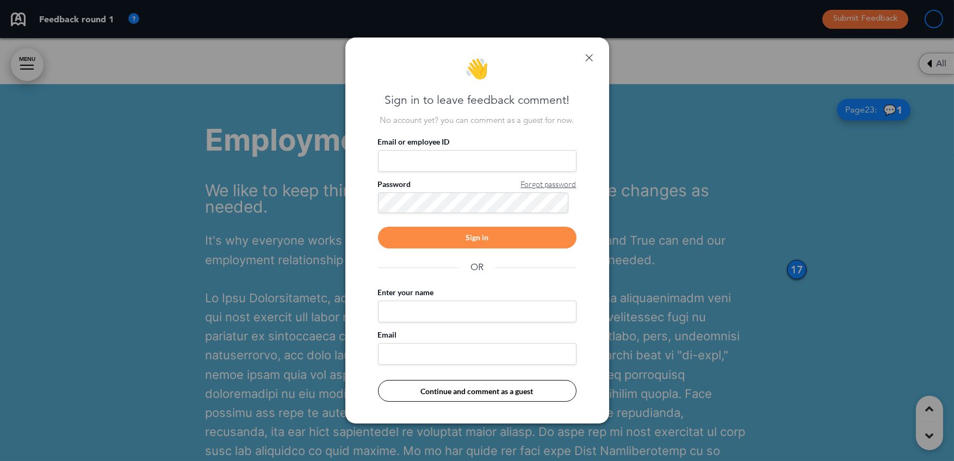
click at [797, 264] on div at bounding box center [477, 230] width 954 height 461
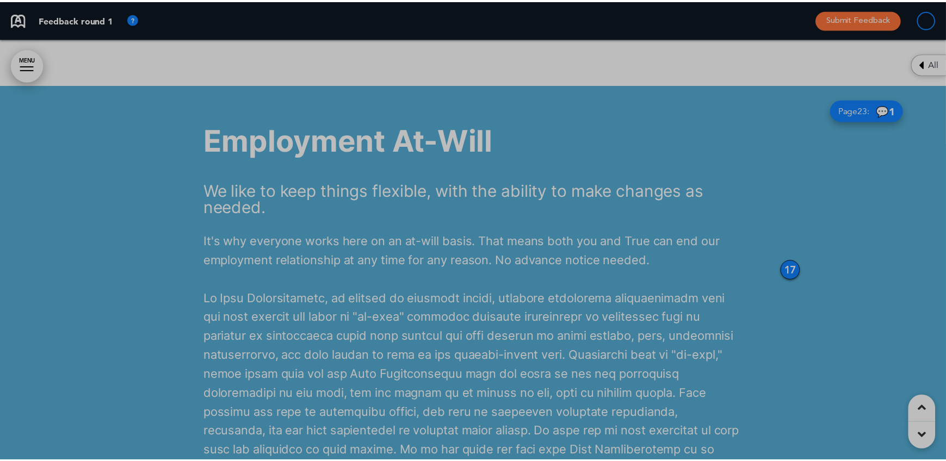
scroll to position [0, 930]
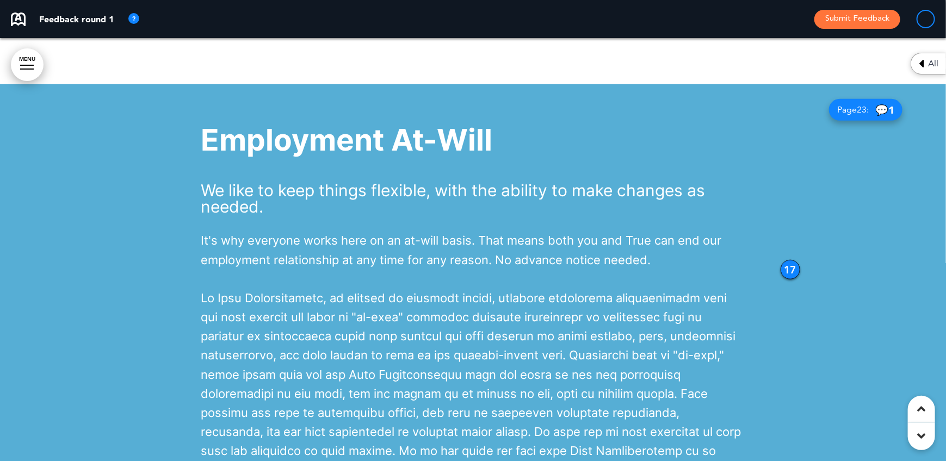
click at [798, 266] on div "17" at bounding box center [791, 270] width 20 height 20
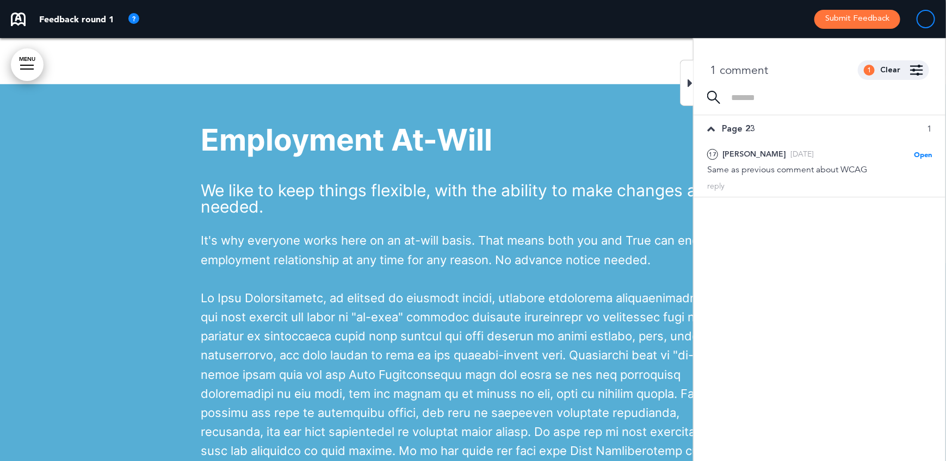
click at [515, 264] on span "It's why everyone works here on an at-will basis. That means both you and True …" at bounding box center [461, 249] width 521 height 33
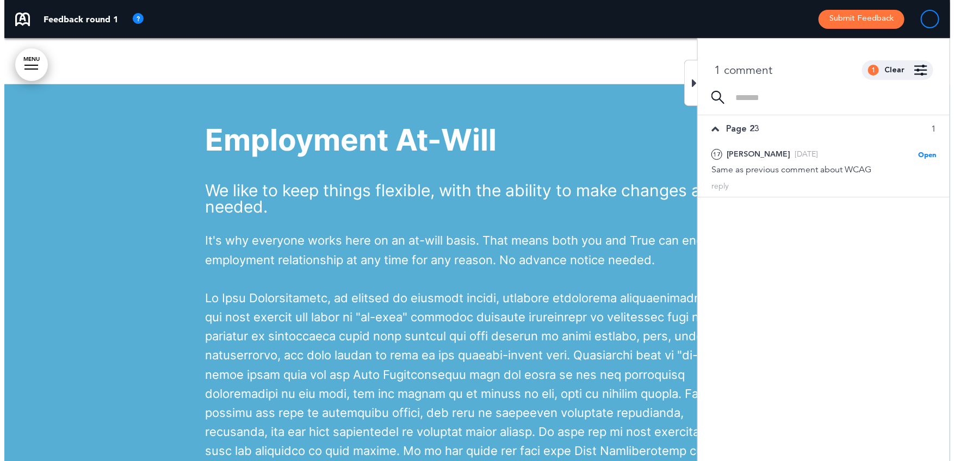
scroll to position [0, 938]
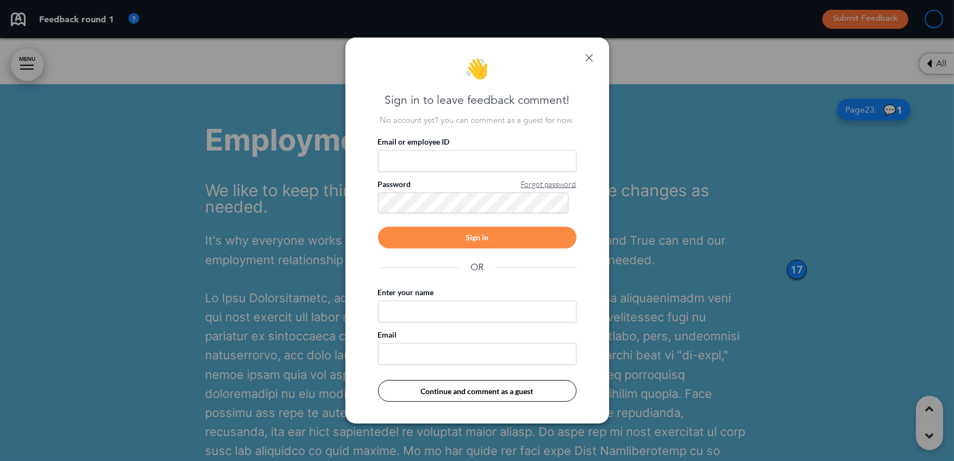
click at [596, 58] on div "👋 Sign in to leave feedback comment! No account yet? you can comment as a guest…" at bounding box center [478, 231] width 264 height 386
click at [593, 58] on div "👋 Sign in to leave feedback comment! No account yet? you can comment as a guest…" at bounding box center [478, 231] width 264 height 386
click at [496, 394] on button "Continue and comment as a guest" at bounding box center [477, 391] width 199 height 22
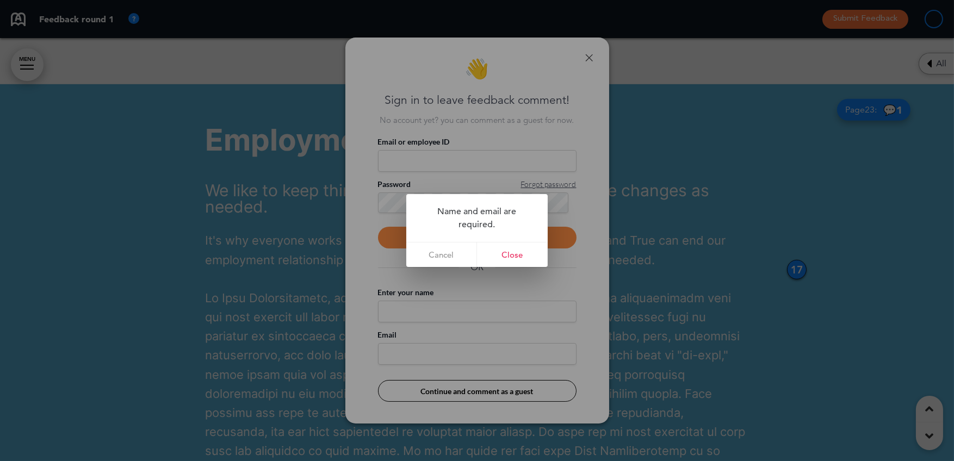
click at [510, 259] on link "Close" at bounding box center [512, 255] width 71 height 24
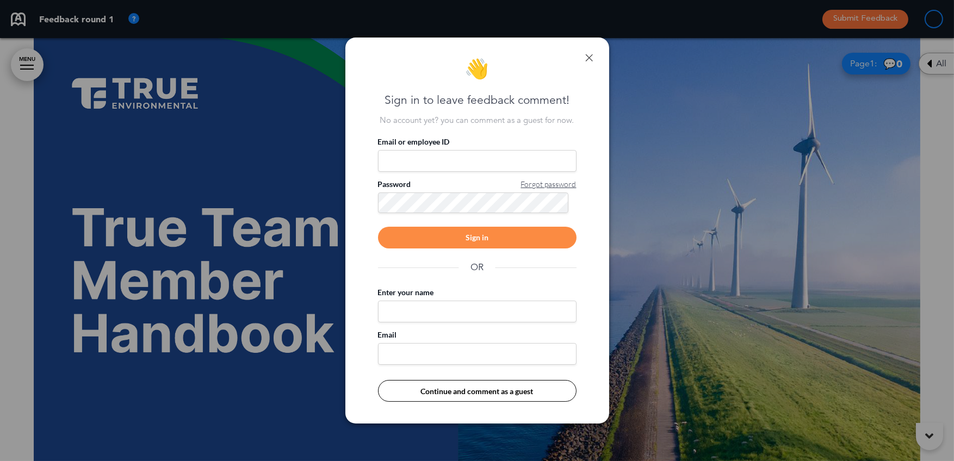
click at [432, 315] on input "Enter your name" at bounding box center [477, 312] width 199 height 22
type input "*"
type input "**********"
click at [389, 360] on input "Email" at bounding box center [477, 354] width 199 height 22
type input "**********"
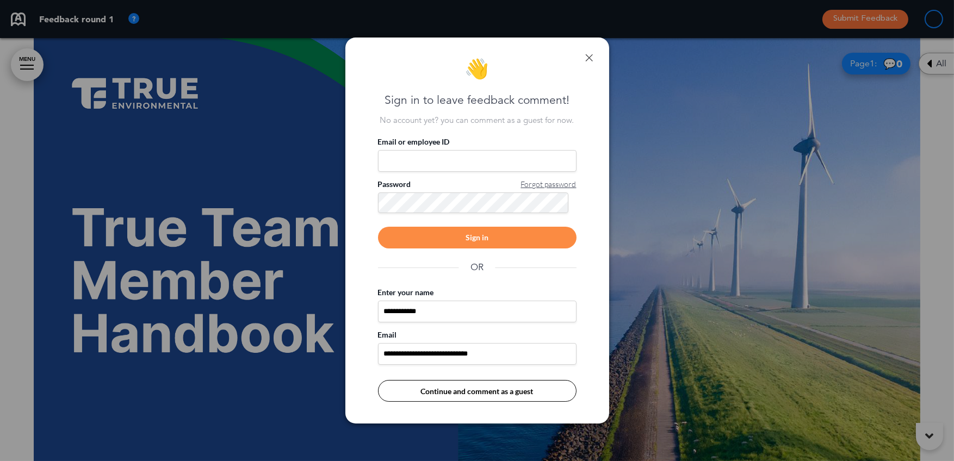
click at [476, 392] on button "Continue and comment as a guest" at bounding box center [477, 391] width 199 height 22
click at [476, 390] on button "Continue and comment as a guest" at bounding box center [477, 391] width 199 height 22
click at [589, 57] on link at bounding box center [590, 58] width 8 height 8
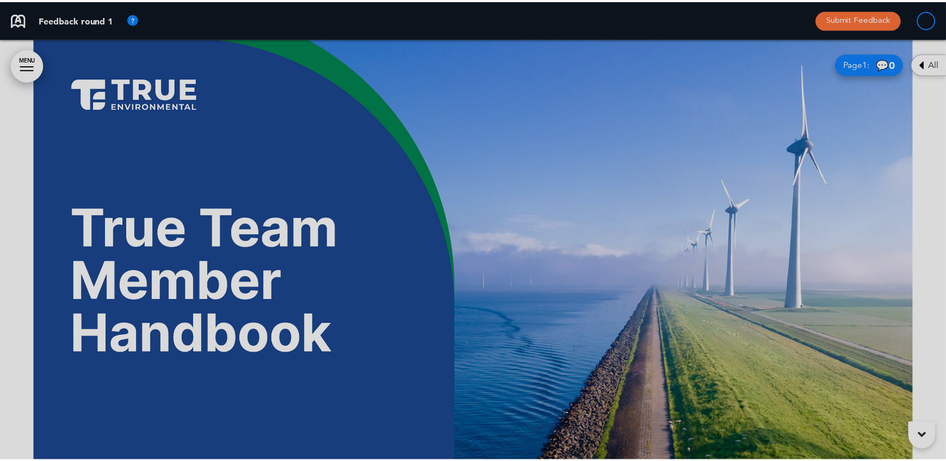
scroll to position [0, 930]
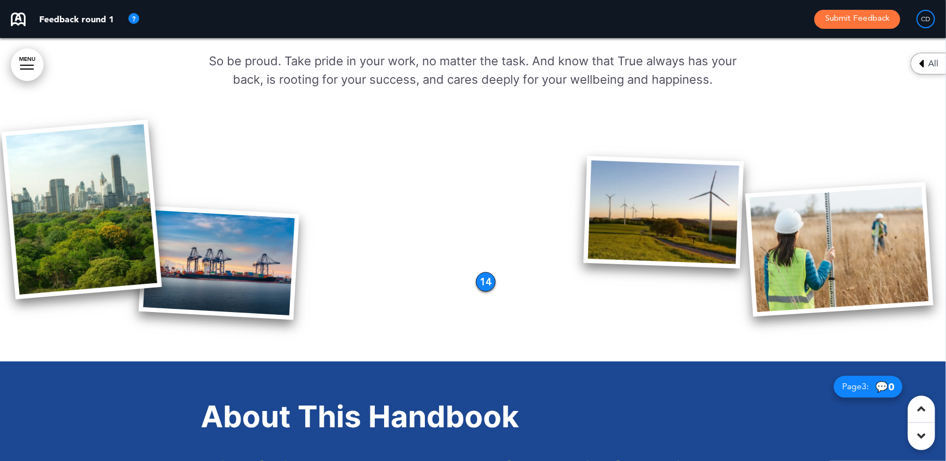
scroll to position [1197, 0]
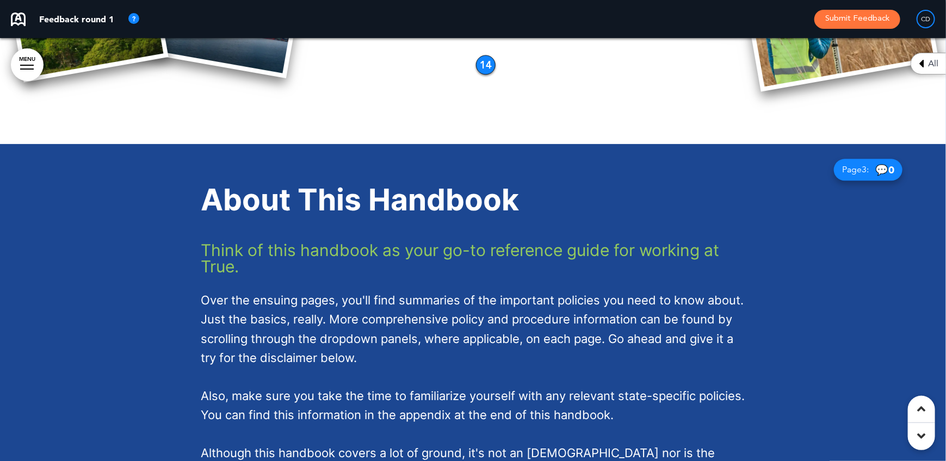
click at [484, 64] on div "14" at bounding box center [486, 65] width 20 height 20
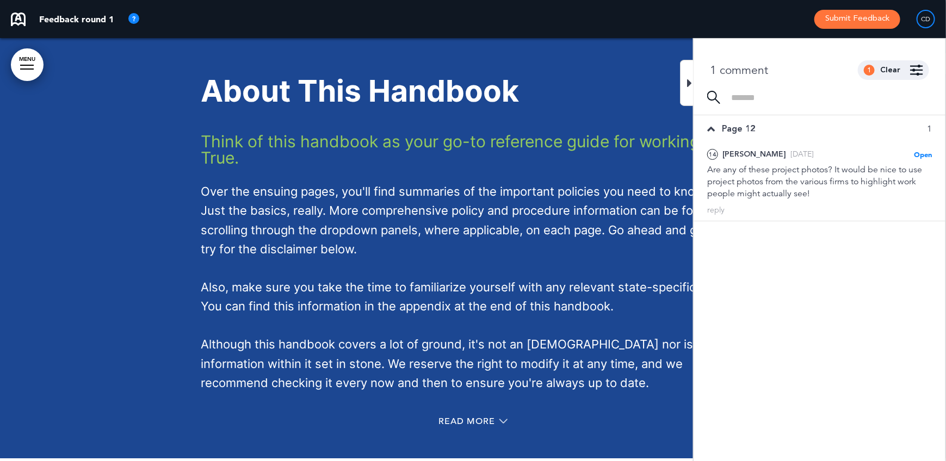
scroll to position [1360, 0]
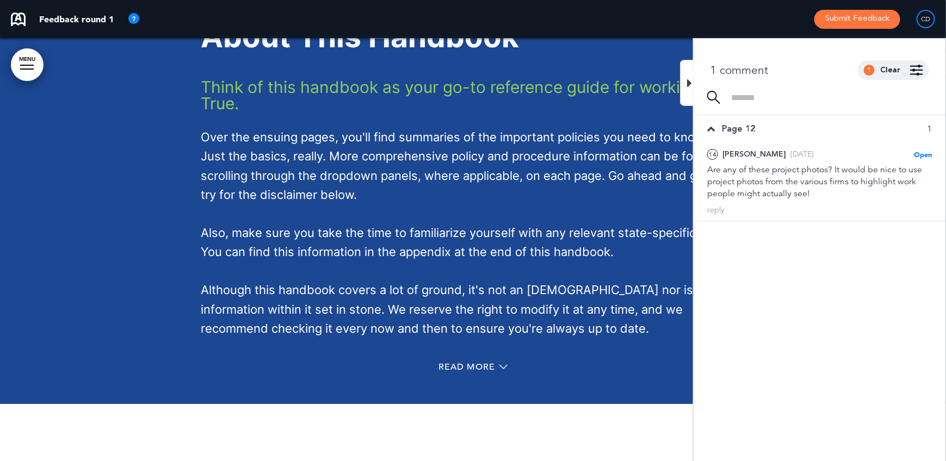
click at [429, 183] on p "Over the ensuing pages, you'll find summaries of the important policies you nee…" at bounding box center [473, 166] width 544 height 77
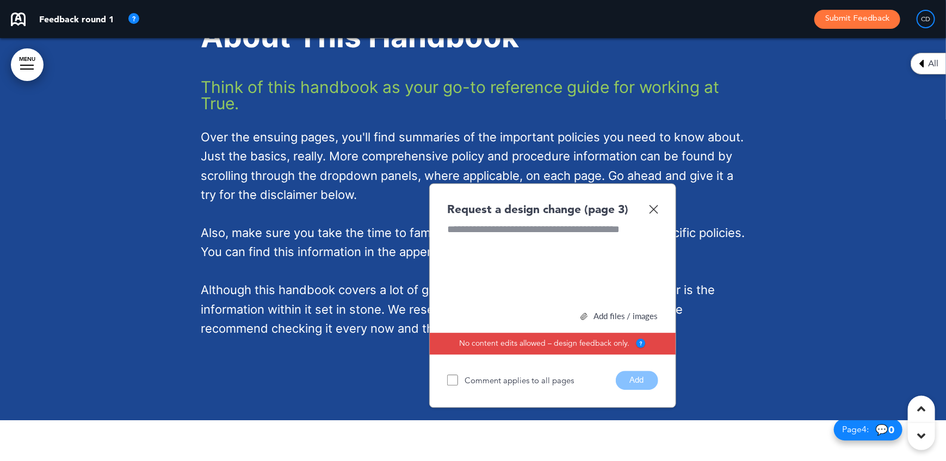
click at [317, 180] on span "Over the ensuing pages, you'll find summaries of the important policies you nee…" at bounding box center [472, 166] width 543 height 72
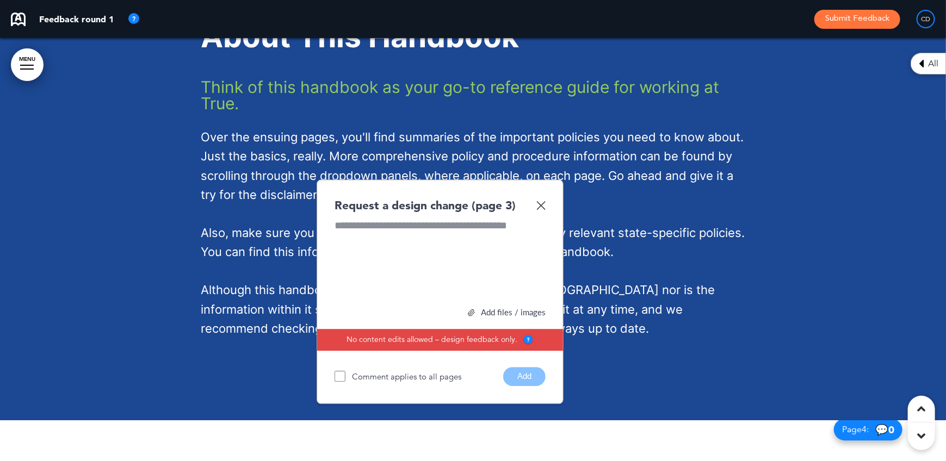
click at [543, 205] on img at bounding box center [541, 205] width 9 height 9
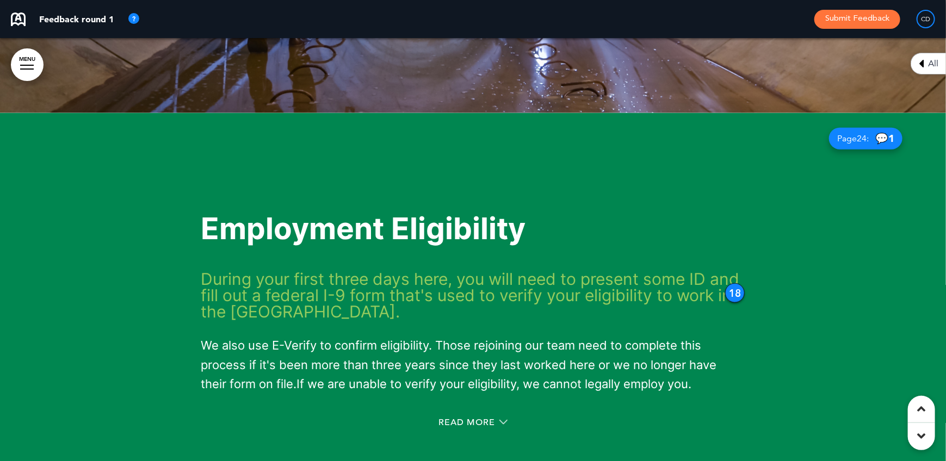
scroll to position [8979, 0]
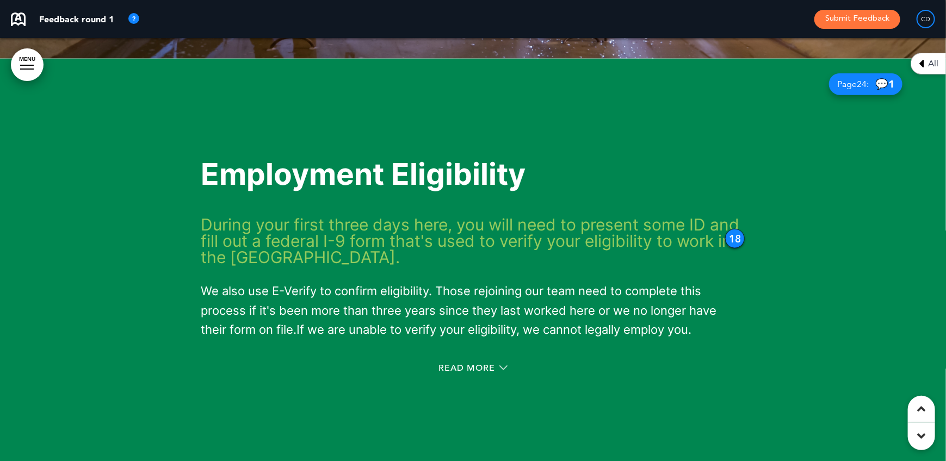
click at [737, 236] on div "18" at bounding box center [735, 239] width 20 height 20
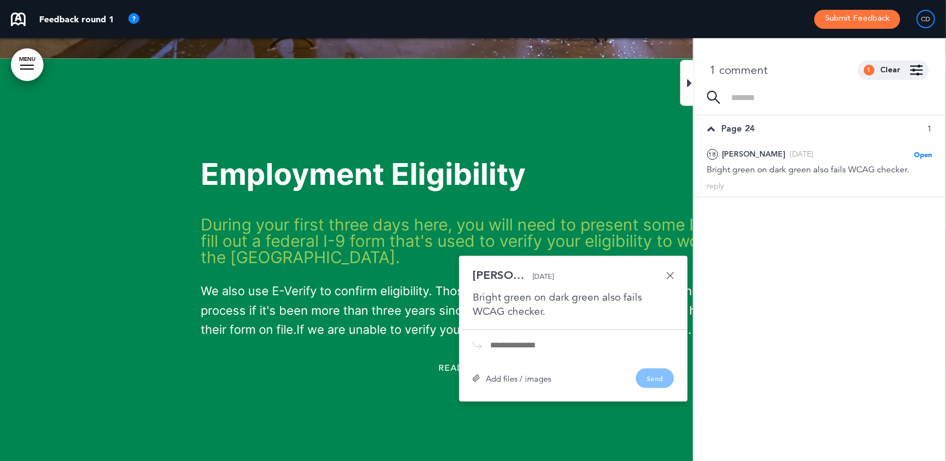
click at [594, 123] on div "Employment Eligibility During your first three days here, you will need to pres…" at bounding box center [473, 270] width 544 height 303
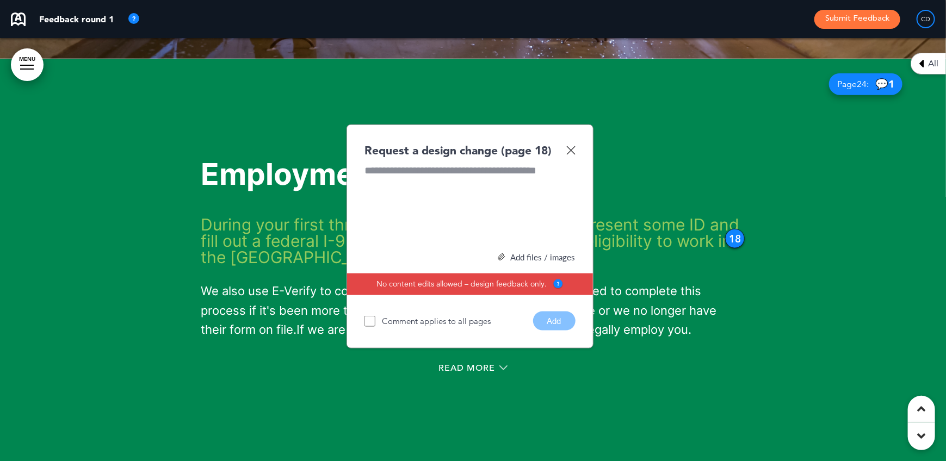
click at [571, 146] on img at bounding box center [570, 150] width 9 height 9
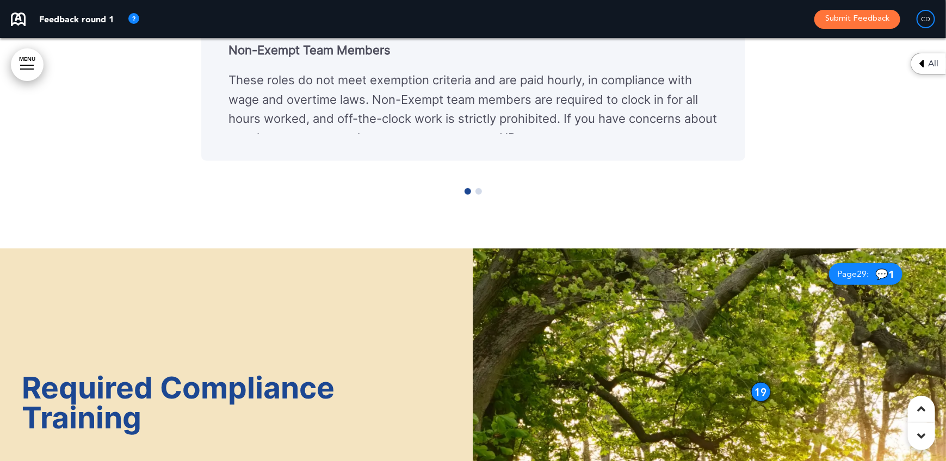
scroll to position [10883, 0]
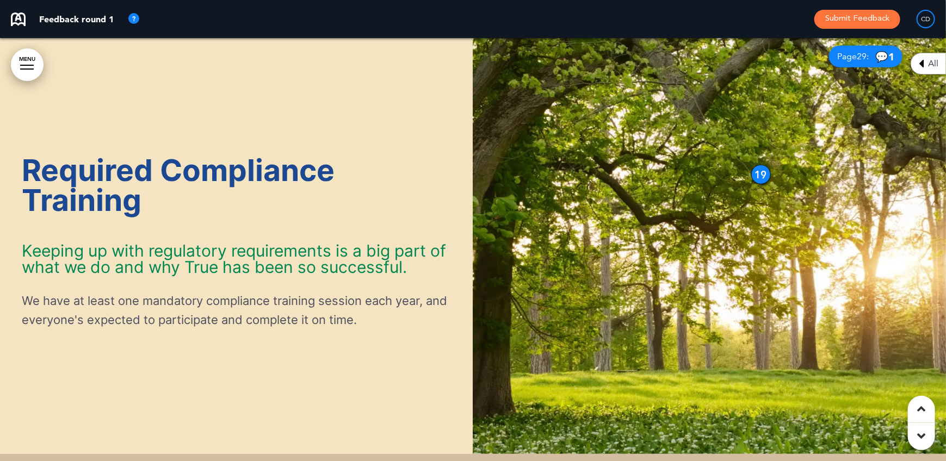
click at [752, 167] on img at bounding box center [709, 242] width 473 height 423
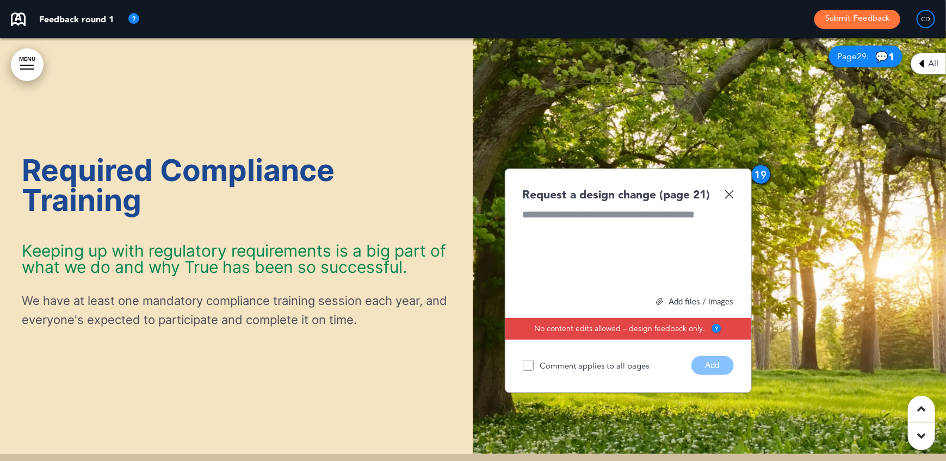
click at [339, 129] on div "Required Compliance Training Keeping up with regulatory requirements is a big p…" at bounding box center [236, 243] width 473 height 256
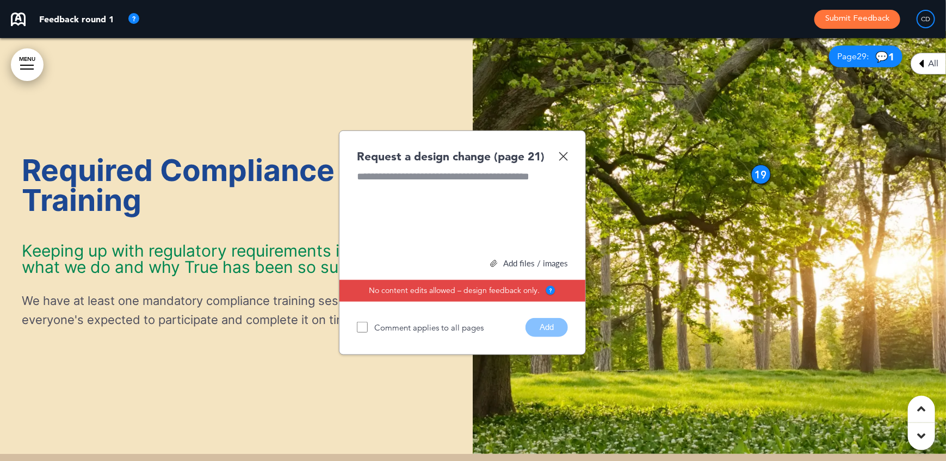
click at [564, 153] on img at bounding box center [563, 156] width 9 height 9
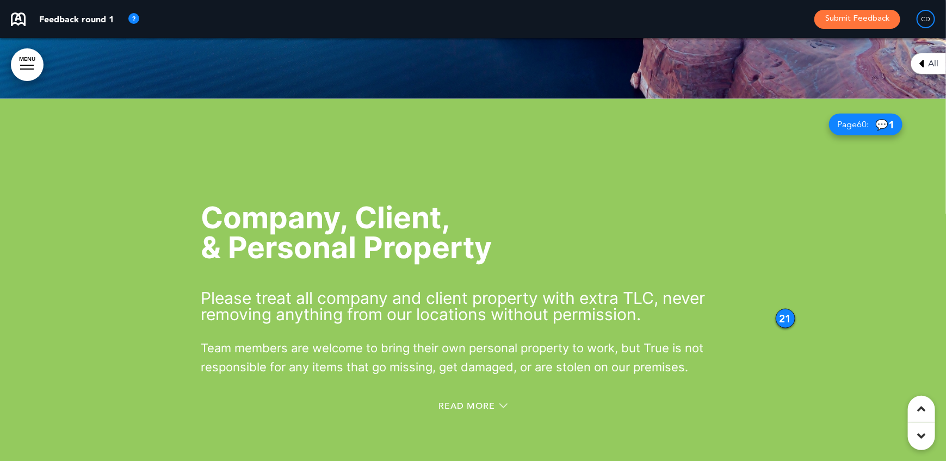
scroll to position [15291, 0]
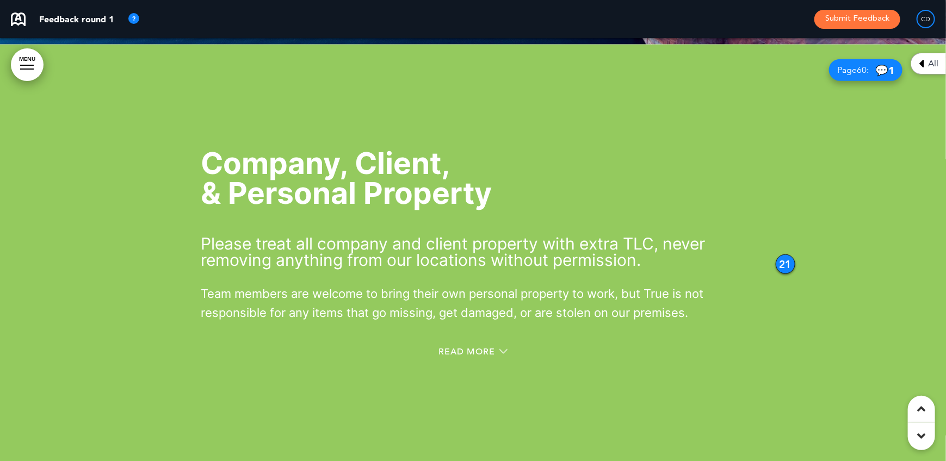
click at [785, 274] on div "21" at bounding box center [786, 265] width 20 height 20
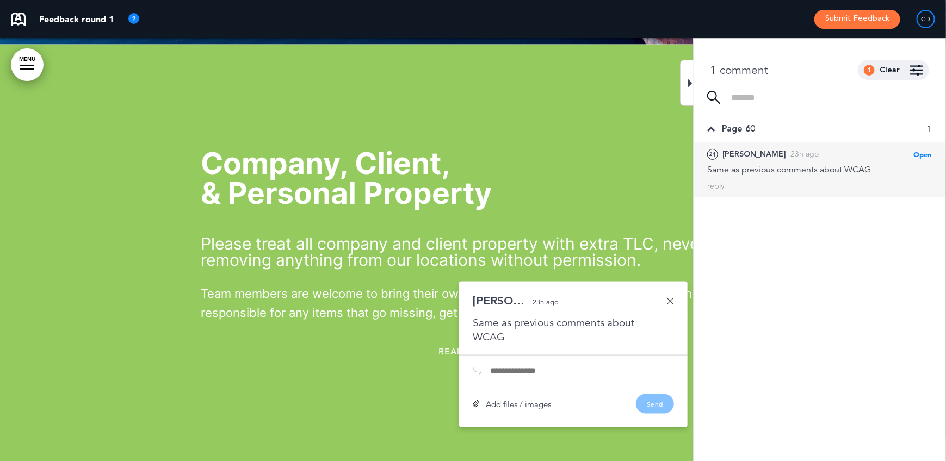
click at [581, 174] on h1 "Company, Client, & Personal Property" at bounding box center [473, 179] width 544 height 60
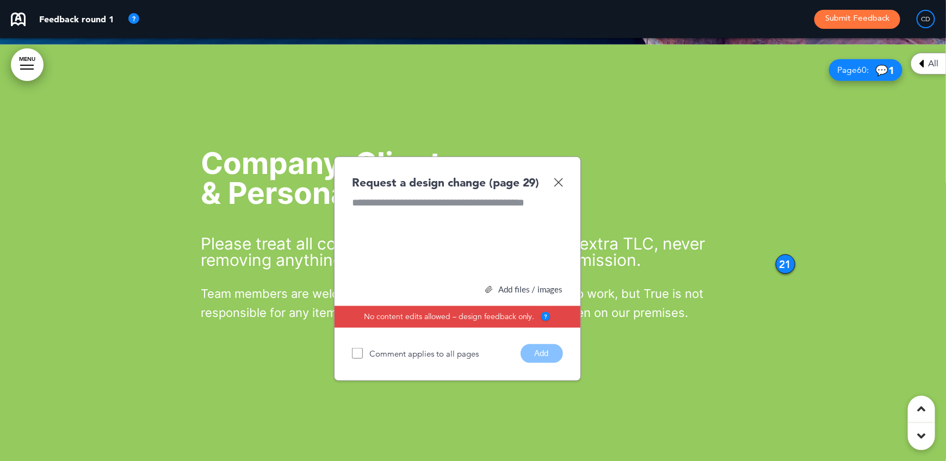
click at [559, 187] on img at bounding box center [558, 182] width 9 height 9
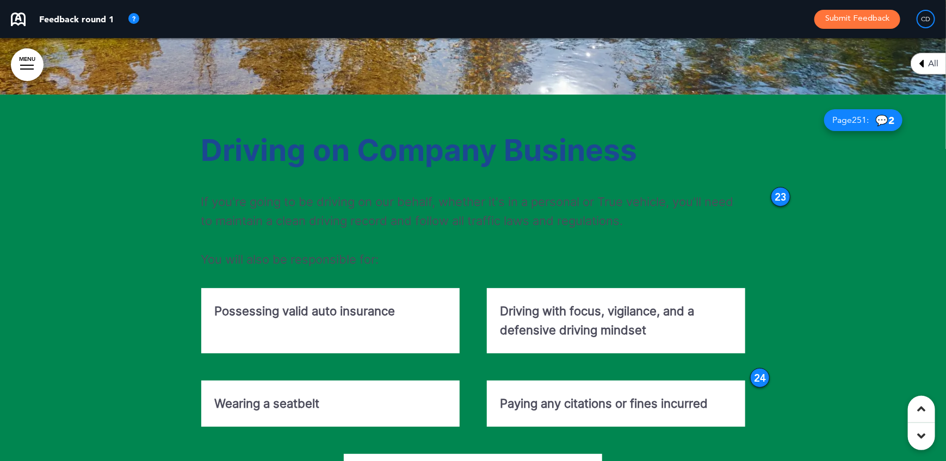
scroll to position [19154, 0]
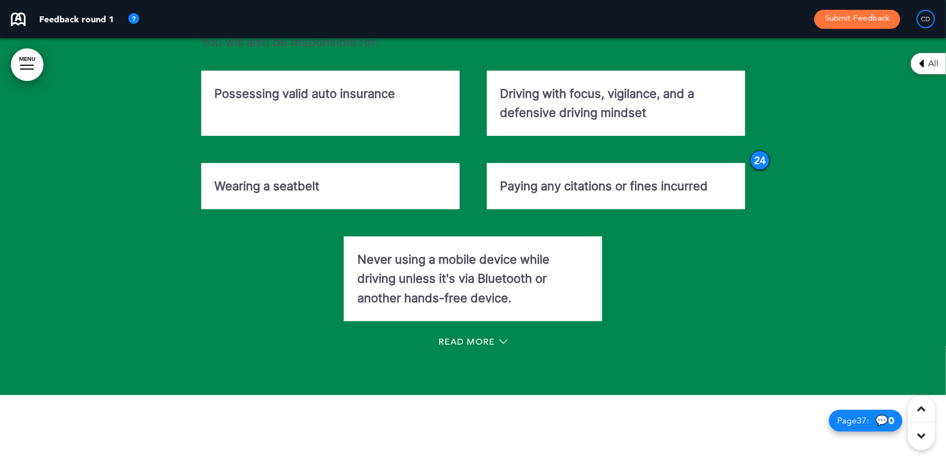
click at [760, 170] on div "24" at bounding box center [760, 161] width 20 height 20
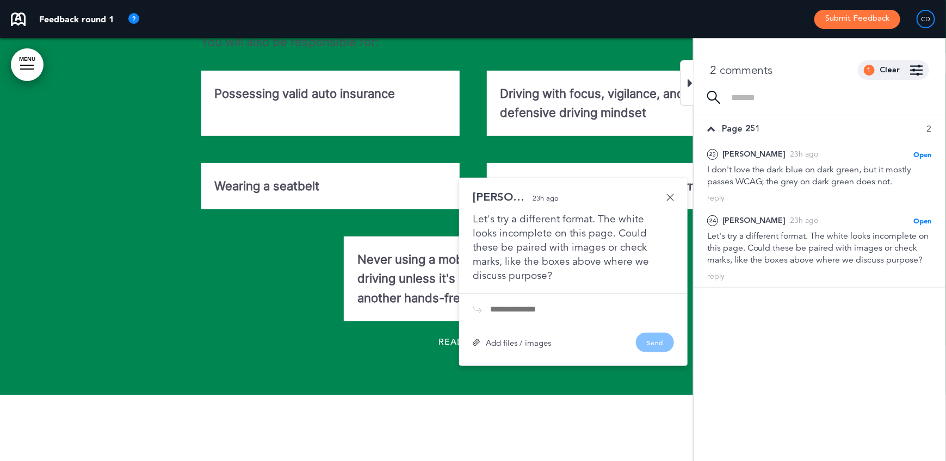
click at [674, 201] on link at bounding box center [671, 198] width 8 height 8
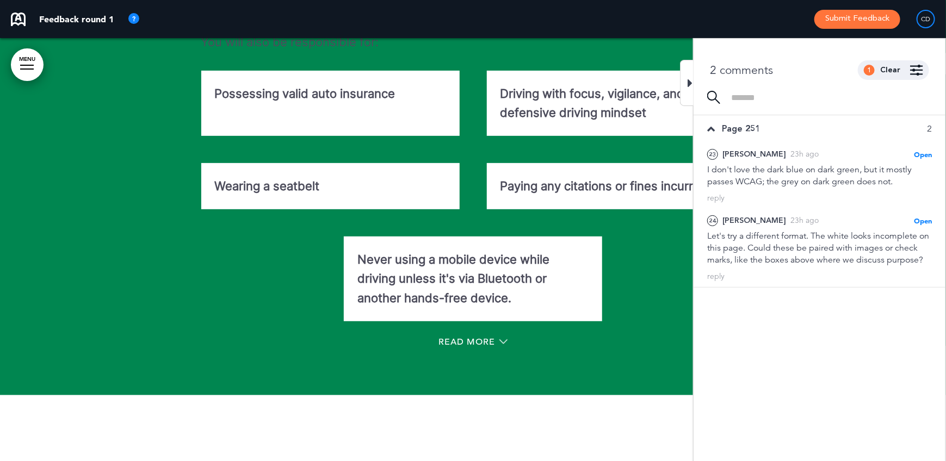
click at [214, 267] on div "Possessing valid auto insurance Driving with focus, vigilance, and a defensive …" at bounding box center [473, 196] width 544 height 251
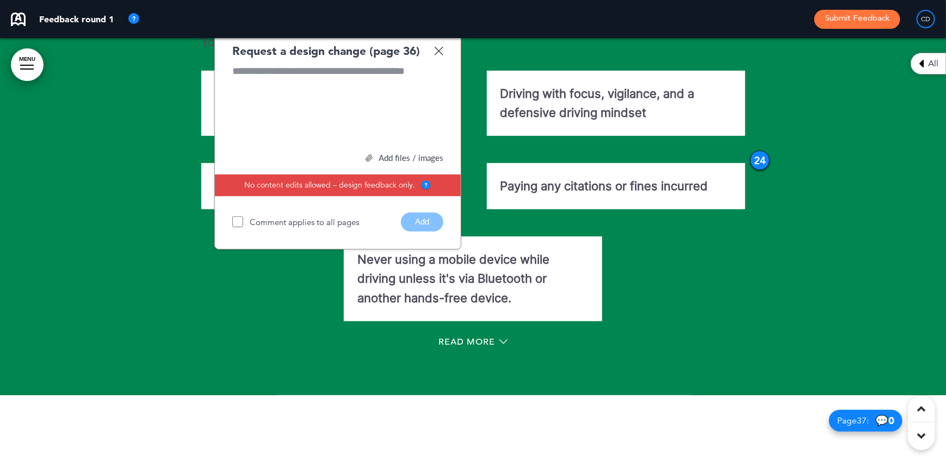
click at [439, 56] on img at bounding box center [438, 50] width 9 height 9
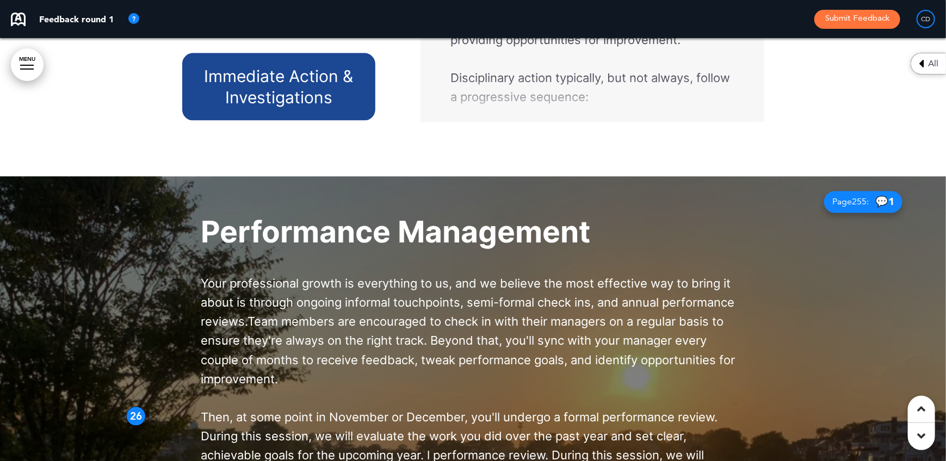
scroll to position [26283, 0]
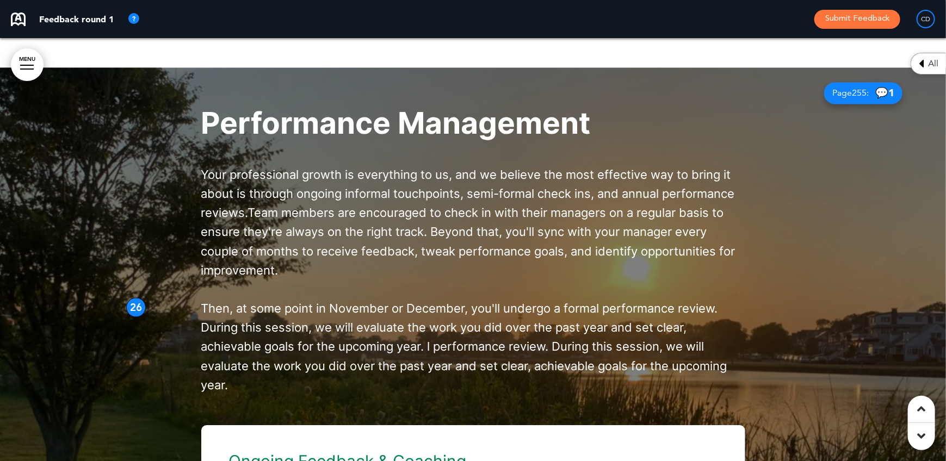
click at [139, 318] on div "26" at bounding box center [136, 308] width 20 height 20
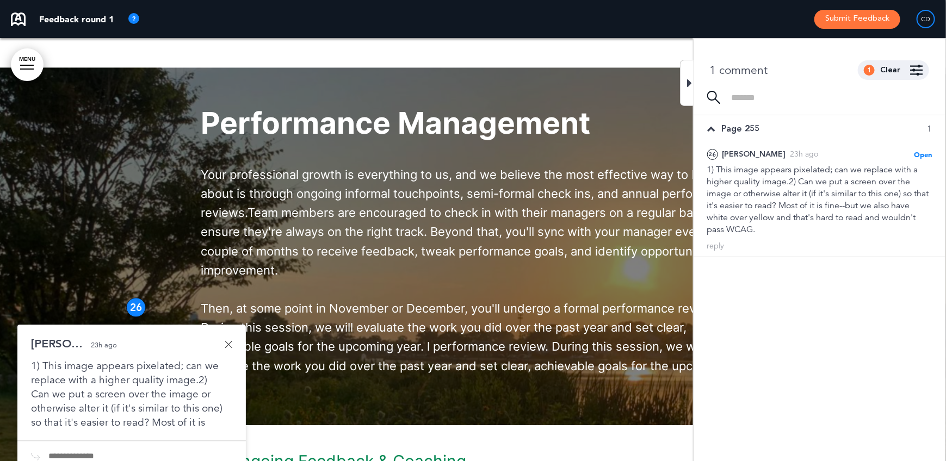
click at [228, 349] on link at bounding box center [229, 345] width 8 height 8
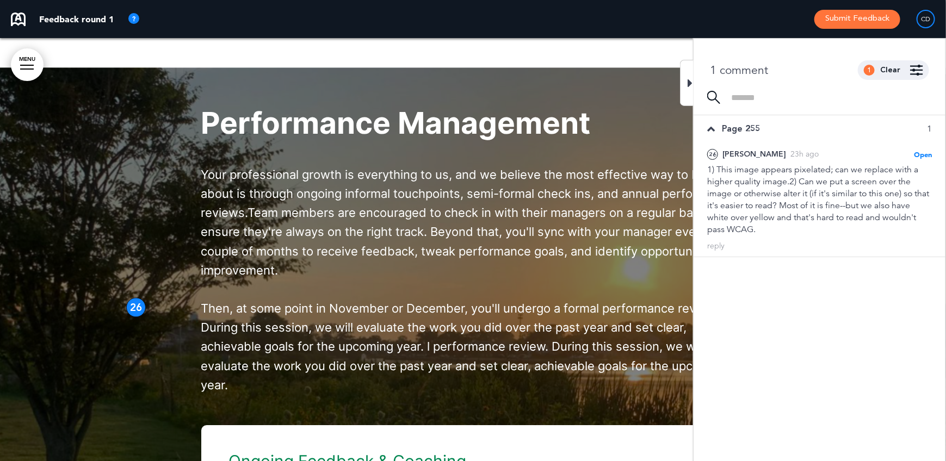
scroll to position [26446, 0]
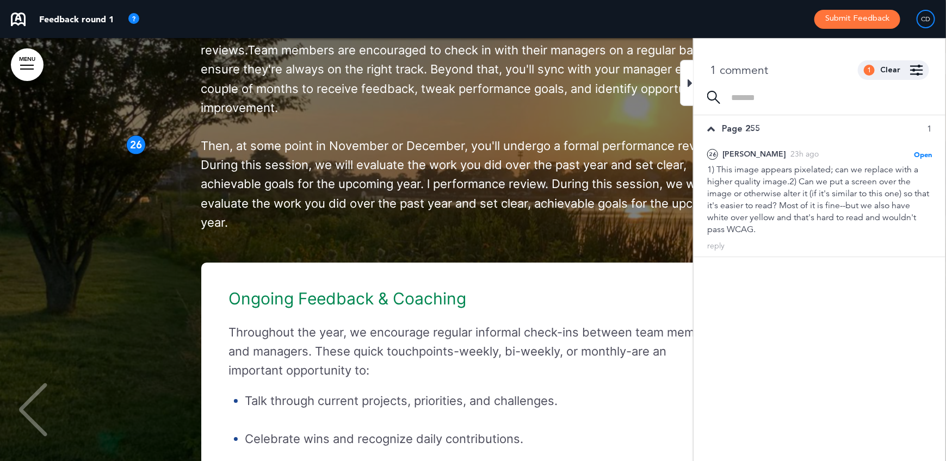
click at [488, 175] on span "Then, at some point in November or December, you'll undergo a formal performanc…" at bounding box center [464, 184] width 526 height 91
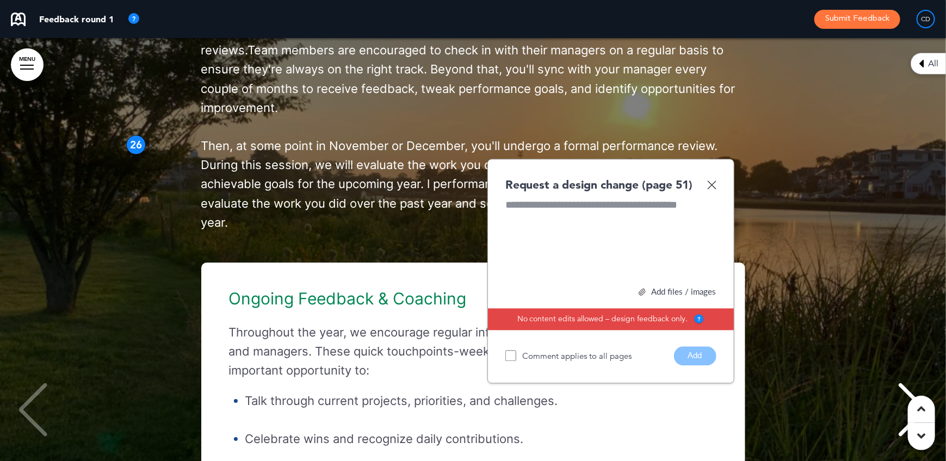
click at [715, 189] on img at bounding box center [711, 184] width 9 height 9
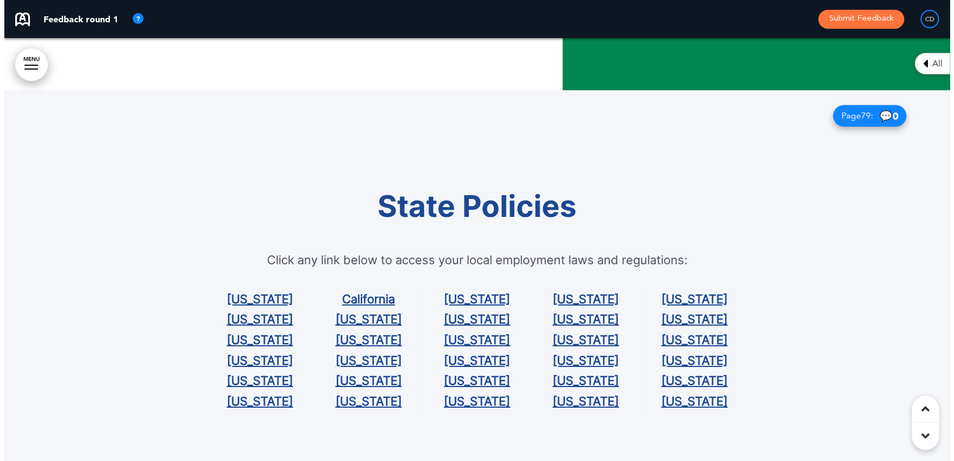
scroll to position [39699, 0]
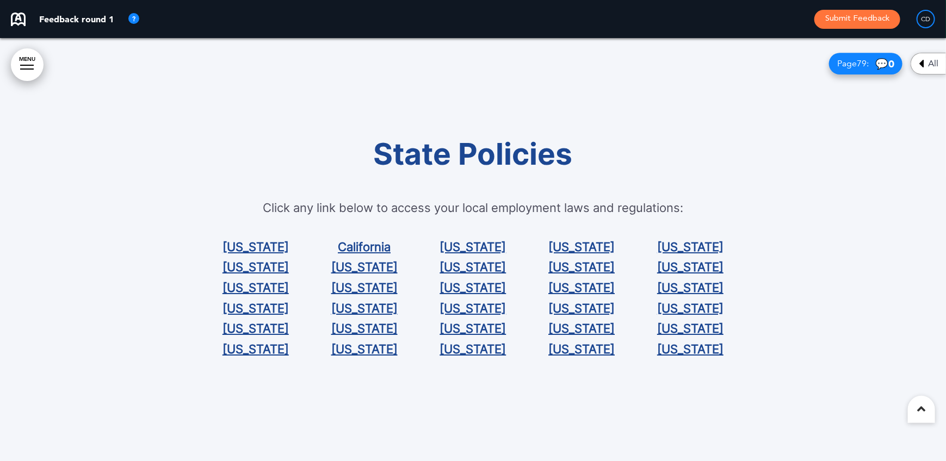
click at [559, 244] on link "[US_STATE]" at bounding box center [582, 247] width 66 height 14
click at [13, 57] on link "MENU" at bounding box center [27, 64] width 33 height 33
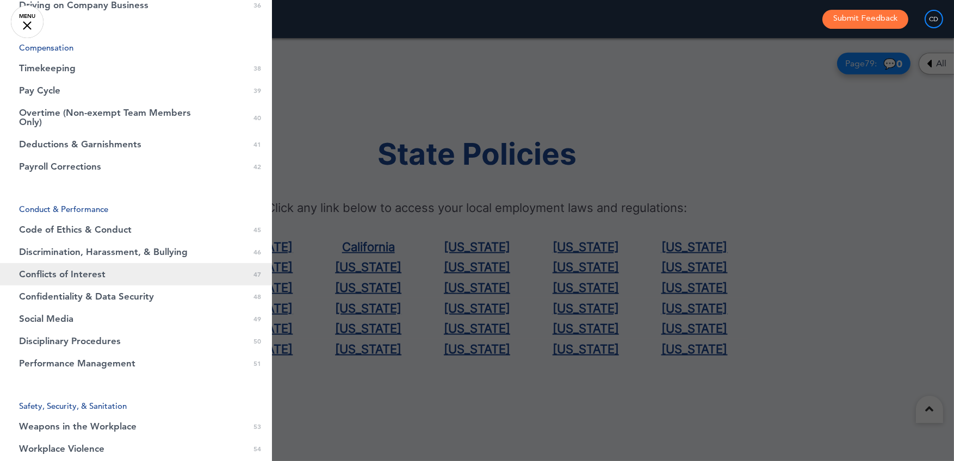
scroll to position [925, 0]
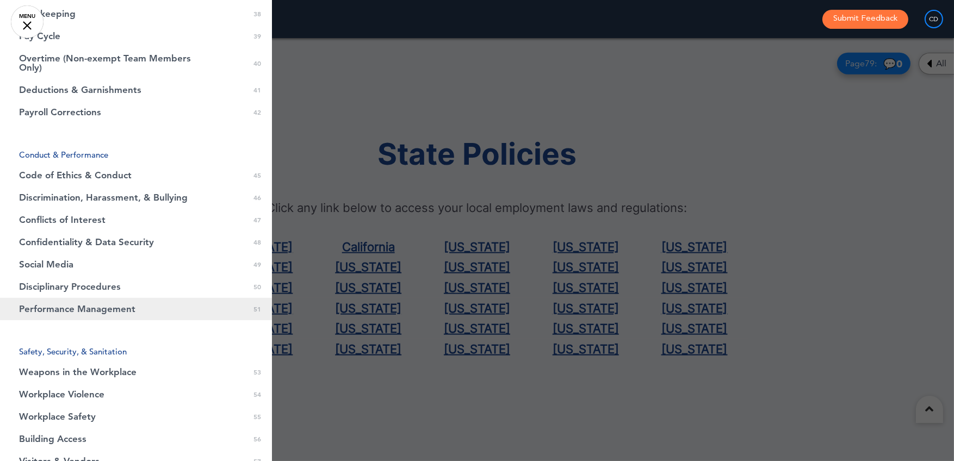
click at [107, 305] on span "Performance Management" at bounding box center [77, 309] width 116 height 9
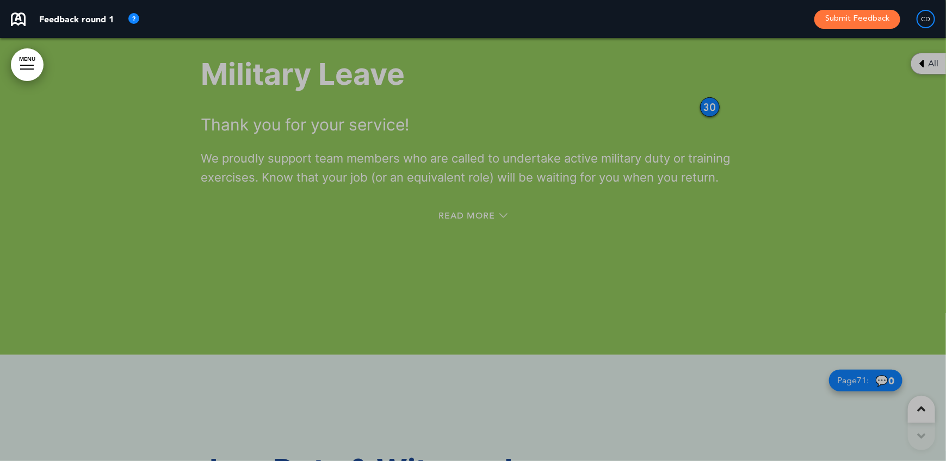
scroll to position [26328, 0]
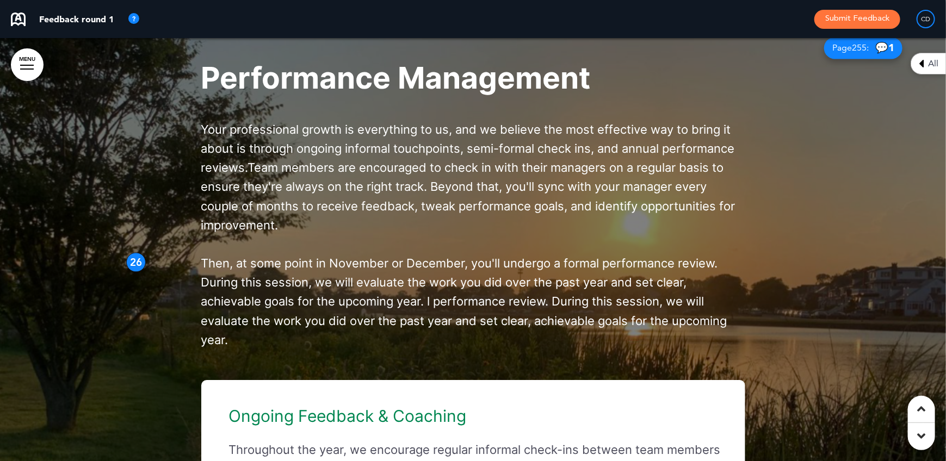
click at [17, 50] on div "Performance Management Your professional growth is everything to us, and we bel…" at bounding box center [473, 395] width 925 height 744
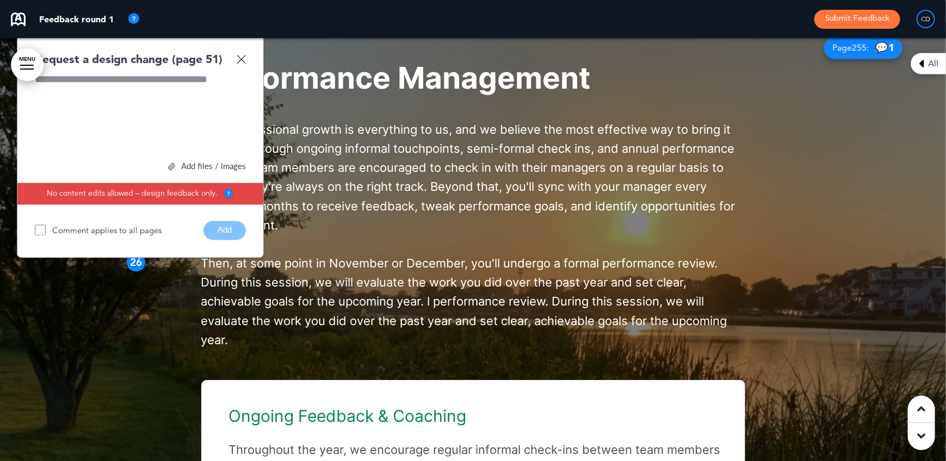
click at [245, 64] on img at bounding box center [241, 59] width 9 height 9
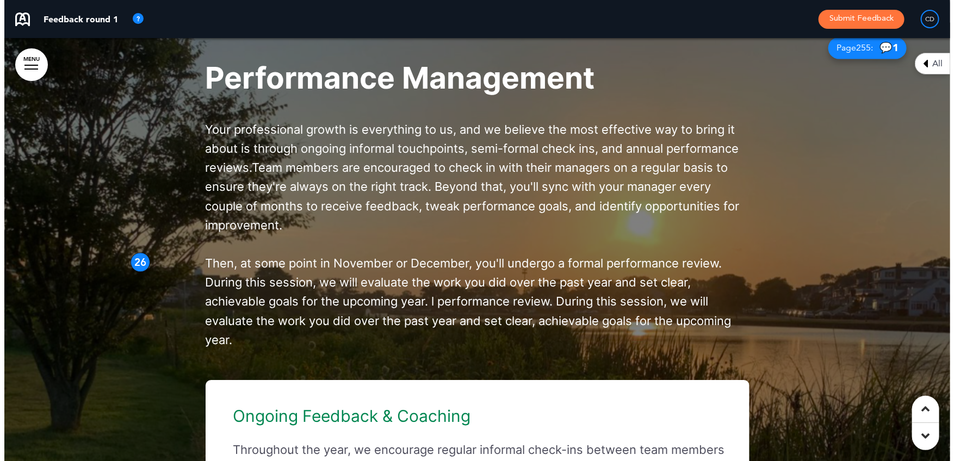
scroll to position [26056, 0]
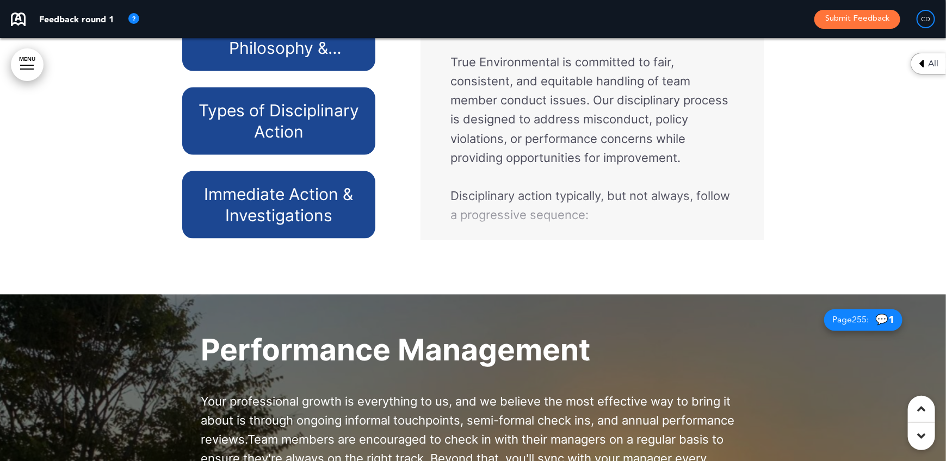
click at [19, 60] on link "MENU" at bounding box center [27, 64] width 33 height 33
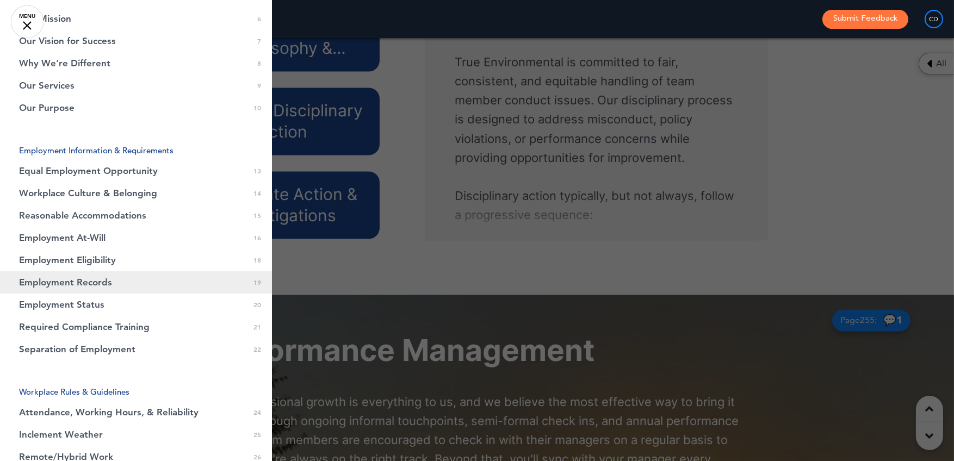
scroll to position [272, 0]
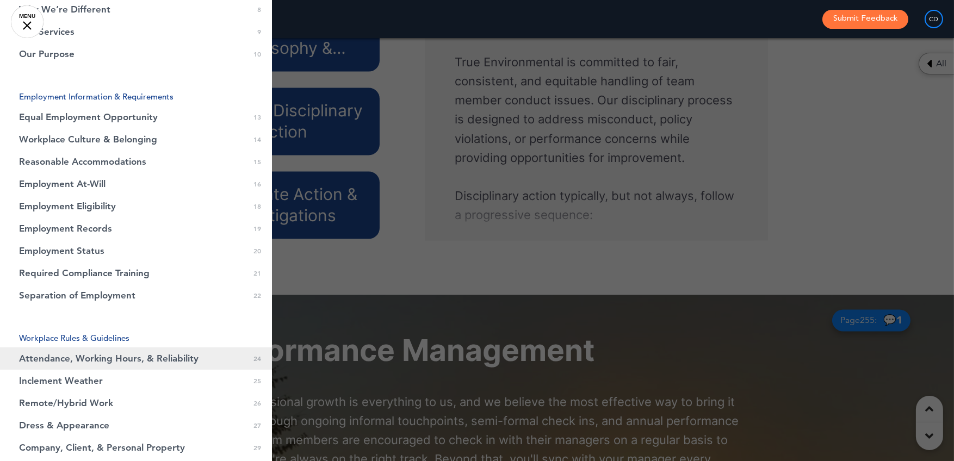
click at [140, 361] on span "Attendance, Working Hours, & Reliability" at bounding box center [109, 358] width 180 height 9
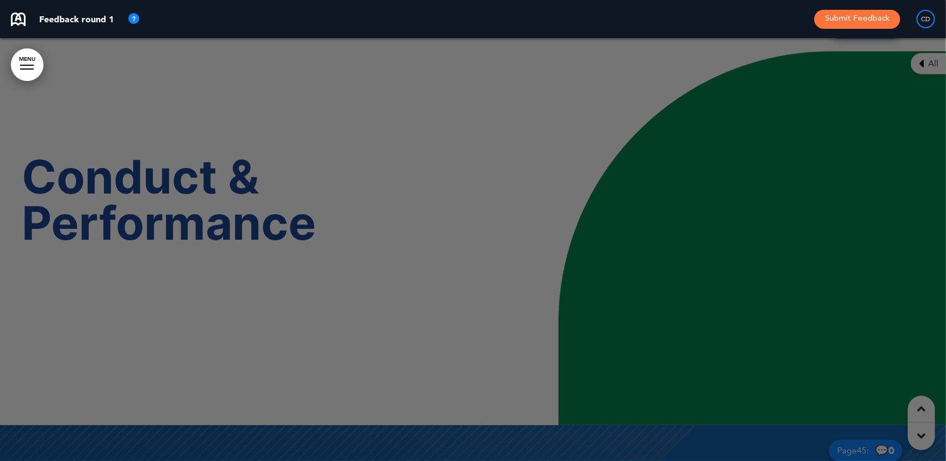
scroll to position [12684, 0]
